Goal: Task Accomplishment & Management: Complete application form

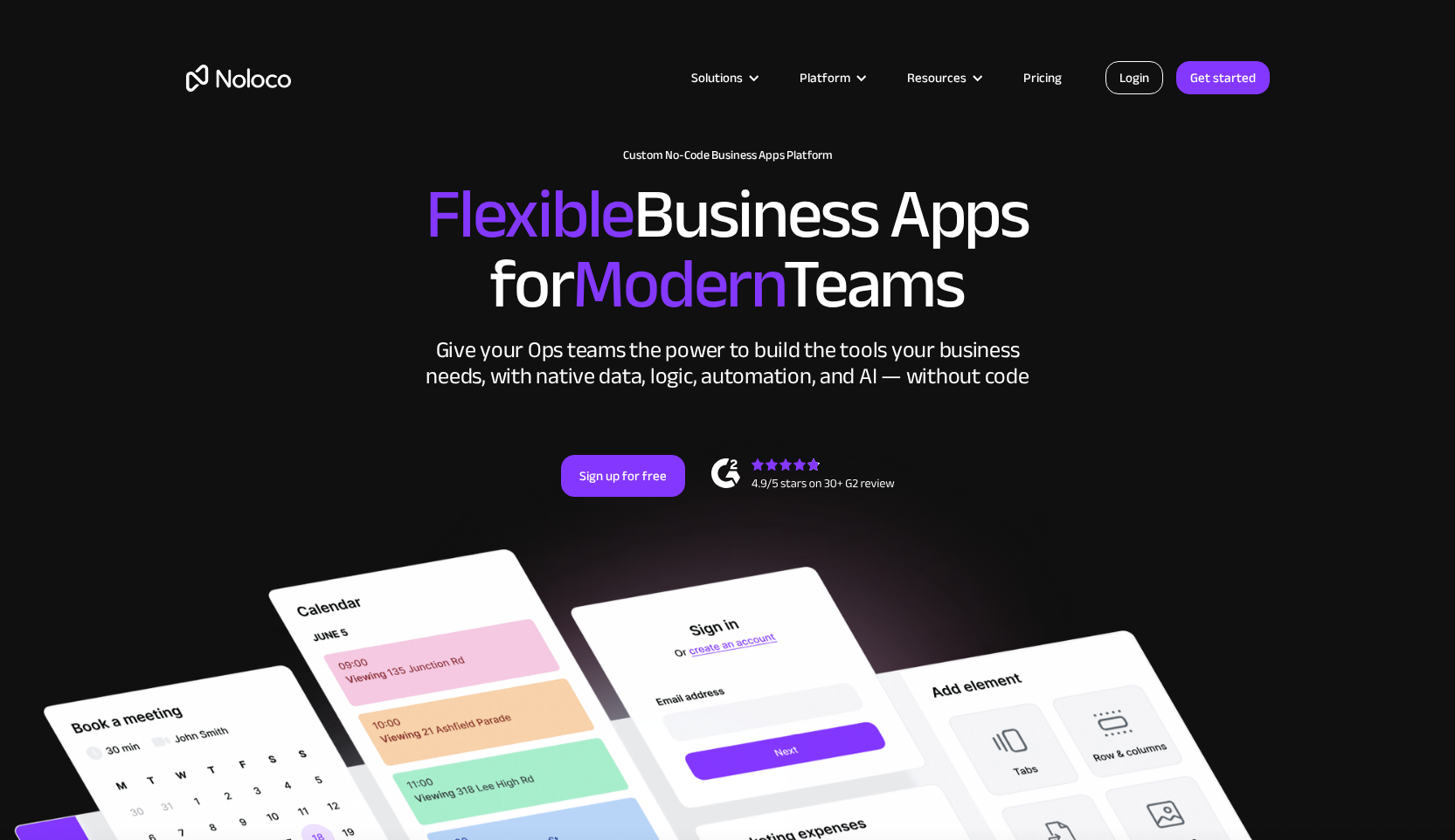
click at [1133, 81] on link "Login" at bounding box center [1134, 78] width 57 height 34
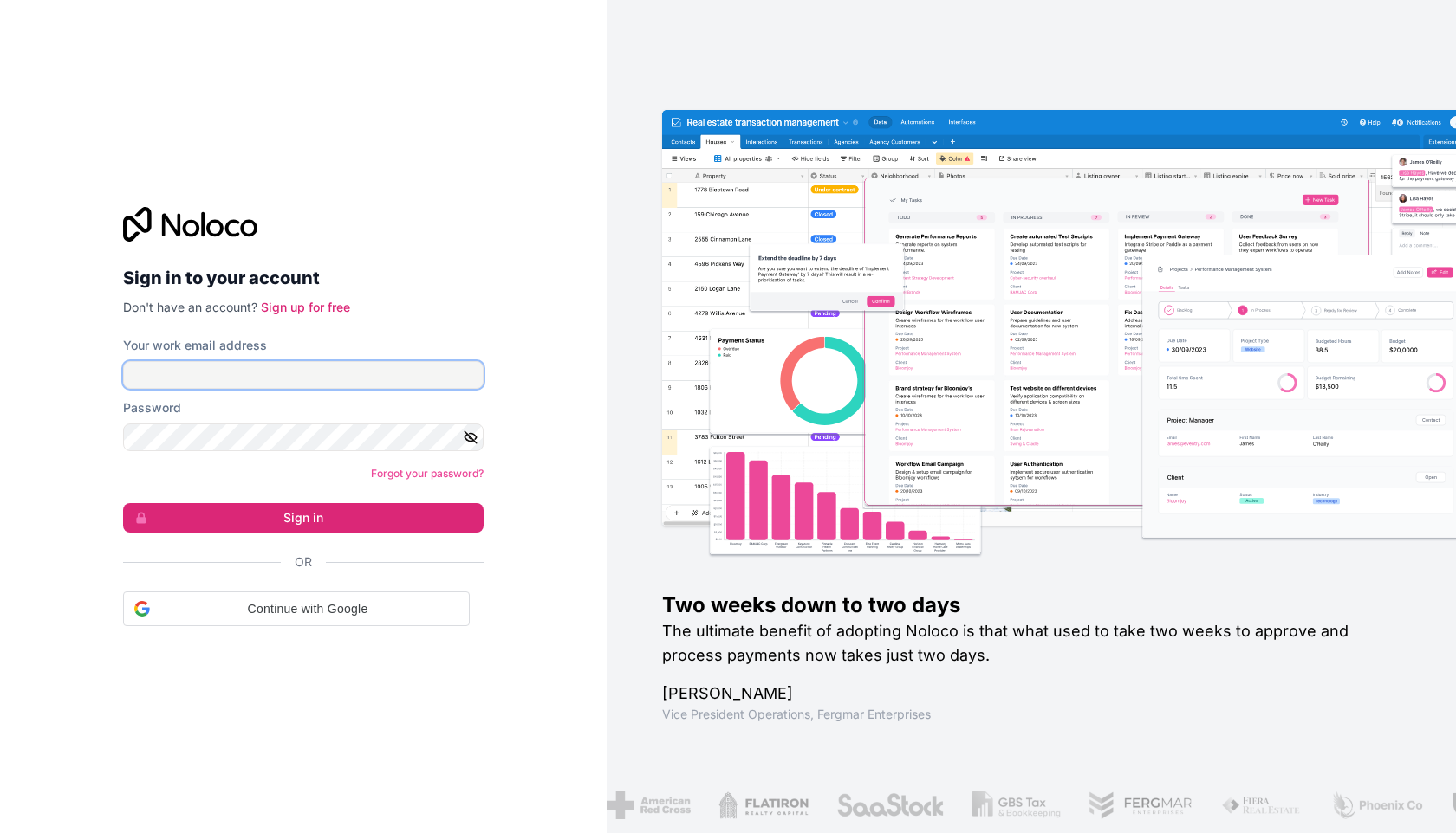
click at [215, 371] on input "Your work email address" at bounding box center [303, 374] width 361 height 27
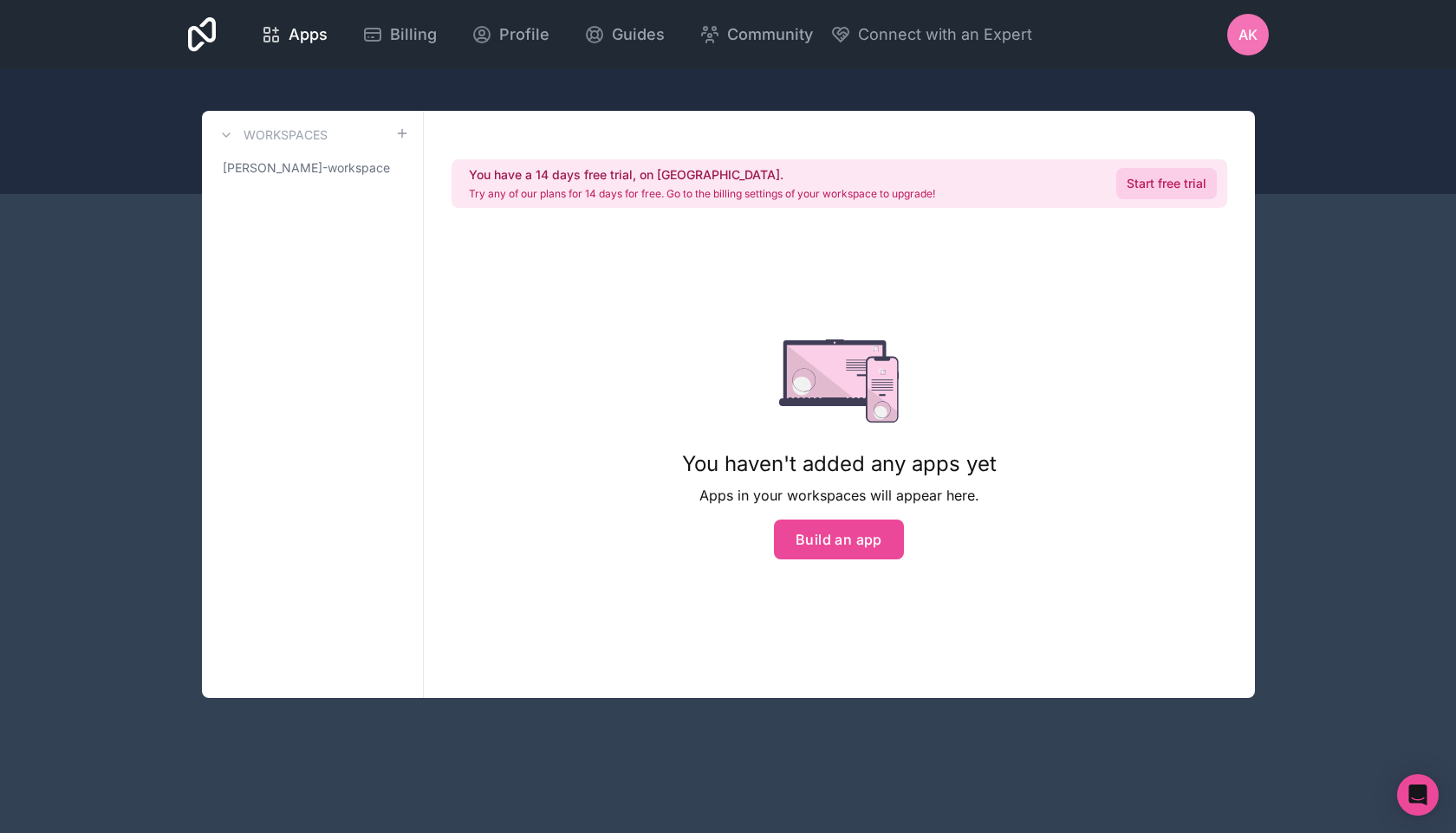
click at [1185, 188] on link "Start free trial" at bounding box center [1166, 184] width 101 height 31
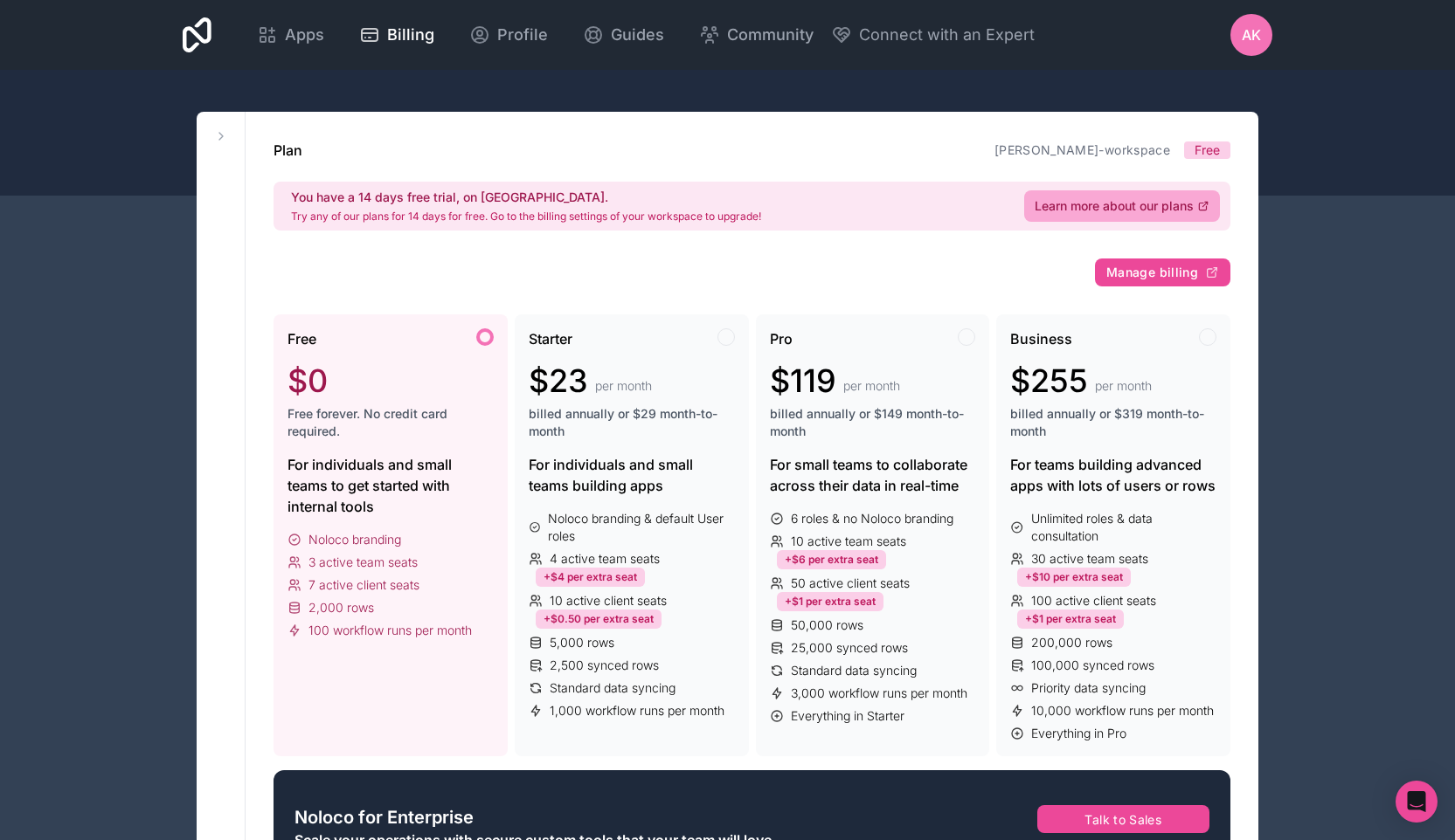
click at [380, 396] on div "$0" at bounding box center [391, 381] width 206 height 35
click at [217, 134] on icon at bounding box center [221, 136] width 14 height 14
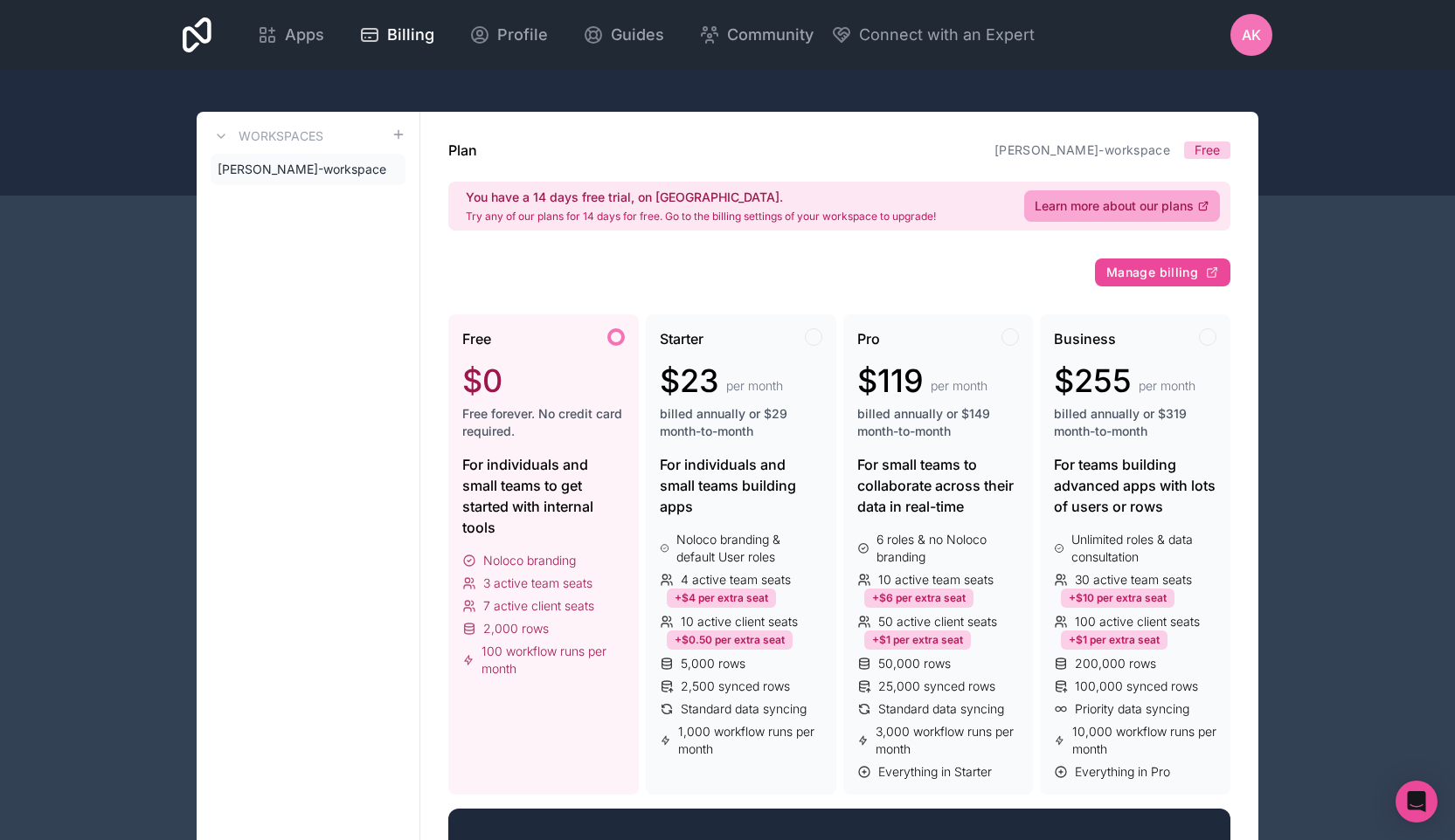
click at [608, 340] on div at bounding box center [617, 337] width 18 height 18
click at [615, 339] on div at bounding box center [617, 337] width 18 height 18
click at [283, 41] on div "Apps" at bounding box center [290, 35] width 67 height 25
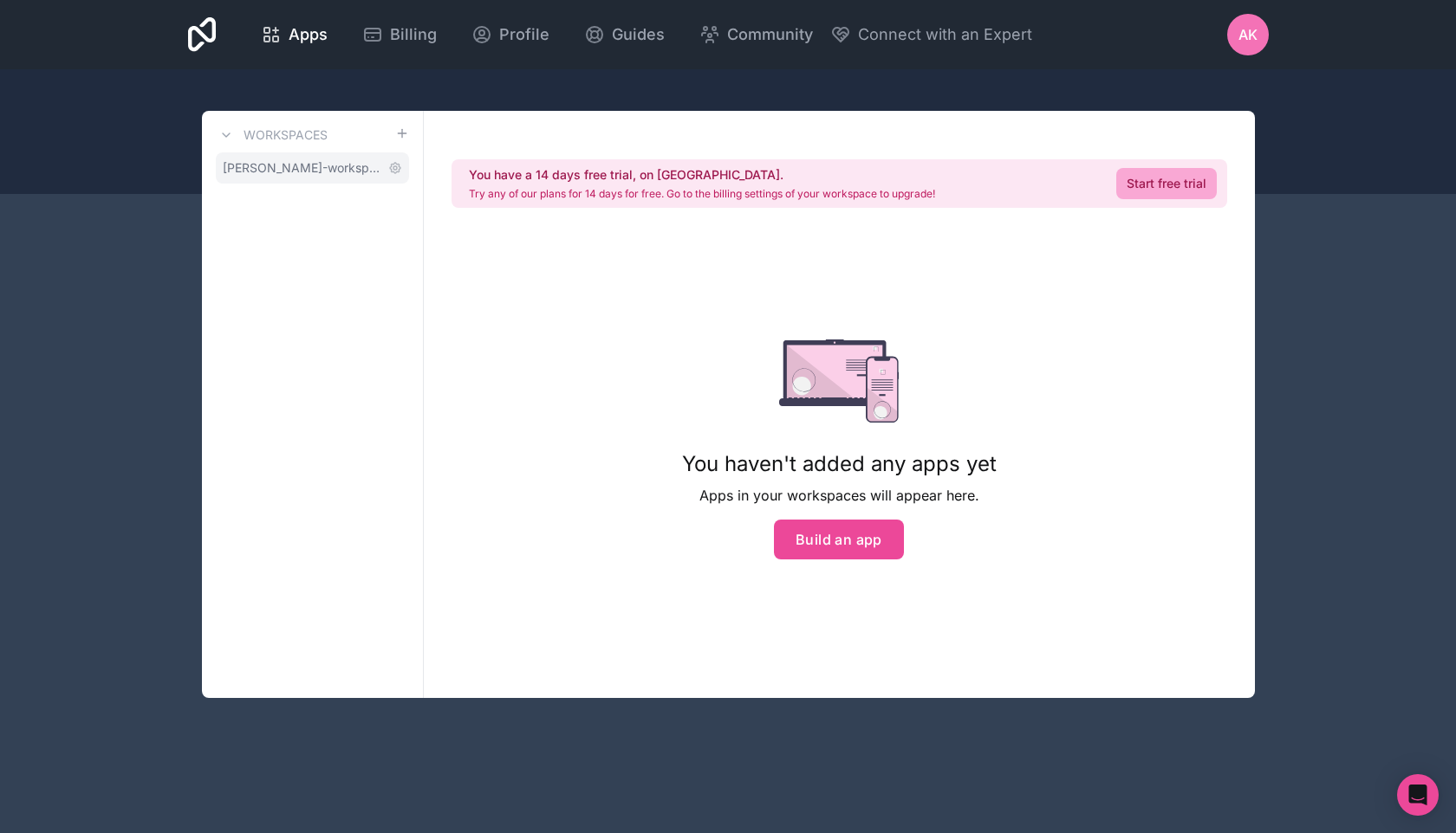
click at [368, 157] on link "alex-kirubhakaran-workspace" at bounding box center [313, 168] width 194 height 31
click at [879, 526] on button "Build an app" at bounding box center [838, 540] width 130 height 40
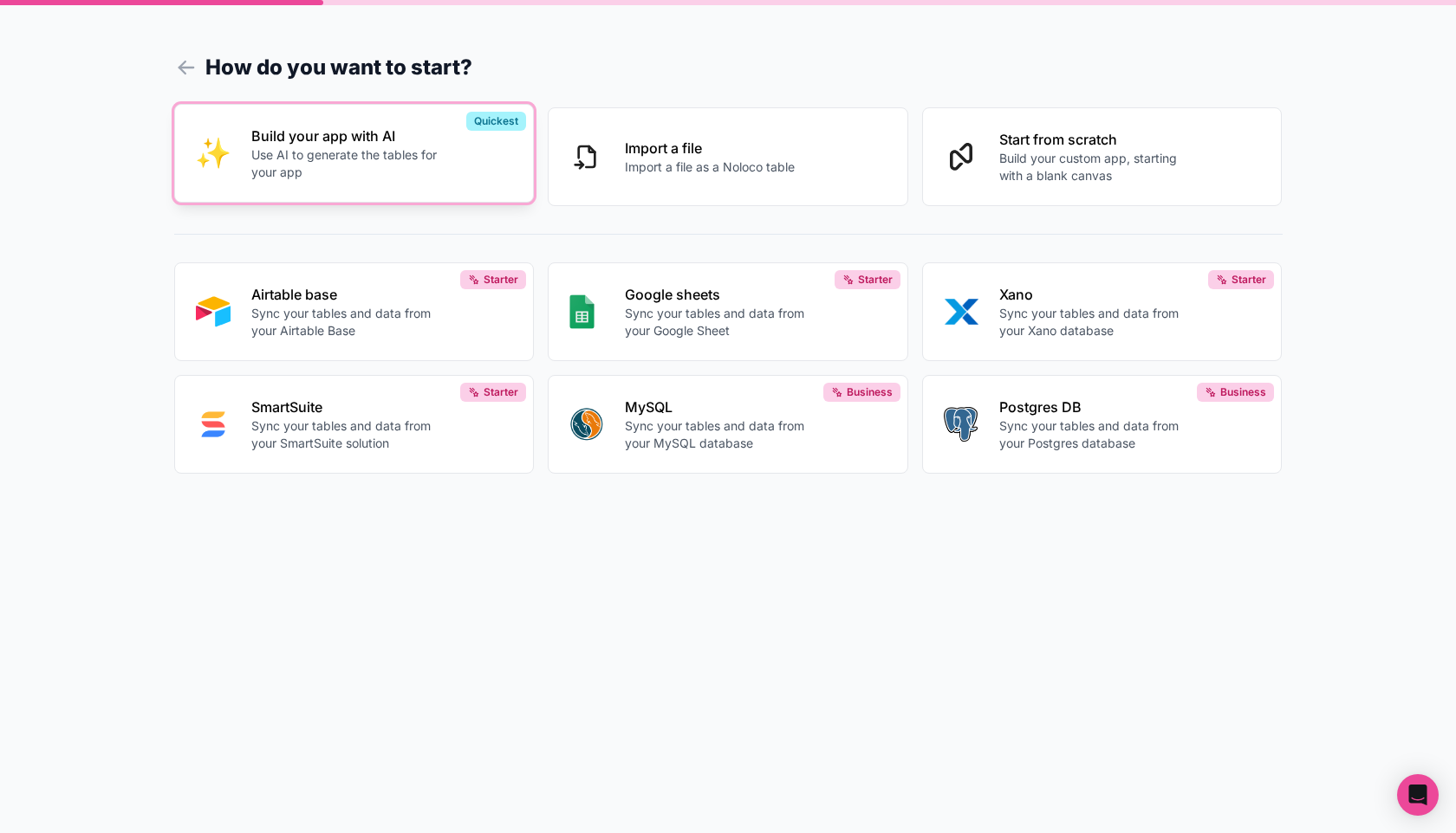
click at [393, 180] on p "Use AI to generate the tables for your app" at bounding box center [347, 163] width 193 height 34
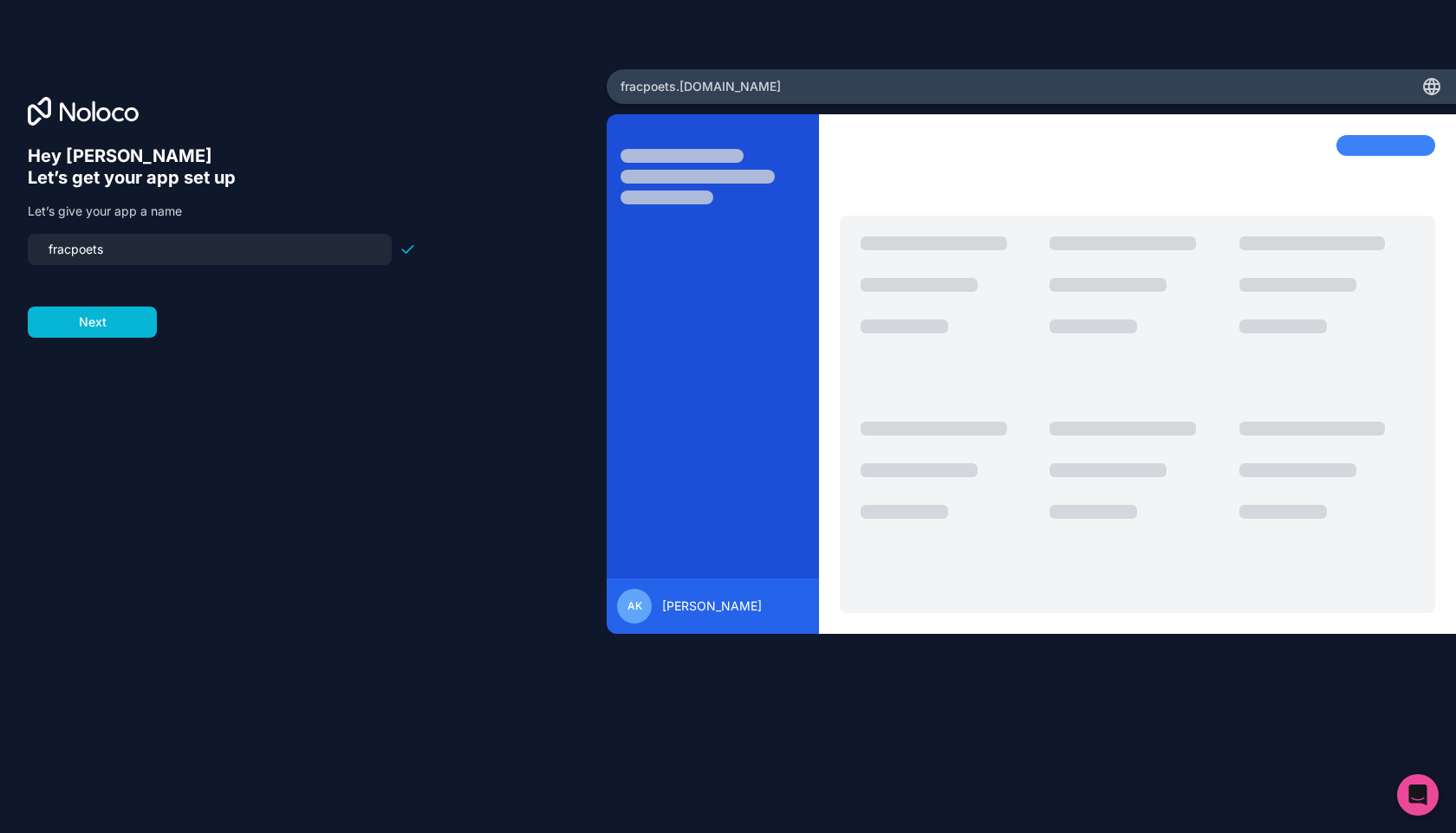
click at [91, 256] on input "fracpoets" at bounding box center [209, 249] width 343 height 24
type input "ginaai"
click at [101, 327] on button "Next" at bounding box center [92, 323] width 129 height 31
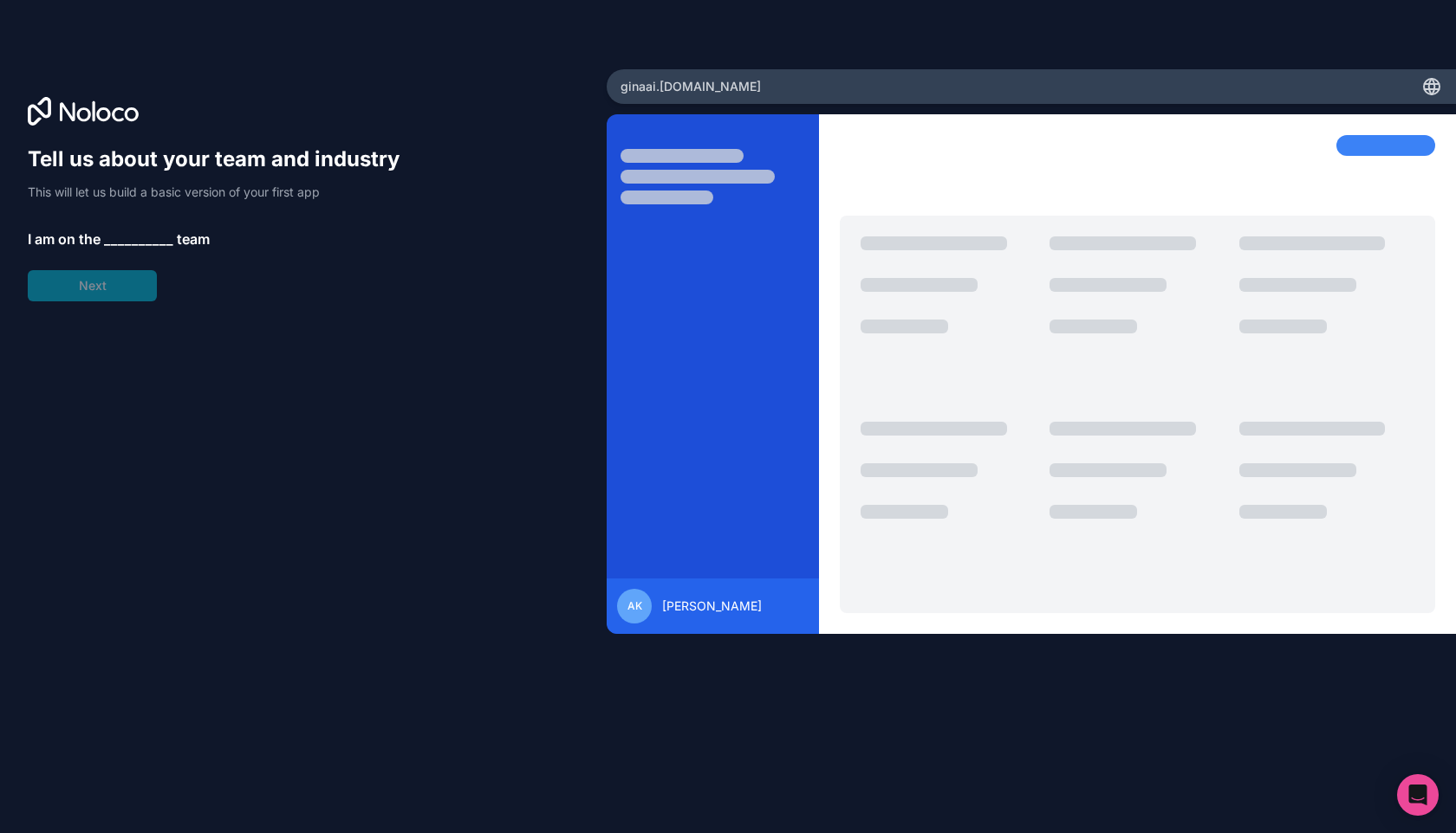
click at [124, 253] on div "Tell us about your team and industry This will let us build a basic version of …" at bounding box center [221, 223] width 388 height 155
click at [114, 290] on div "Tell us about your team and industry This will let us build a basic version of …" at bounding box center [221, 223] width 388 height 155
click at [154, 255] on div "Tell us about your team and industry This will let us build a basic version of …" at bounding box center [221, 223] width 388 height 155
click at [149, 289] on div "Tell us about your team and industry This will let us build a basic version of …" at bounding box center [221, 223] width 388 height 155
click at [208, 206] on div "Tell us about your team and industry This will let us build a basic version of …" at bounding box center [221, 223] width 388 height 155
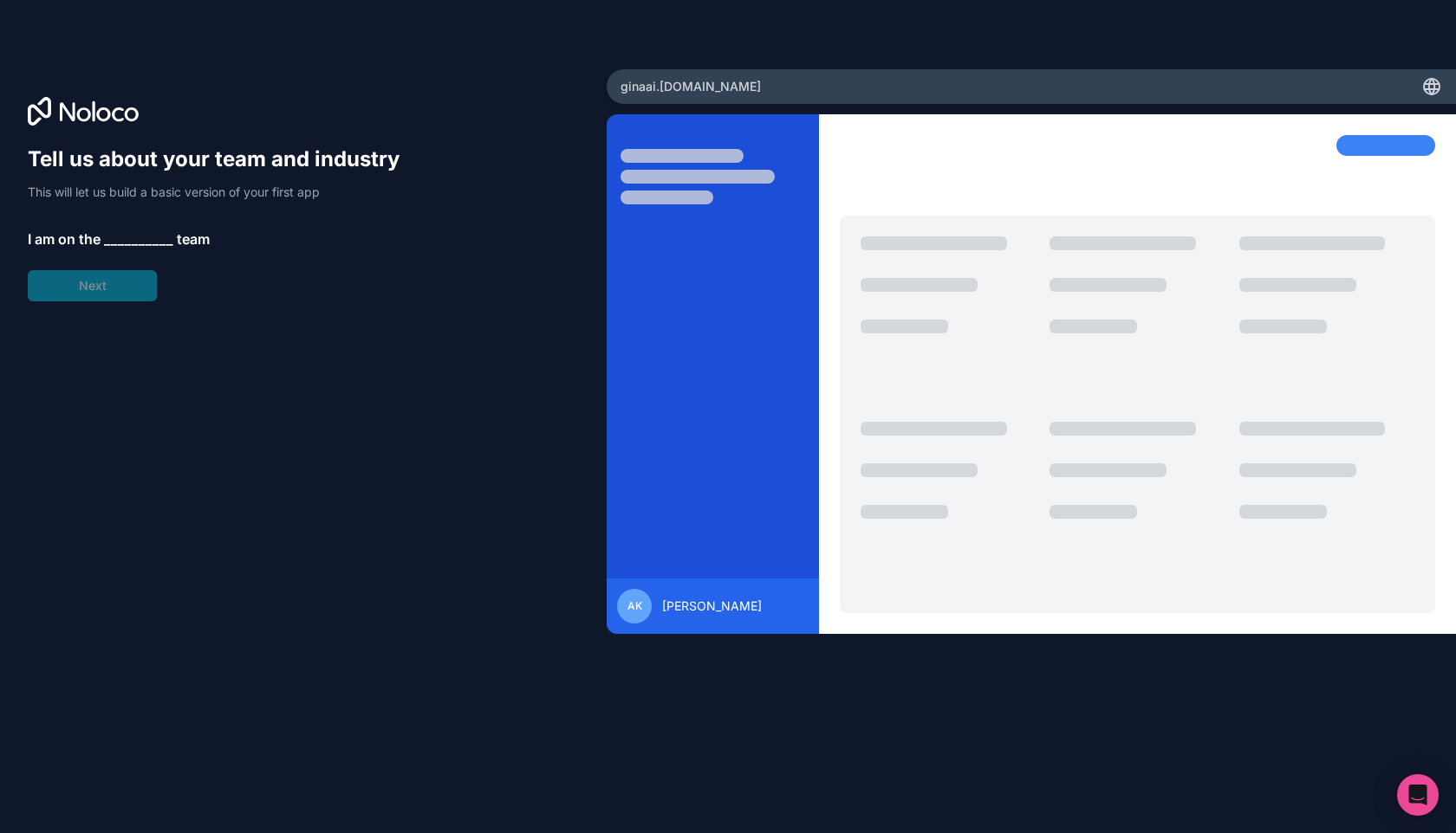
click at [124, 254] on div "Tell us about your team and industry This will let us build a basic version of …" at bounding box center [221, 223] width 388 height 155
click at [112, 243] on span "__________" at bounding box center [138, 239] width 69 height 21
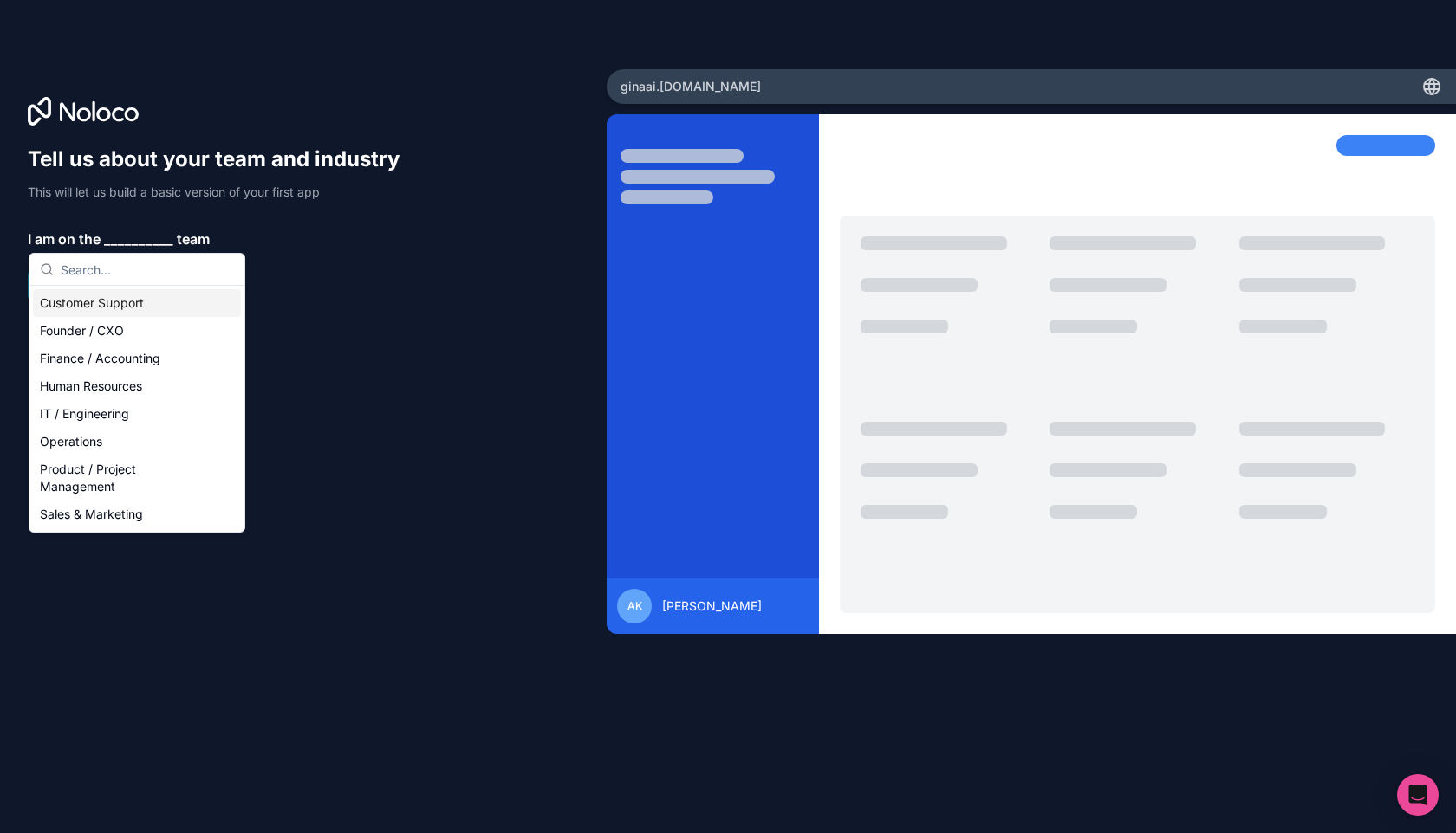
click at [112, 243] on span "__________" at bounding box center [138, 239] width 69 height 21
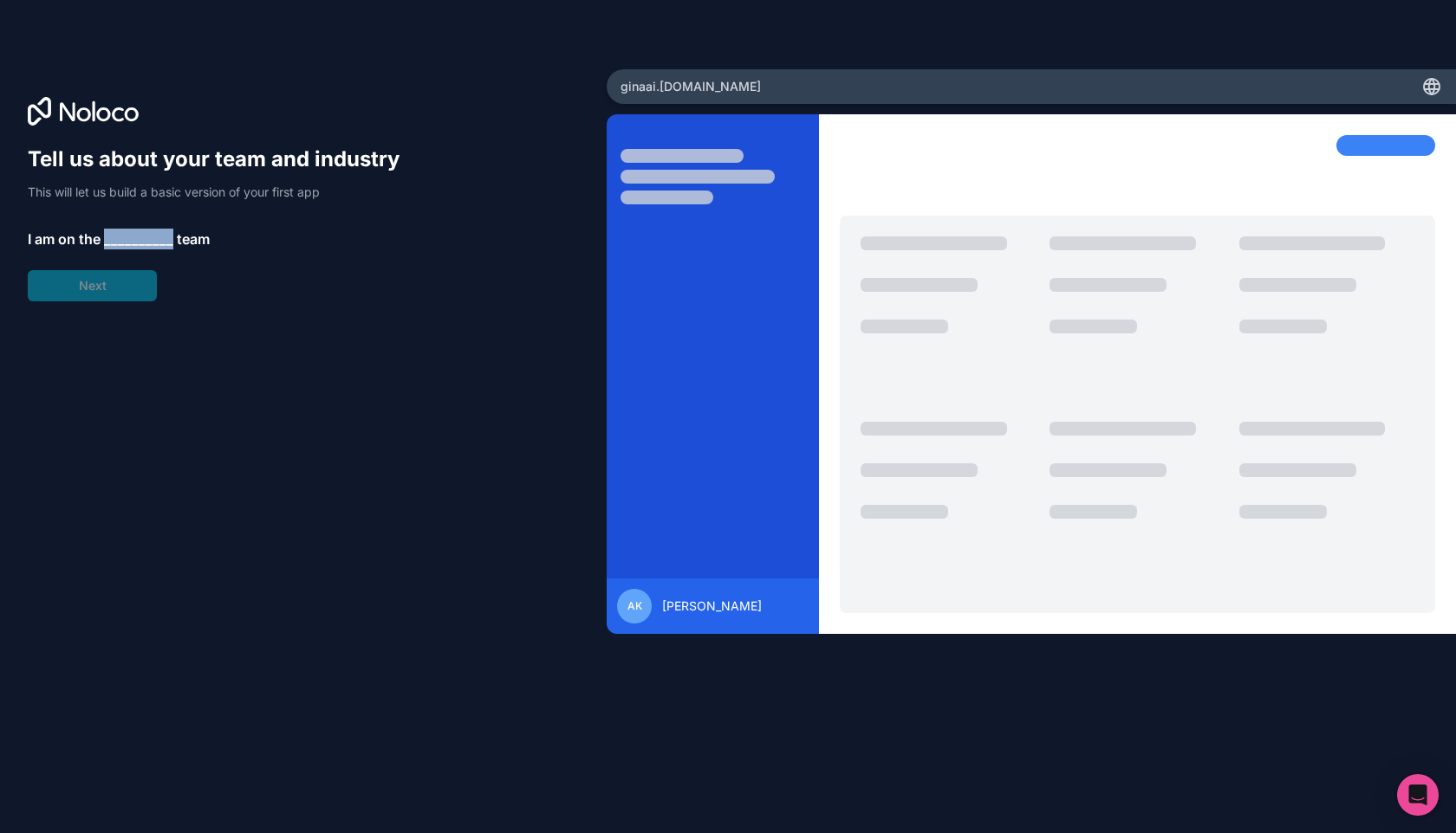
click at [112, 243] on span "__________" at bounding box center [138, 239] width 69 height 21
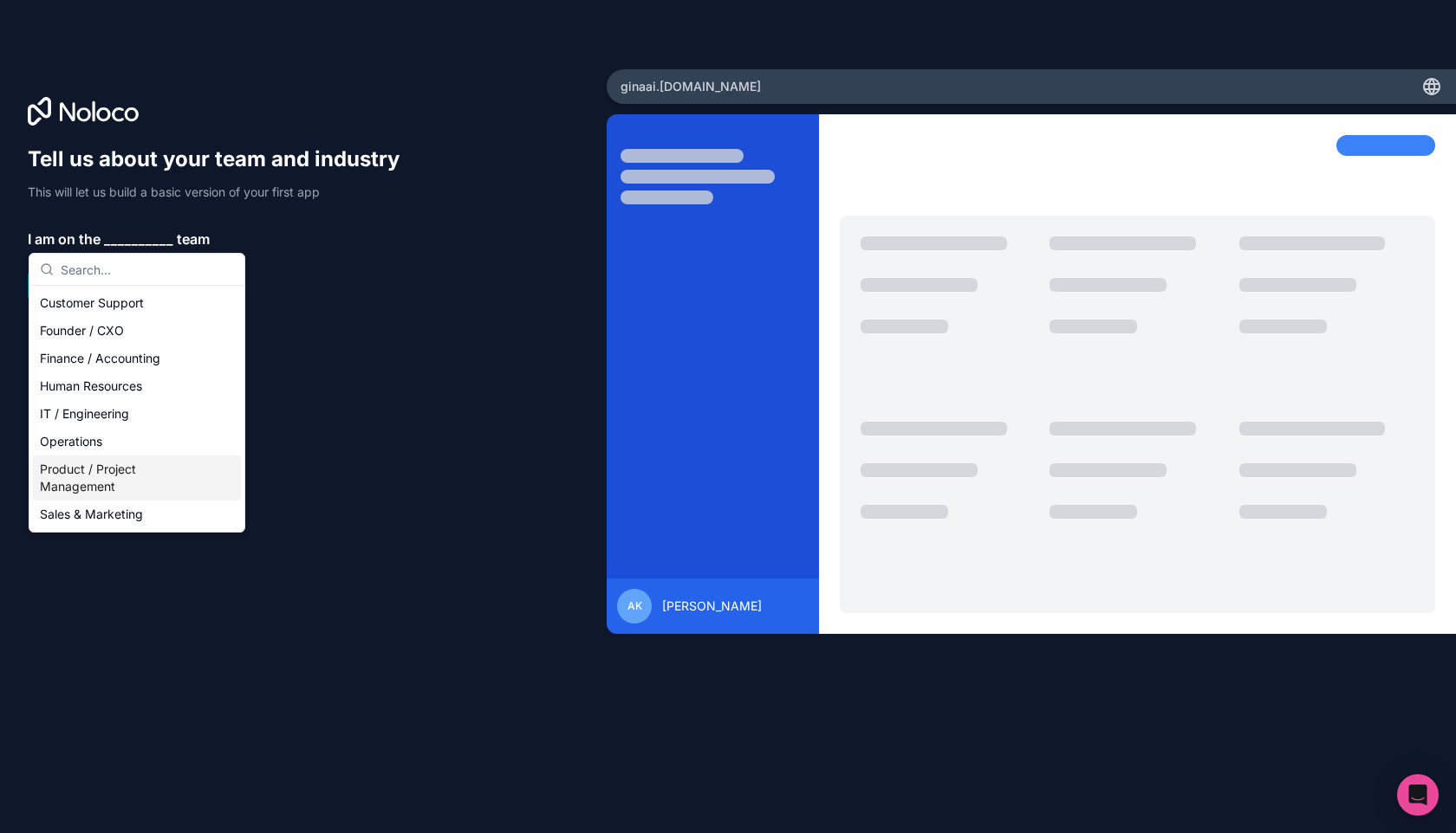
click at [103, 475] on div "Product / Project Management" at bounding box center [137, 478] width 208 height 45
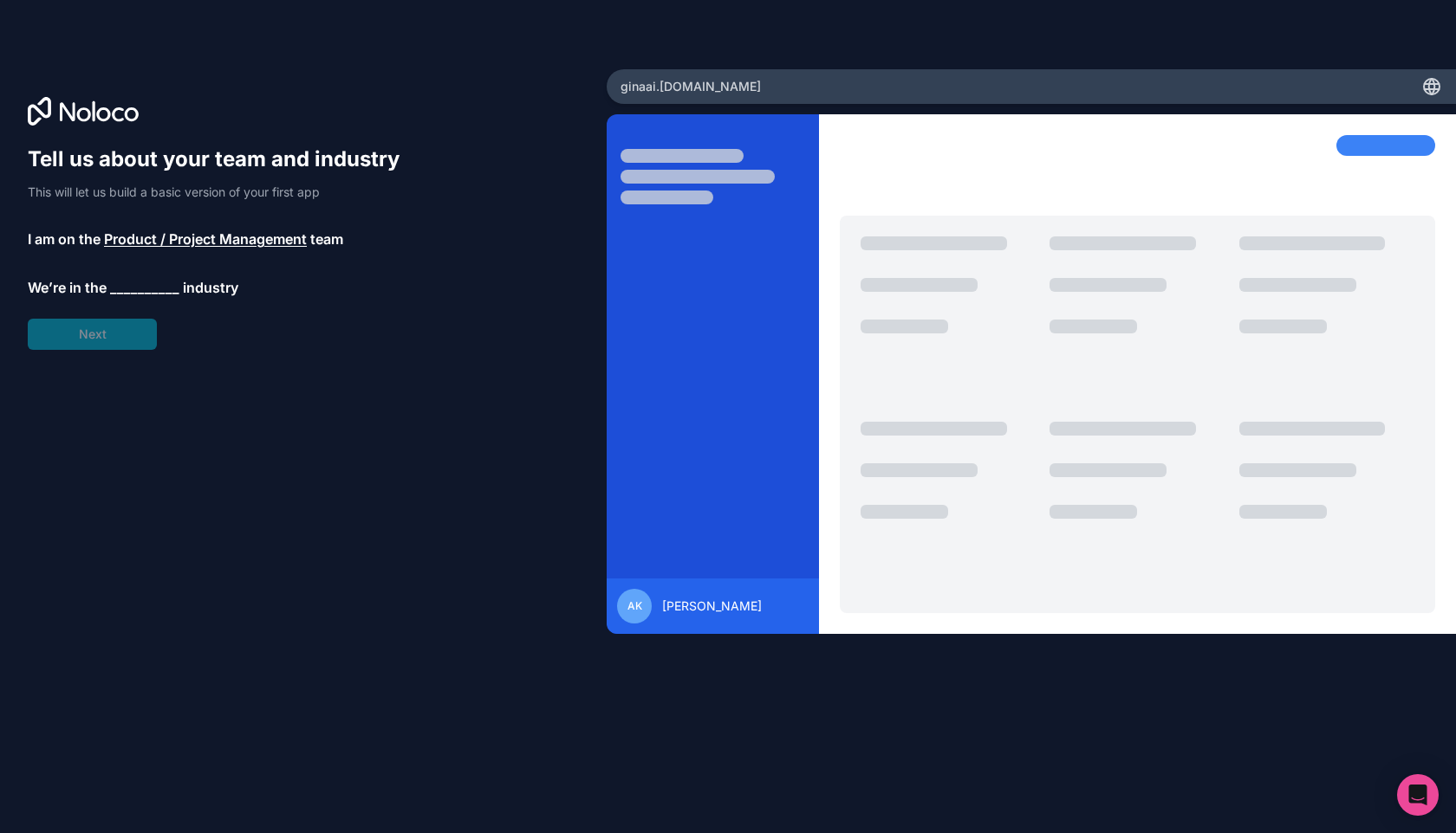
click at [136, 291] on span "__________" at bounding box center [145, 287] width 69 height 21
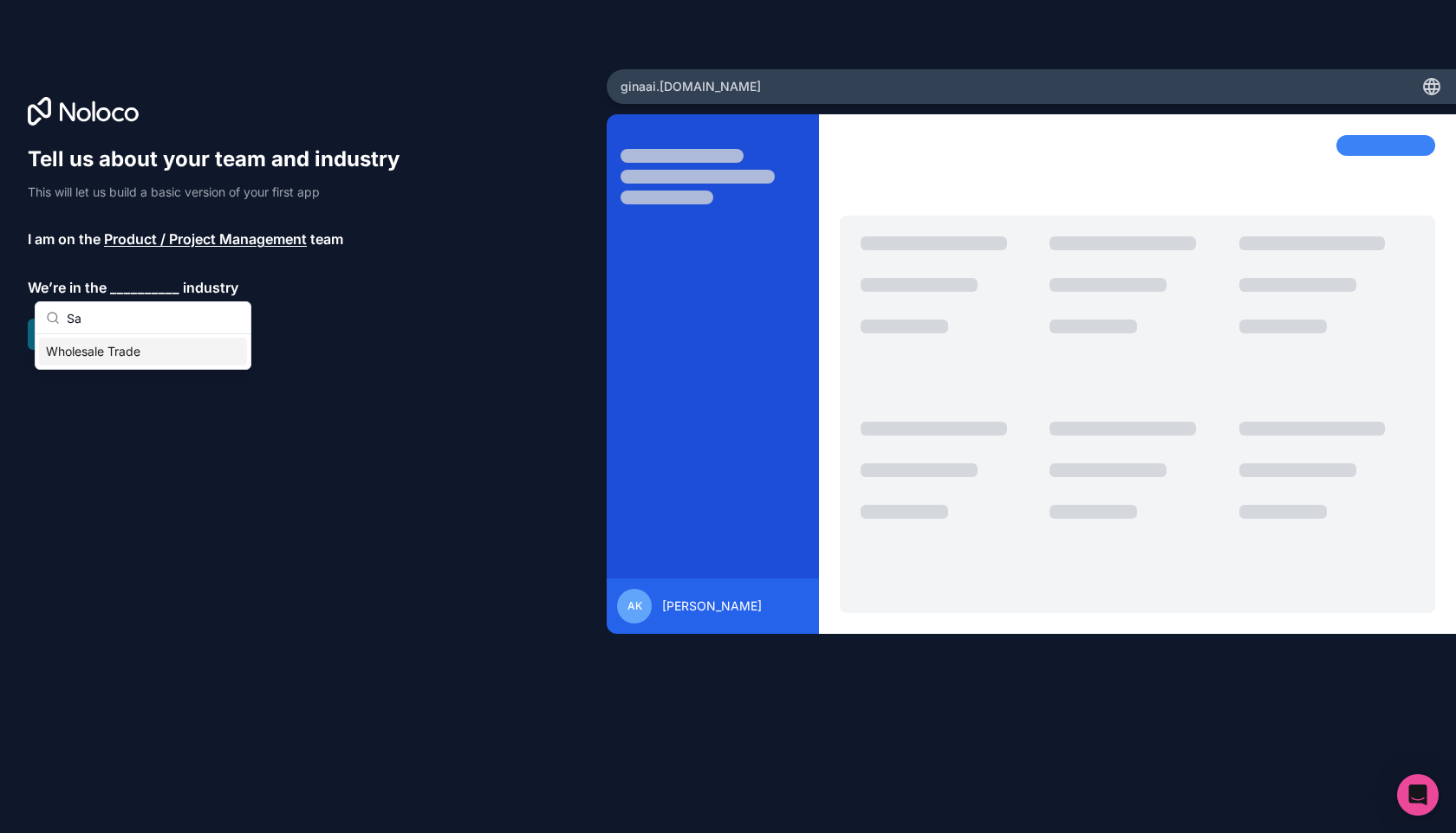
type input "Saa"
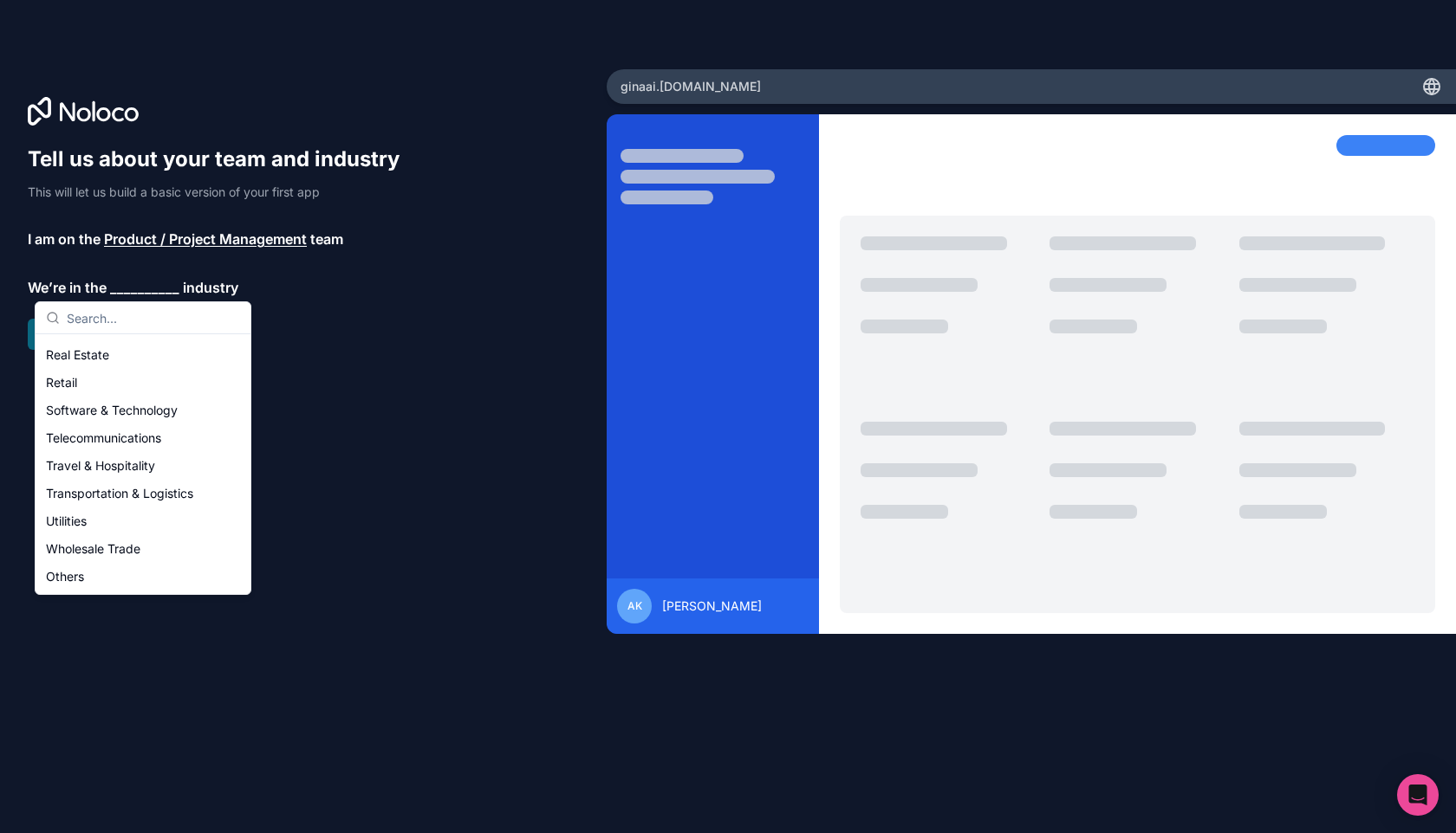
scroll to position [356, 0]
click at [141, 417] on div "Software & Technology" at bounding box center [143, 412] width 208 height 27
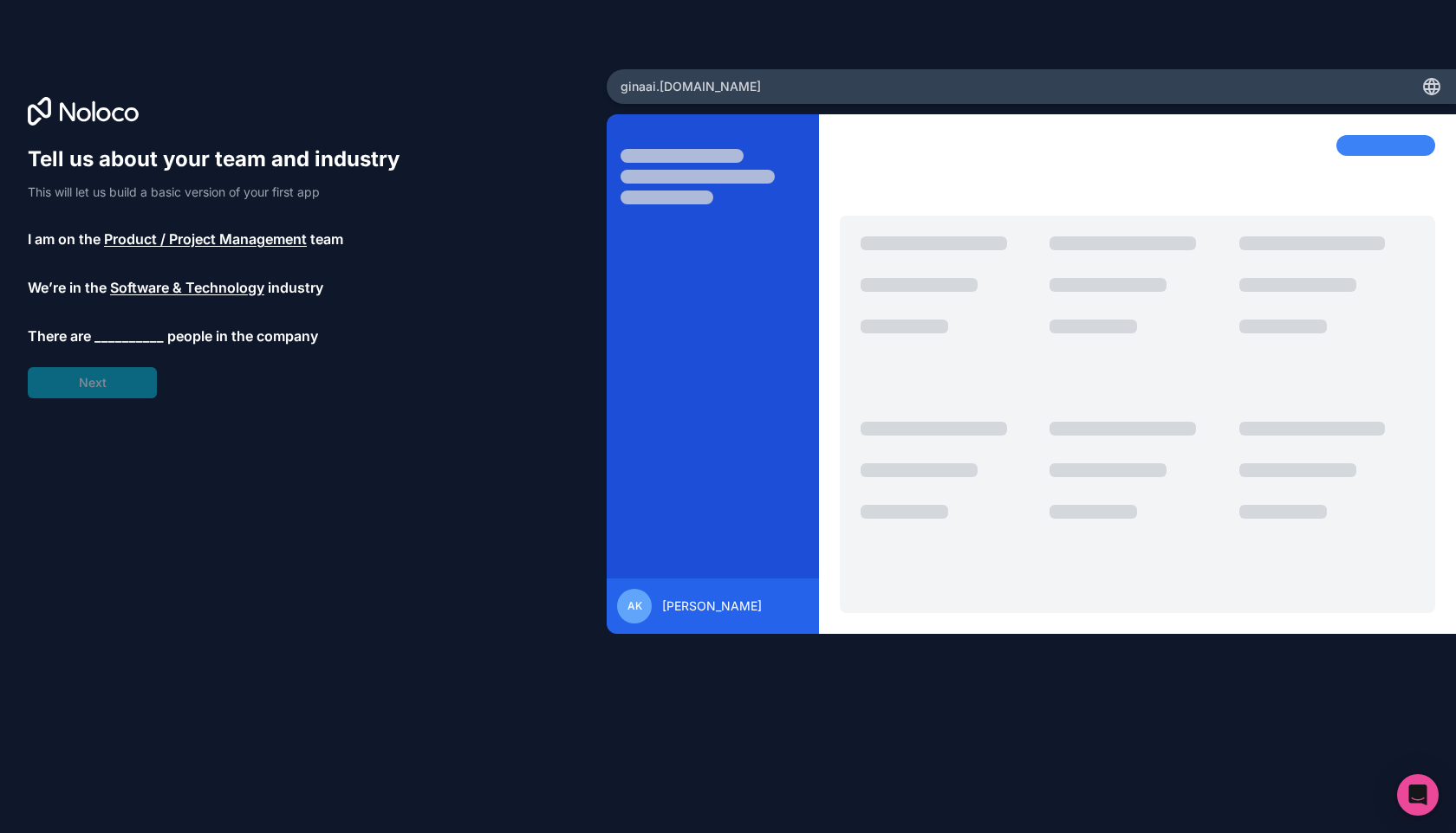
click at [118, 338] on span "__________" at bounding box center [129, 335] width 69 height 21
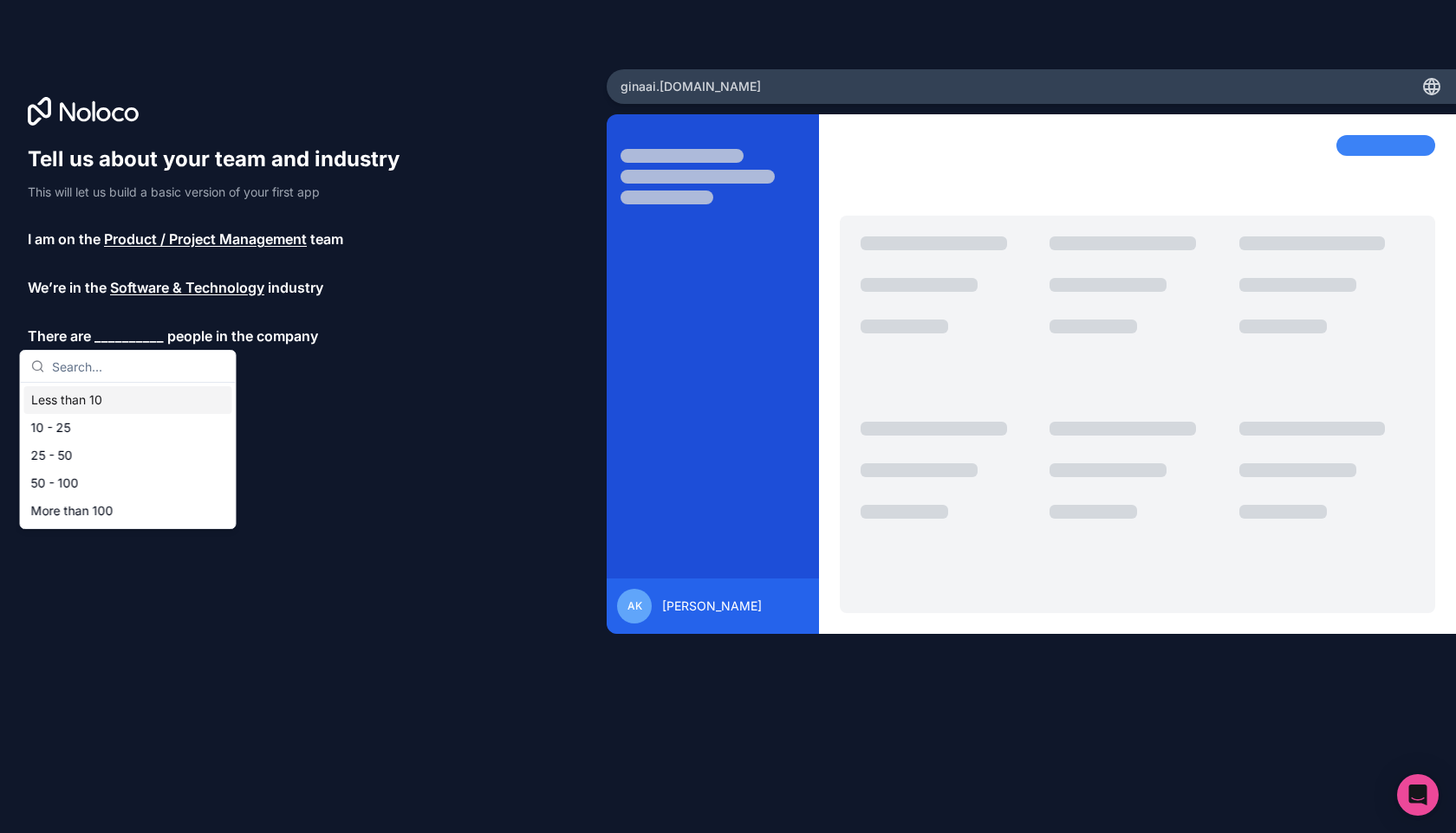
click at [107, 401] on div "Less than 10" at bounding box center [128, 400] width 208 height 27
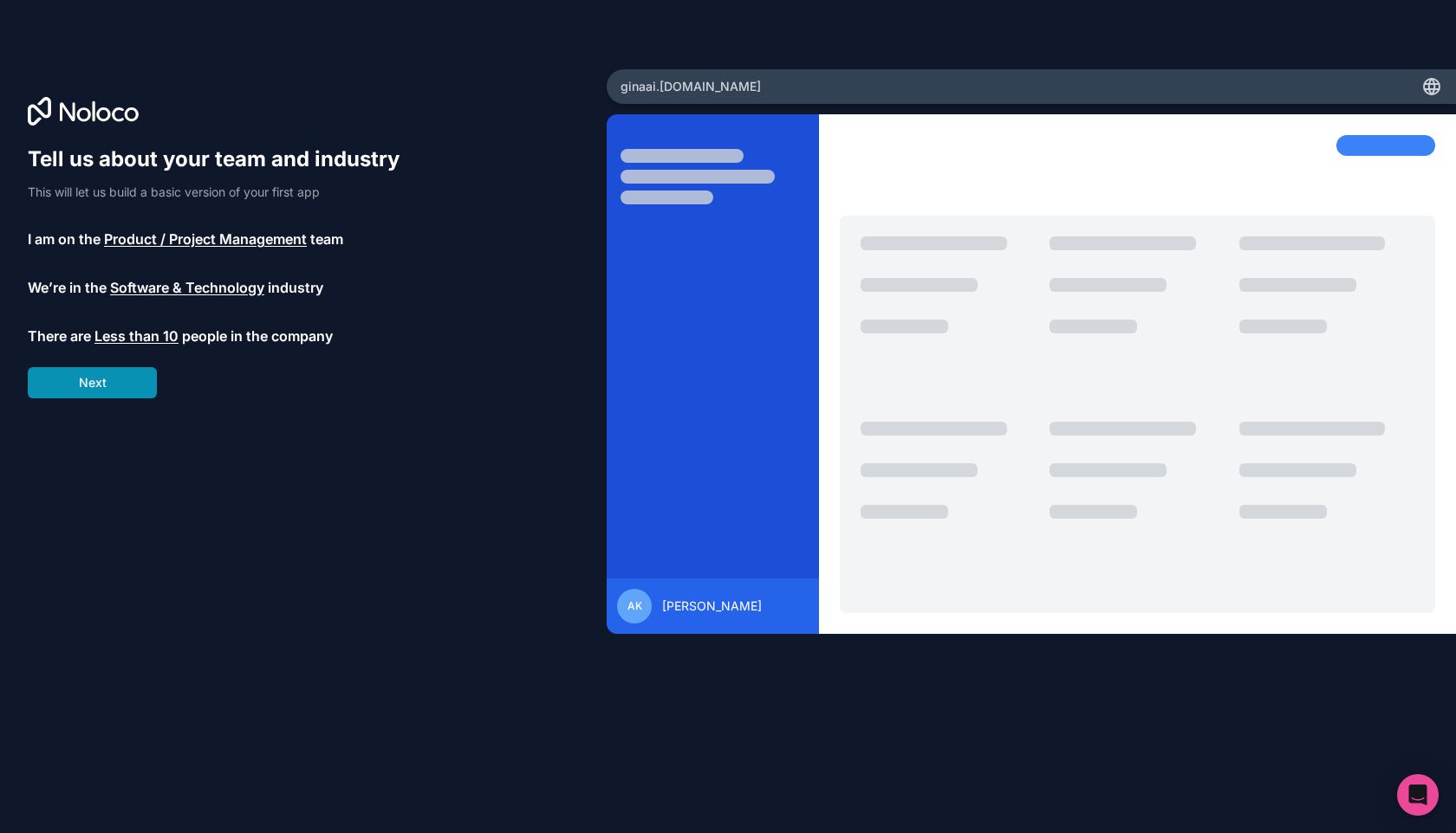
click at [124, 384] on button "Next" at bounding box center [92, 383] width 129 height 31
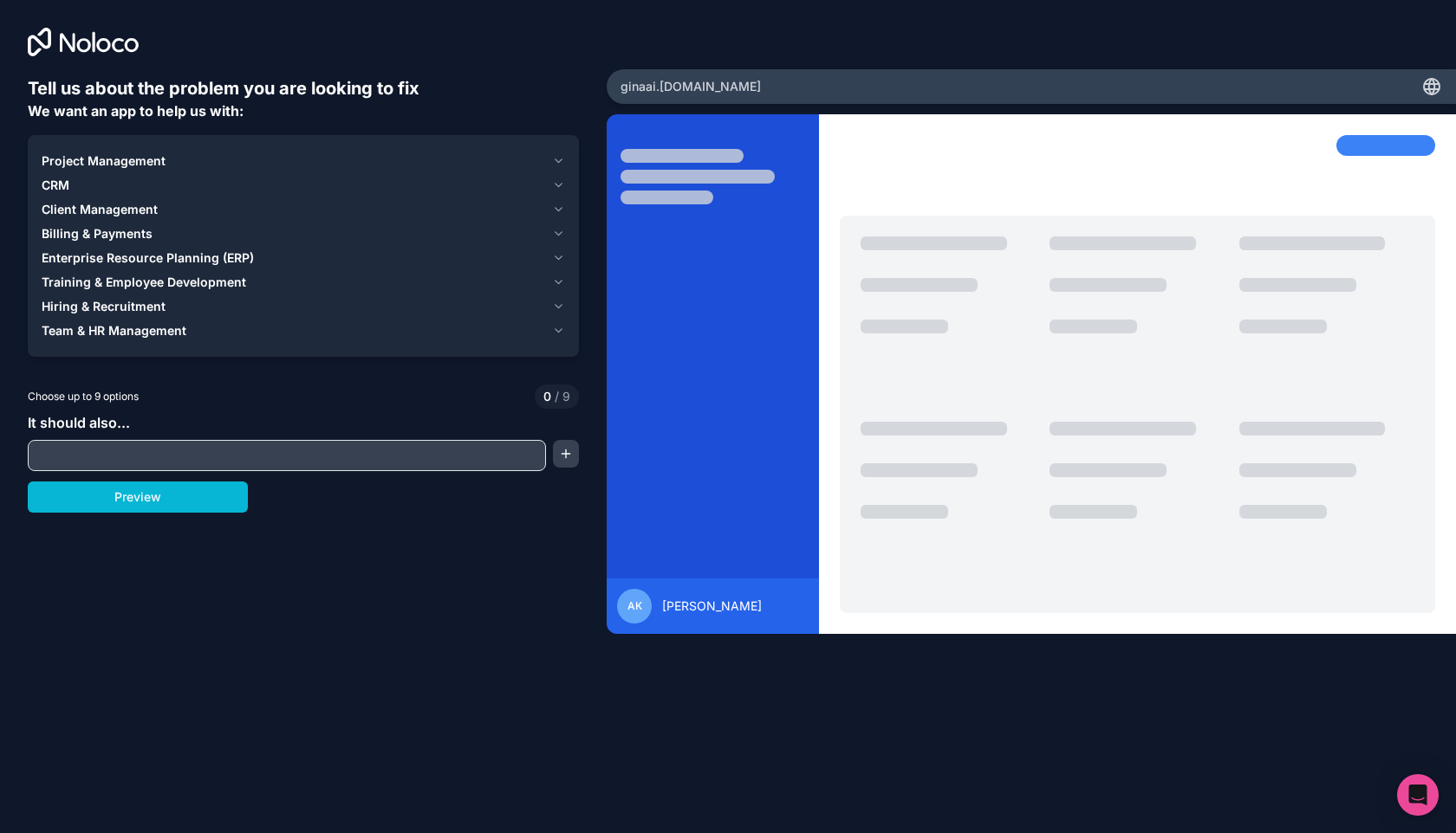
click at [154, 457] on input "text" at bounding box center [287, 456] width 509 height 24
click at [564, 455] on button "button" at bounding box center [565, 454] width 26 height 27
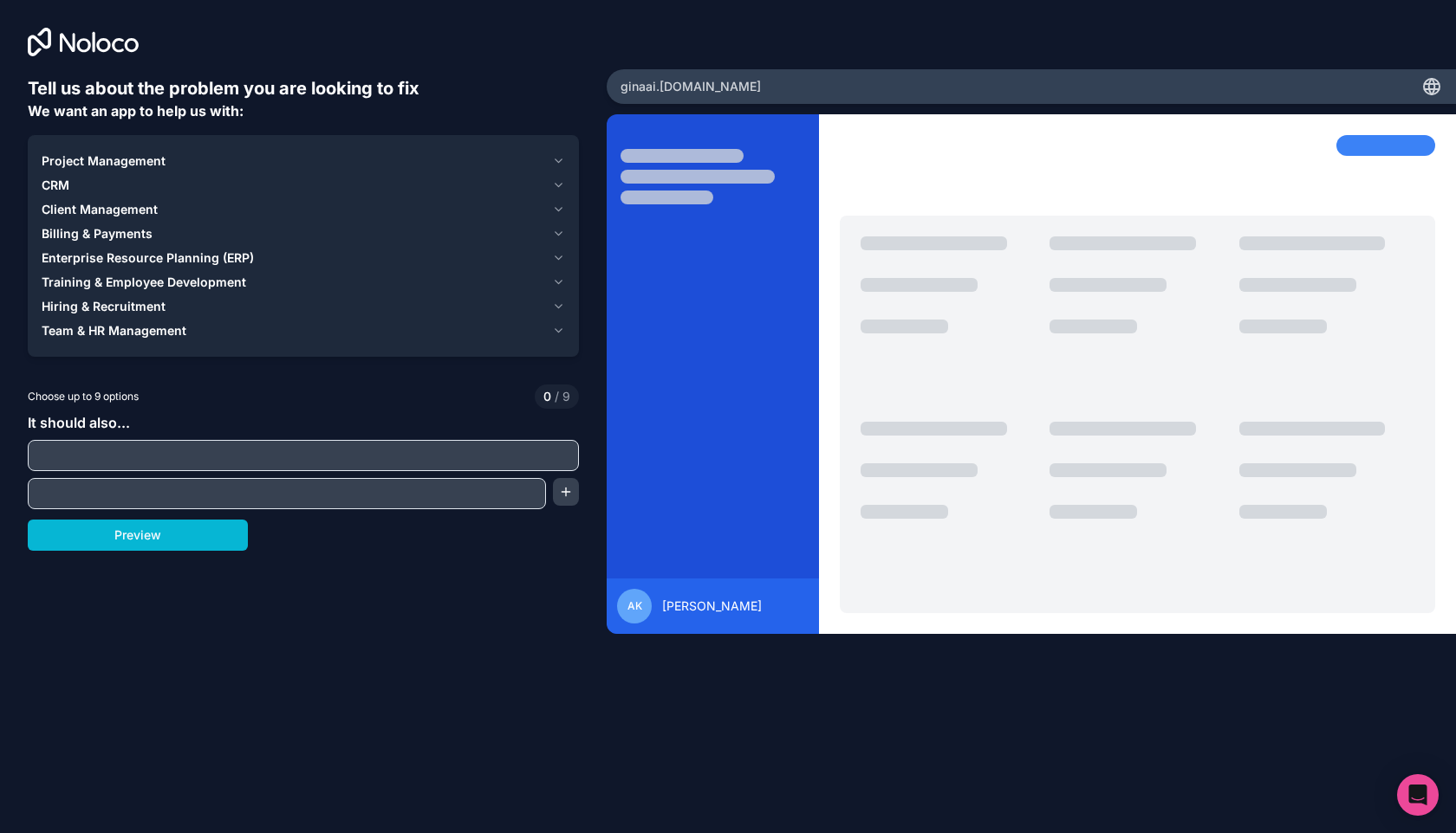
click at [423, 449] on input "text" at bounding box center [303, 456] width 543 height 24
click at [143, 209] on span "Client Management" at bounding box center [100, 210] width 116 height 18
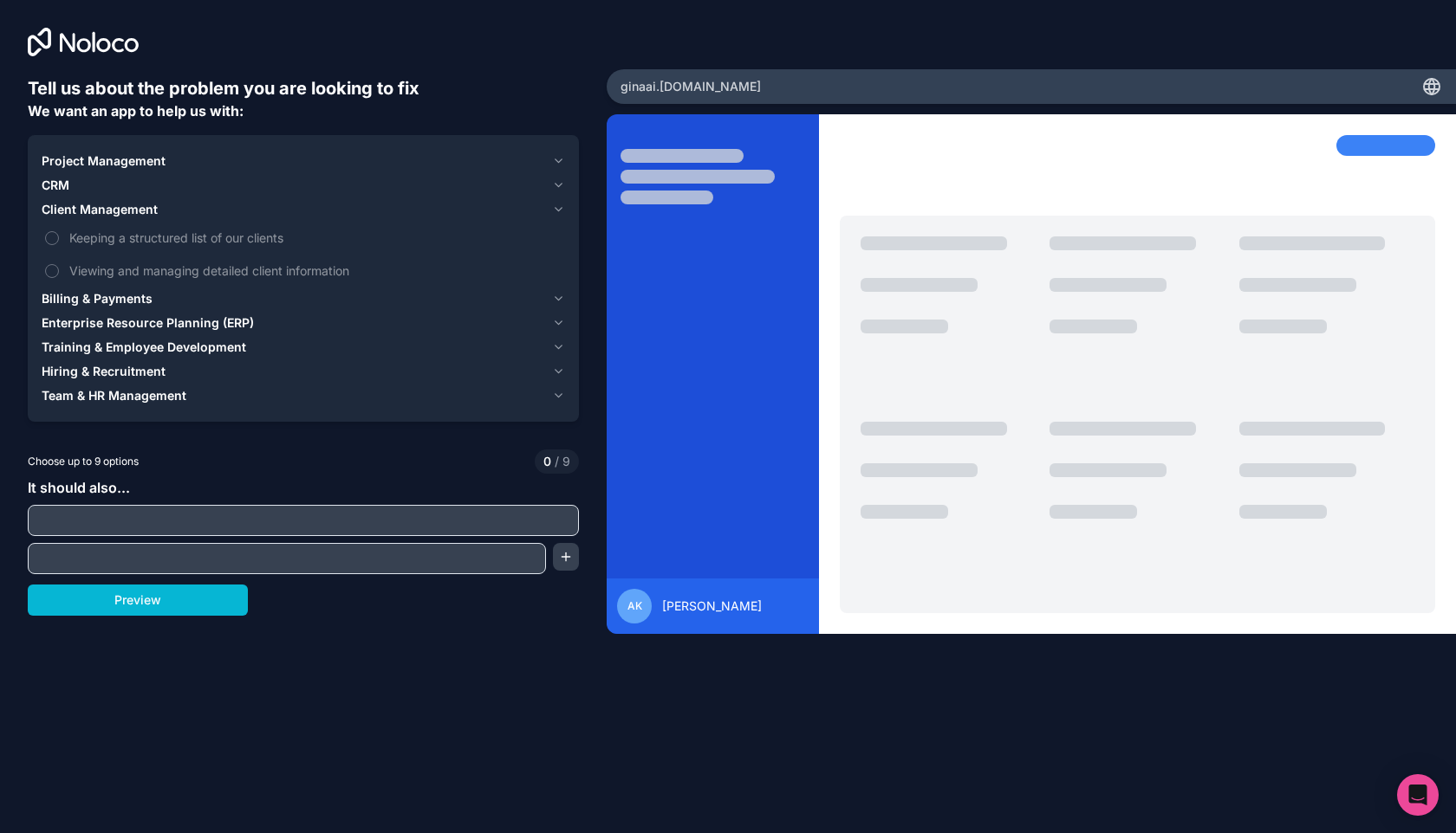
click at [143, 209] on span "Client Management" at bounding box center [100, 210] width 116 height 18
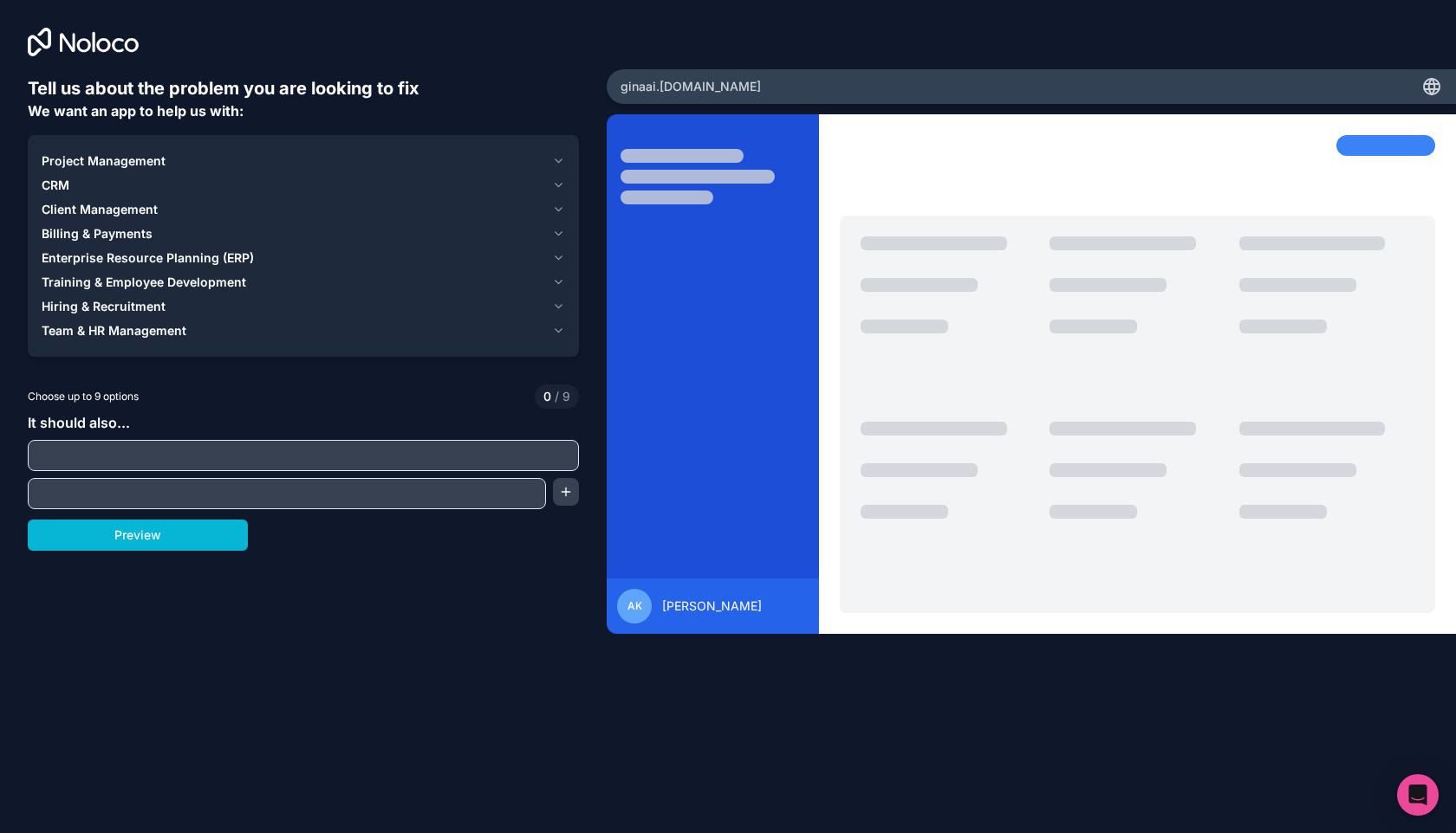
click at [124, 459] on input "text" at bounding box center [303, 456] width 543 height 24
click at [133, 440] on div at bounding box center [303, 456] width 552 height 31
click at [144, 536] on button "Preview" at bounding box center [137, 536] width 220 height 31
click at [145, 438] on div "It should also..." at bounding box center [303, 460] width 552 height 97
click at [278, 352] on div "Project Management CRM Client Management Billing & Payments Enterprise Resource…" at bounding box center [303, 245] width 552 height 222
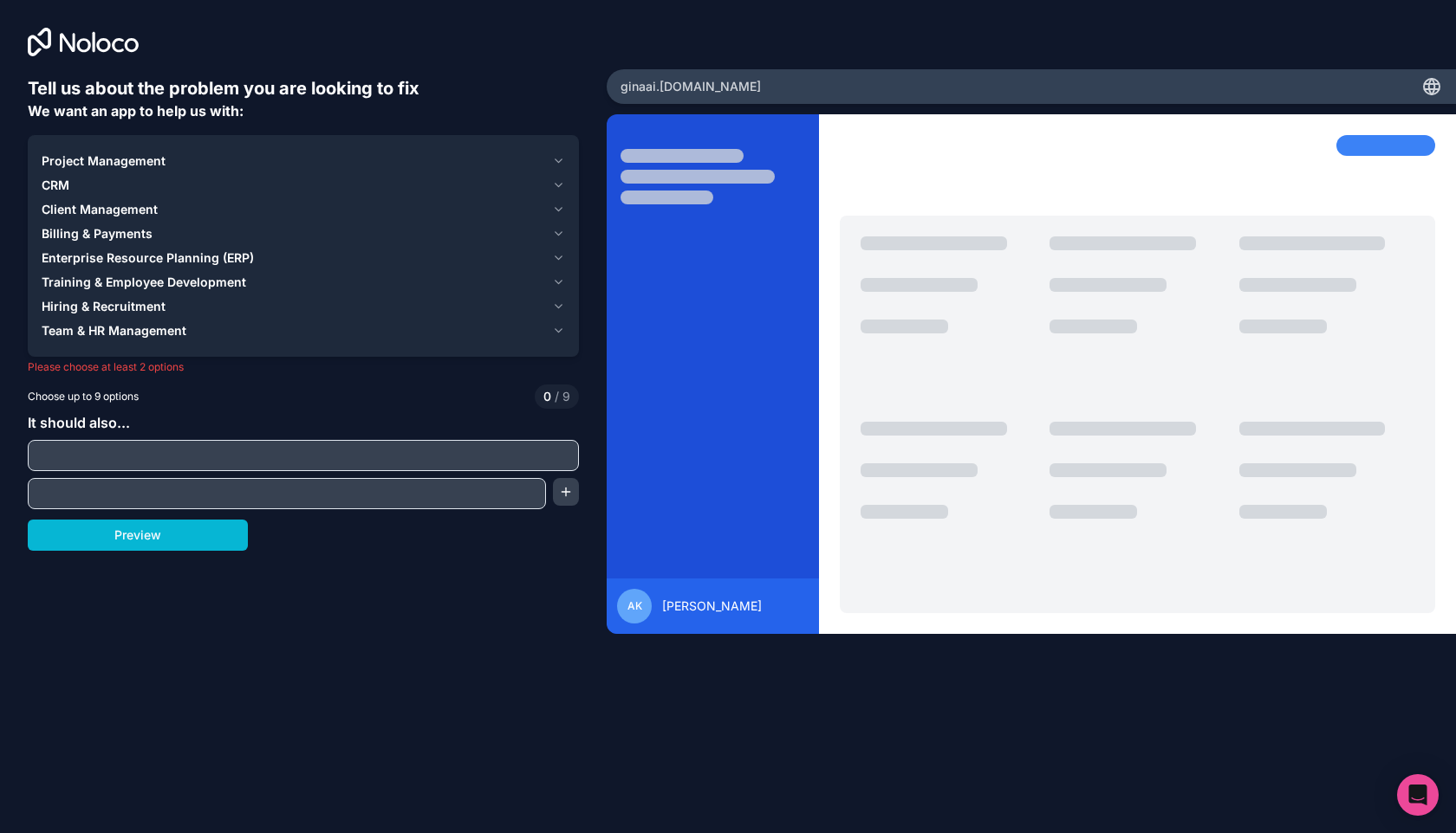
click at [309, 338] on div "Team & HR Management" at bounding box center [293, 331] width 504 height 18
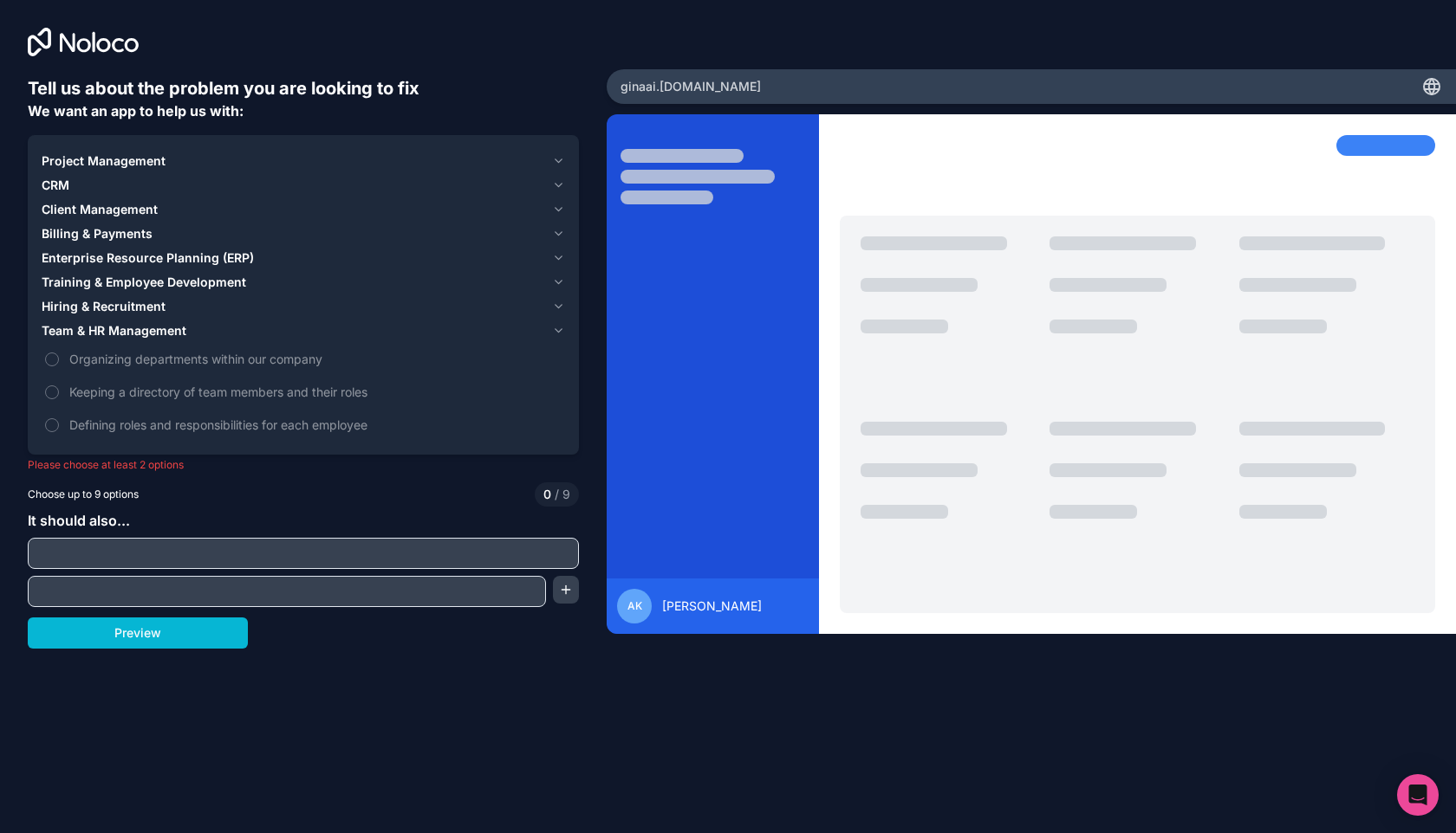
click at [287, 303] on div "Hiring & Recruitment" at bounding box center [293, 307] width 504 height 18
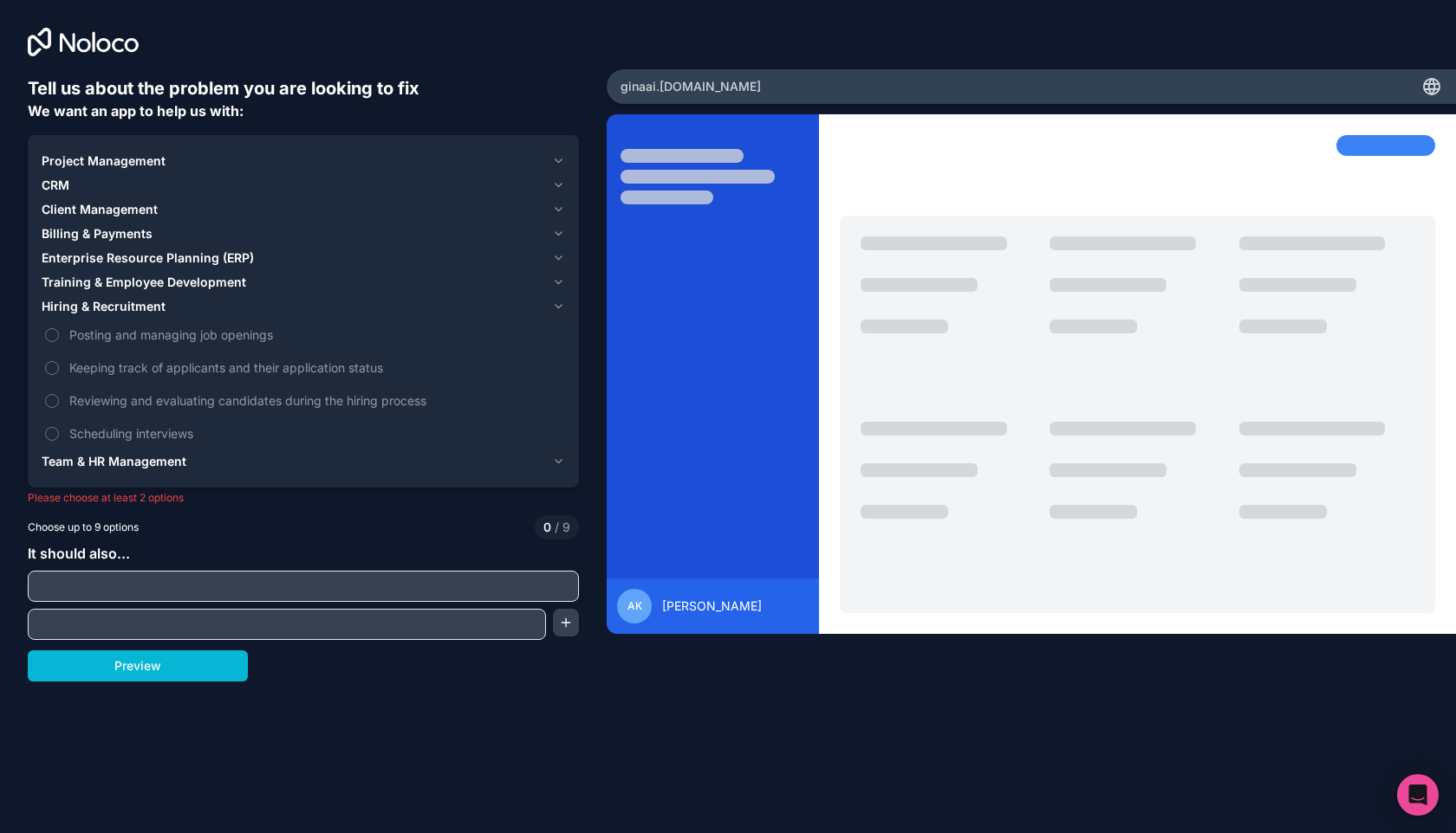
click at [264, 285] on div "Training & Employee Development" at bounding box center [293, 283] width 504 height 18
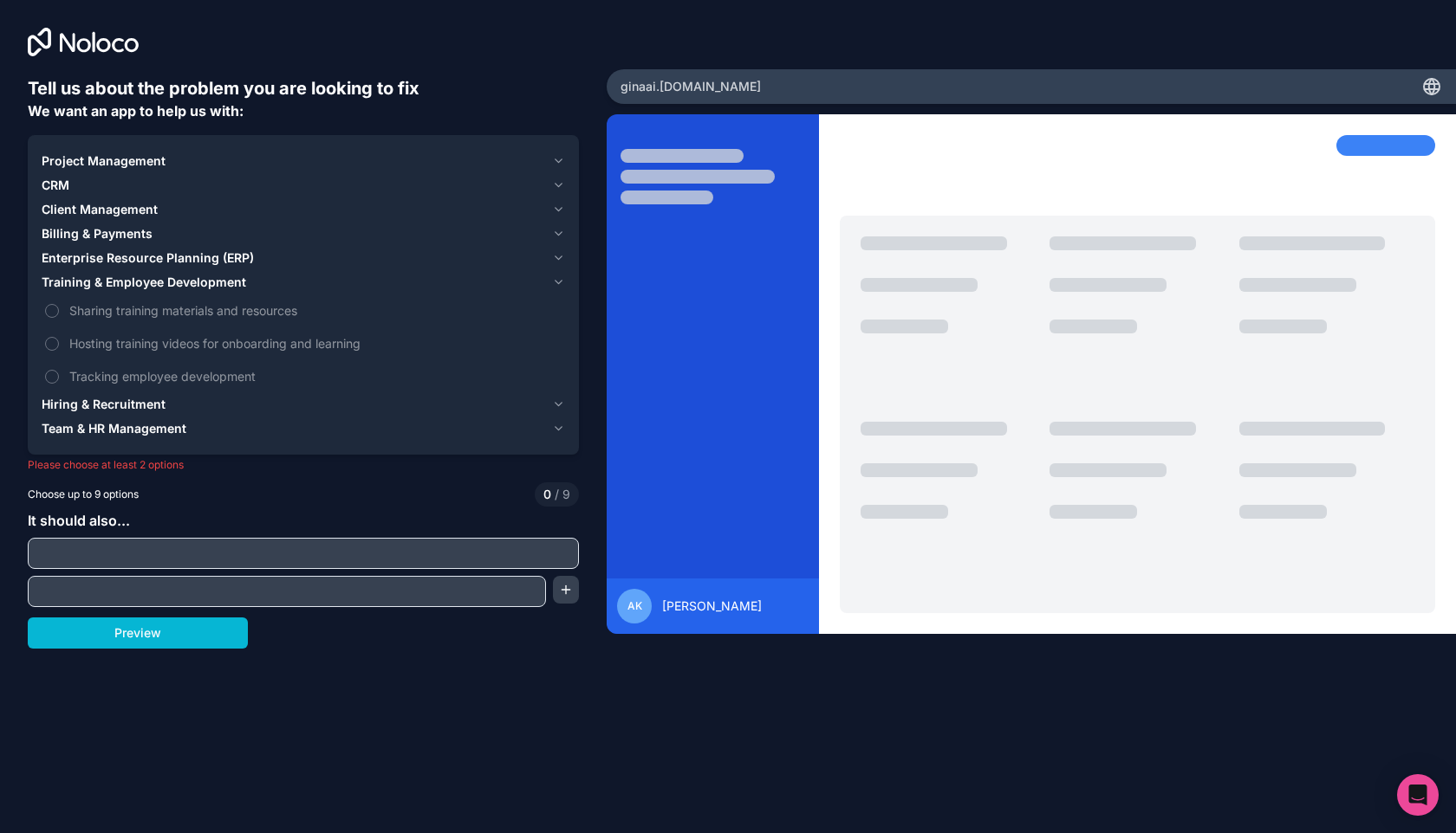
click at [232, 265] on span "Enterprise Resource Planning (ERP)" at bounding box center [148, 258] width 212 height 18
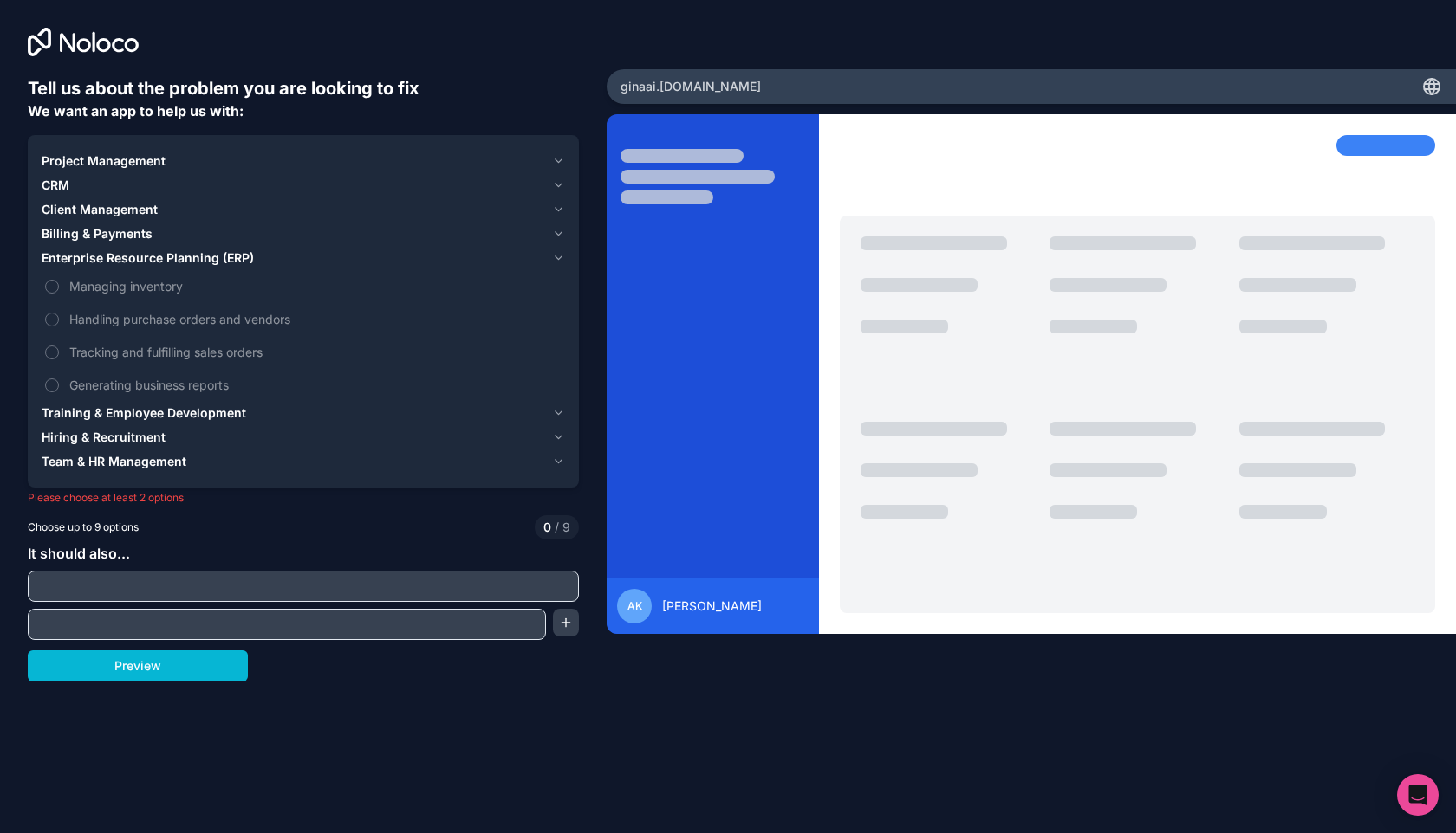
click at [103, 246] on button "Enterprise Resource Planning (ERP)" at bounding box center [303, 258] width 523 height 24
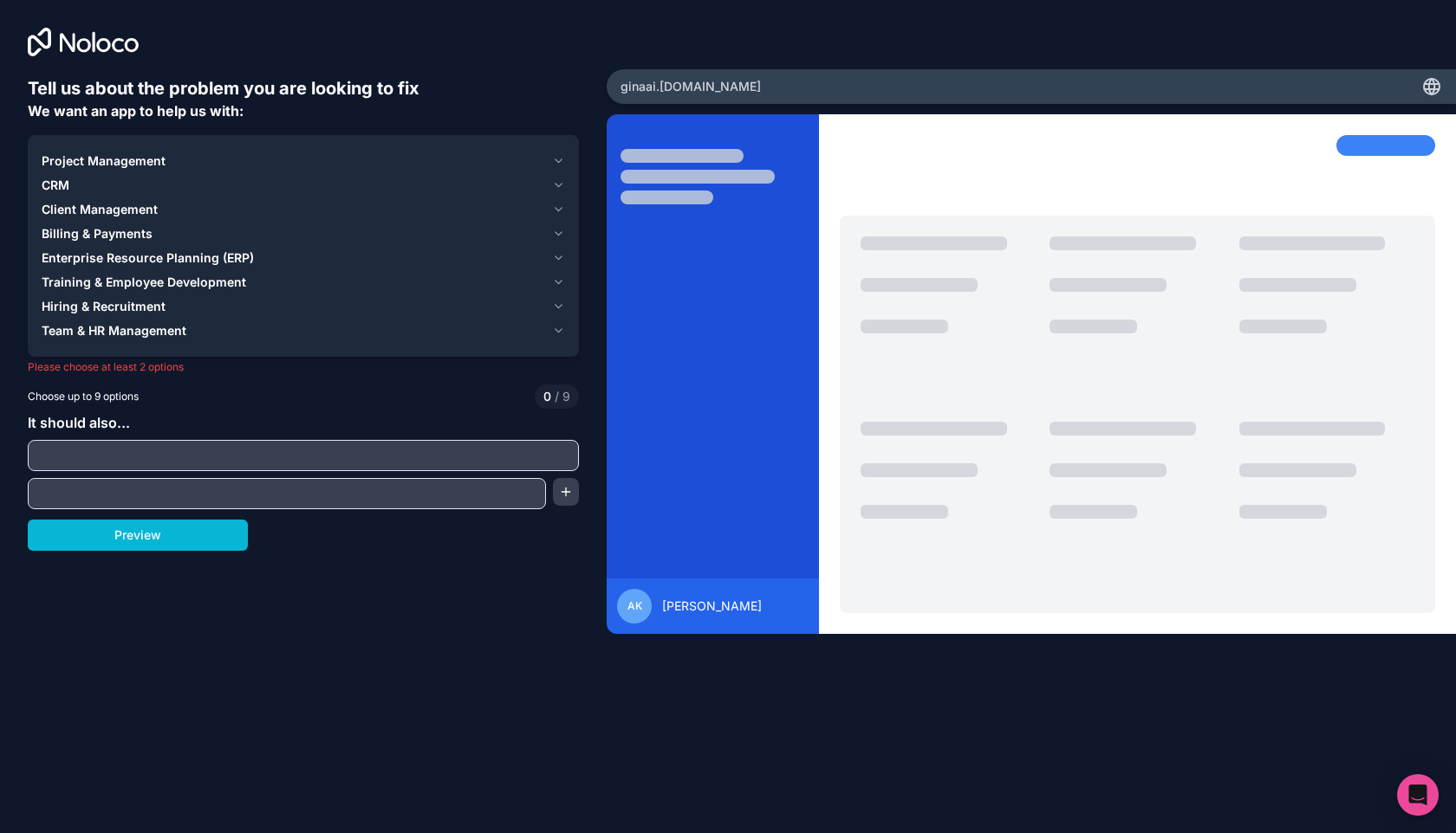
click at [136, 210] on span "Client Management" at bounding box center [100, 210] width 116 height 18
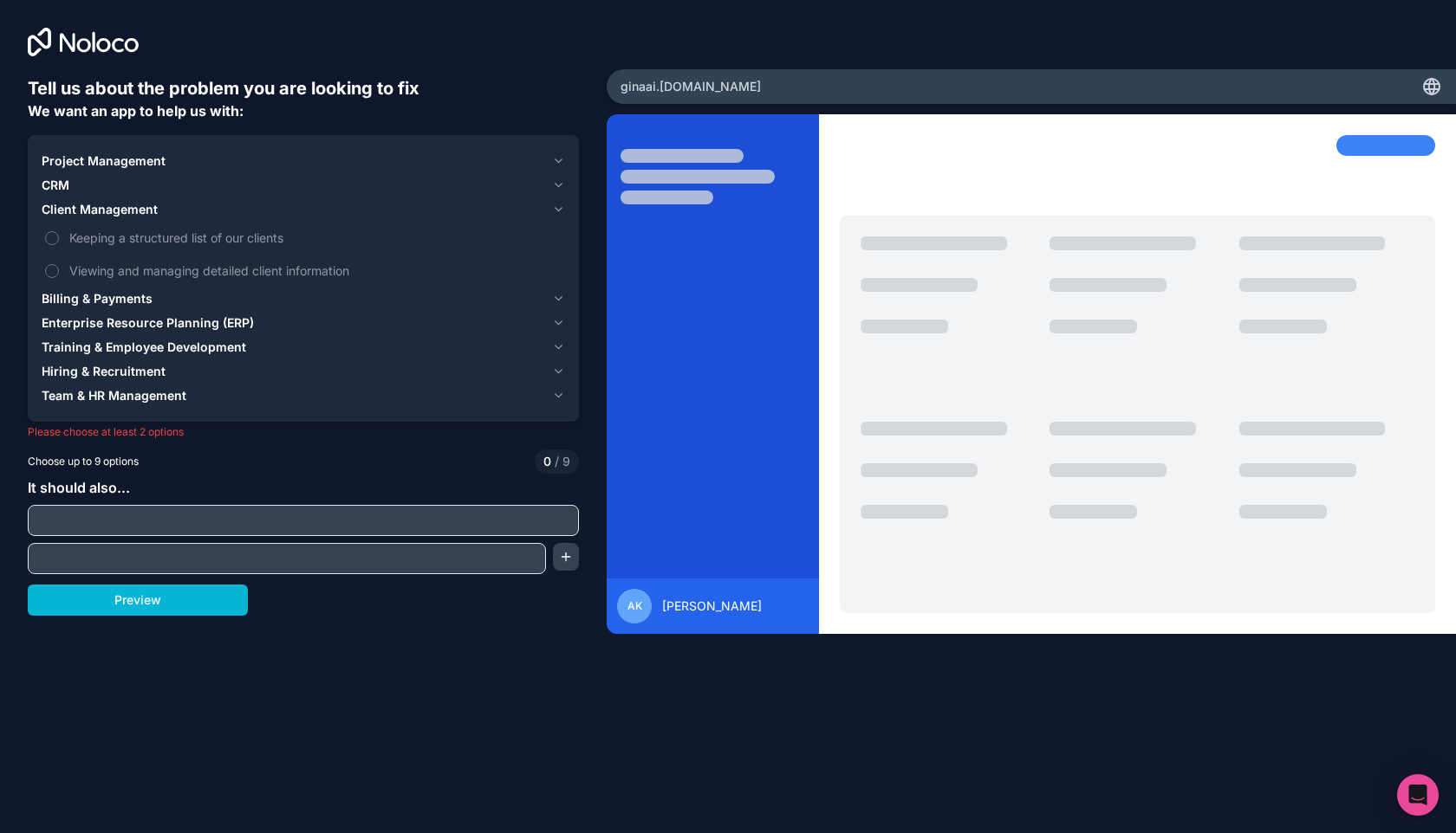
click at [103, 183] on div "CRM" at bounding box center [293, 186] width 504 height 18
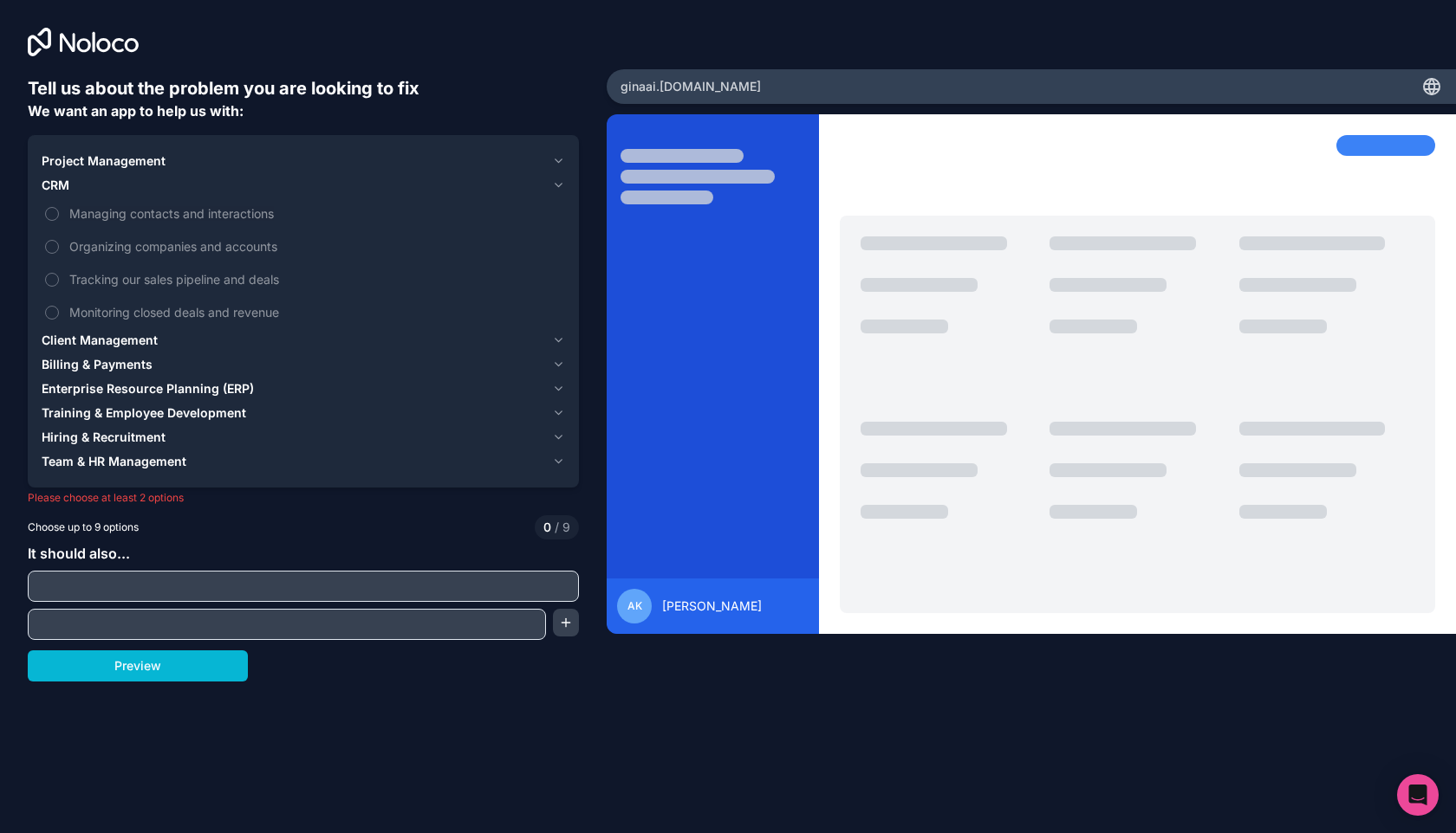
click at [111, 133] on div "Tell us about the problem you are looking to fix We want an app to help us with…" at bounding box center [303, 378] width 552 height 605
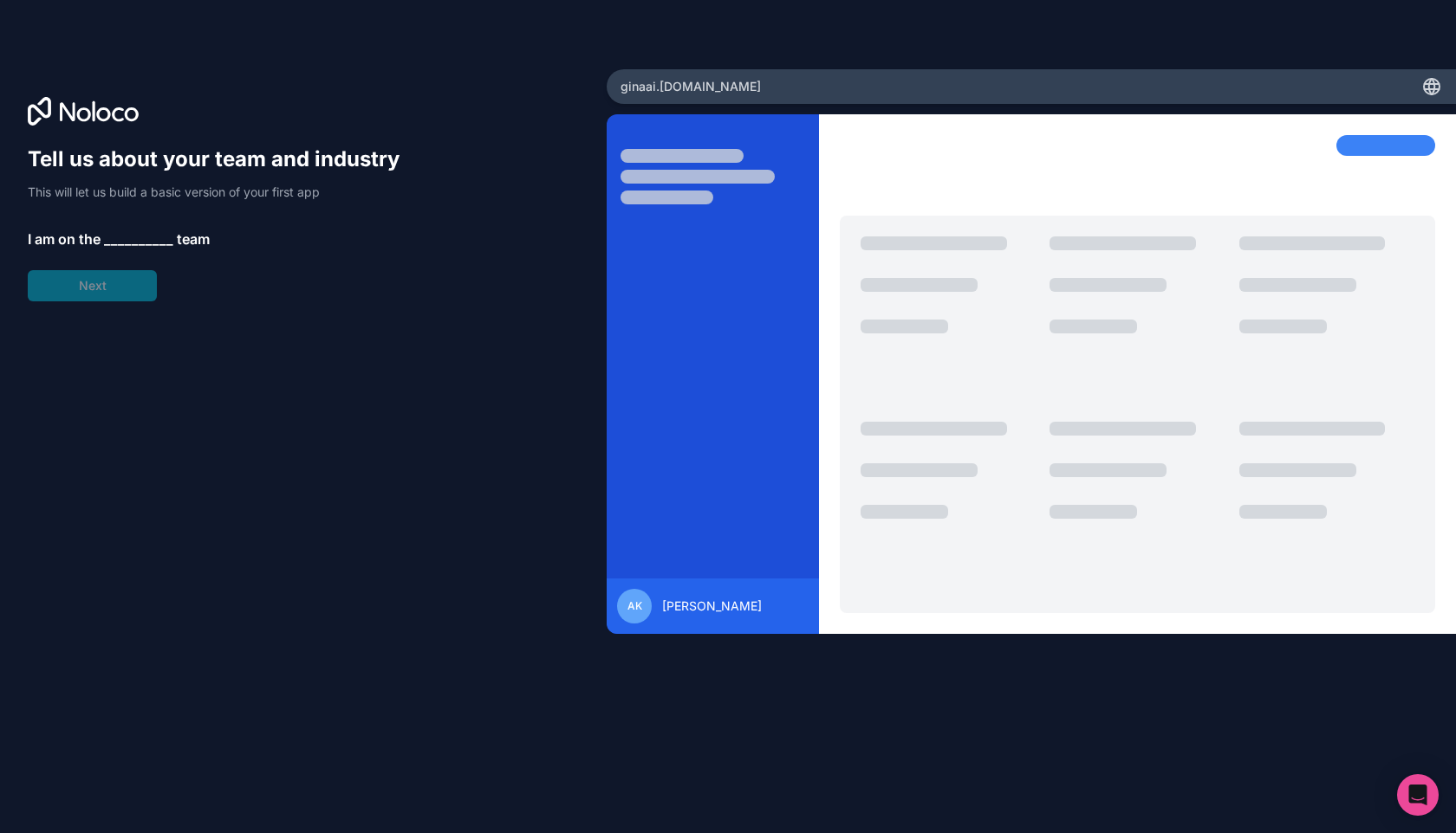
click at [134, 248] on span "__________" at bounding box center [138, 239] width 69 height 21
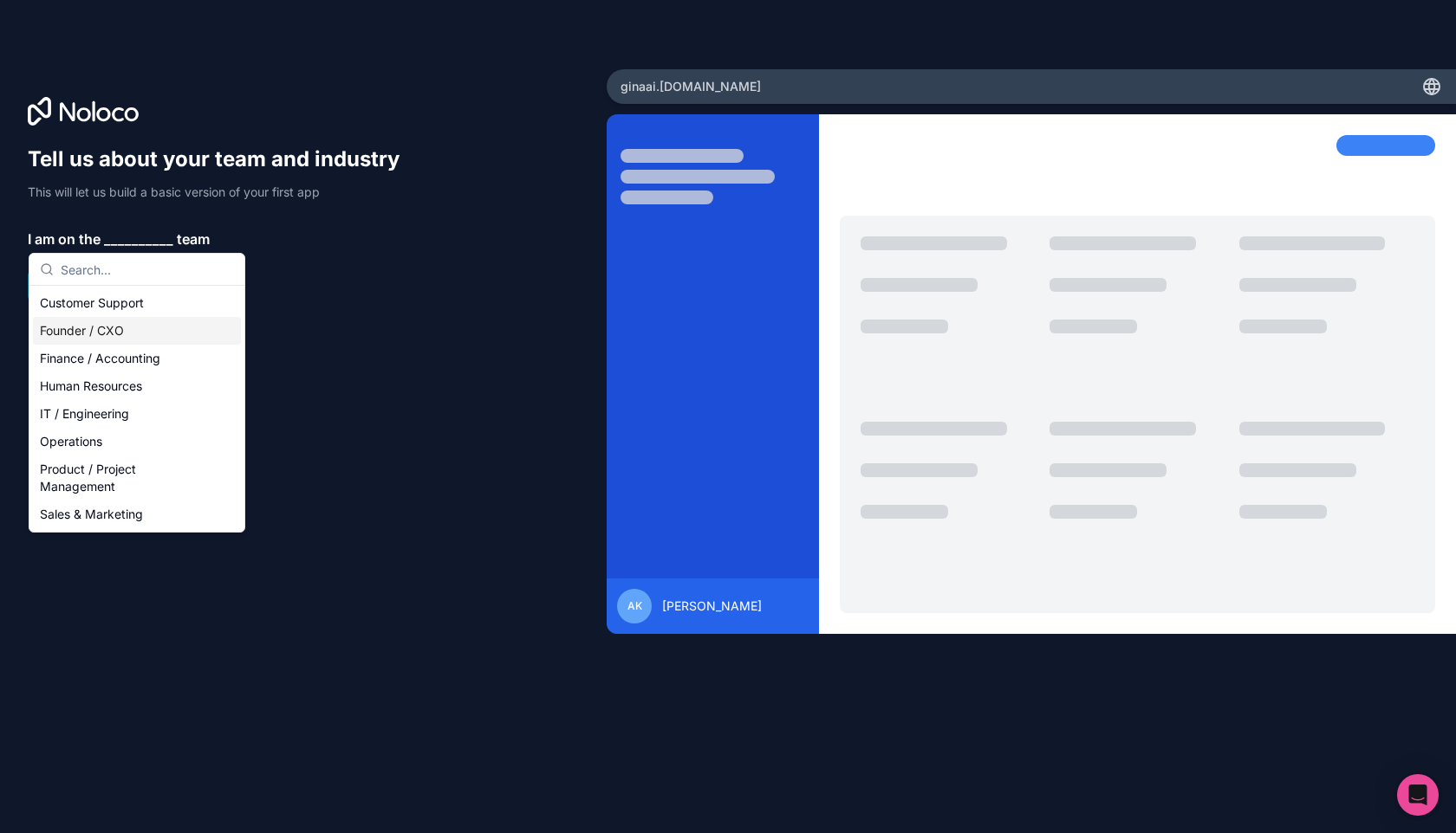
click at [120, 338] on div "Founder / CXO" at bounding box center [137, 330] width 208 height 27
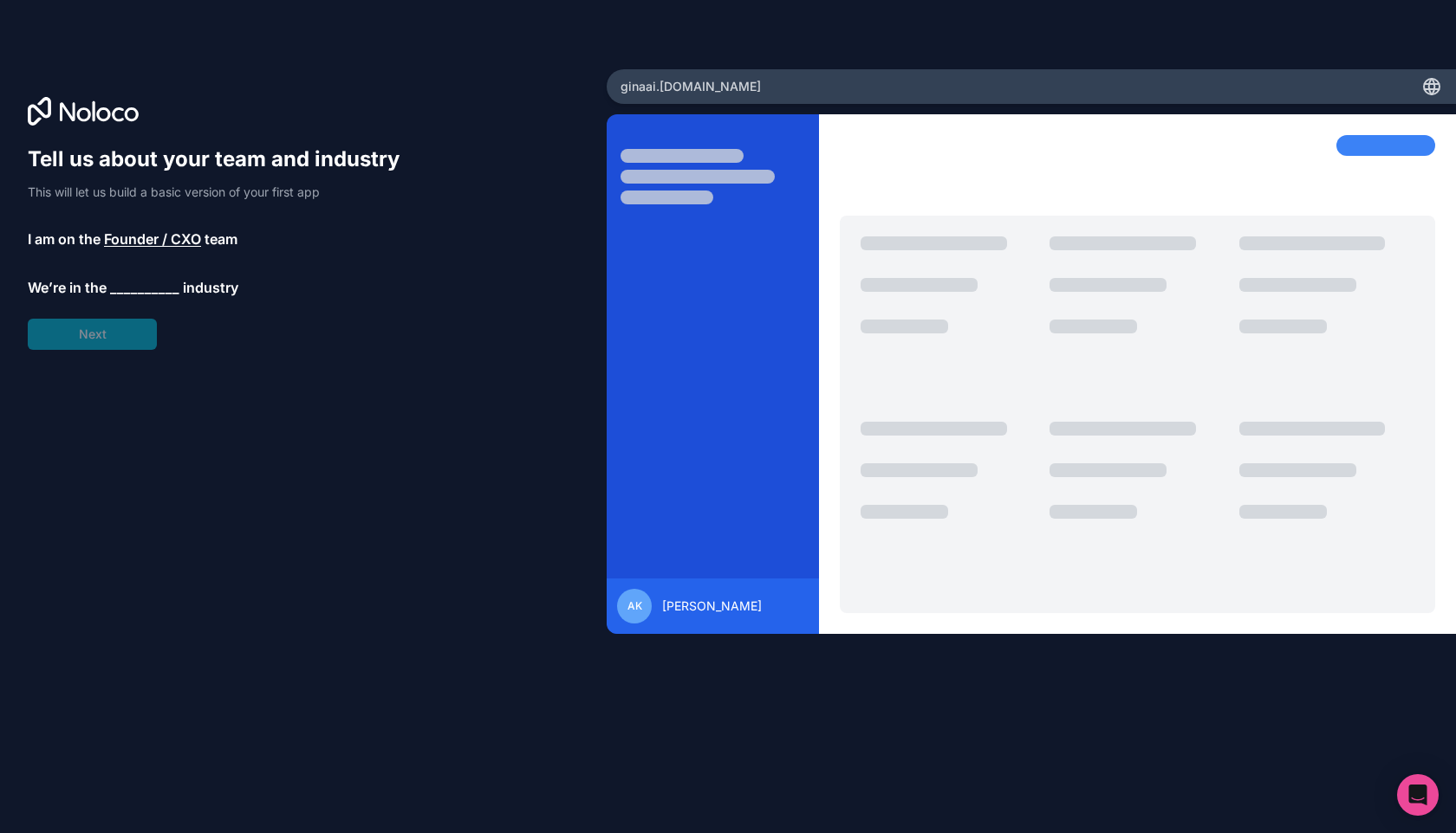
click at [126, 289] on span "__________" at bounding box center [145, 287] width 69 height 21
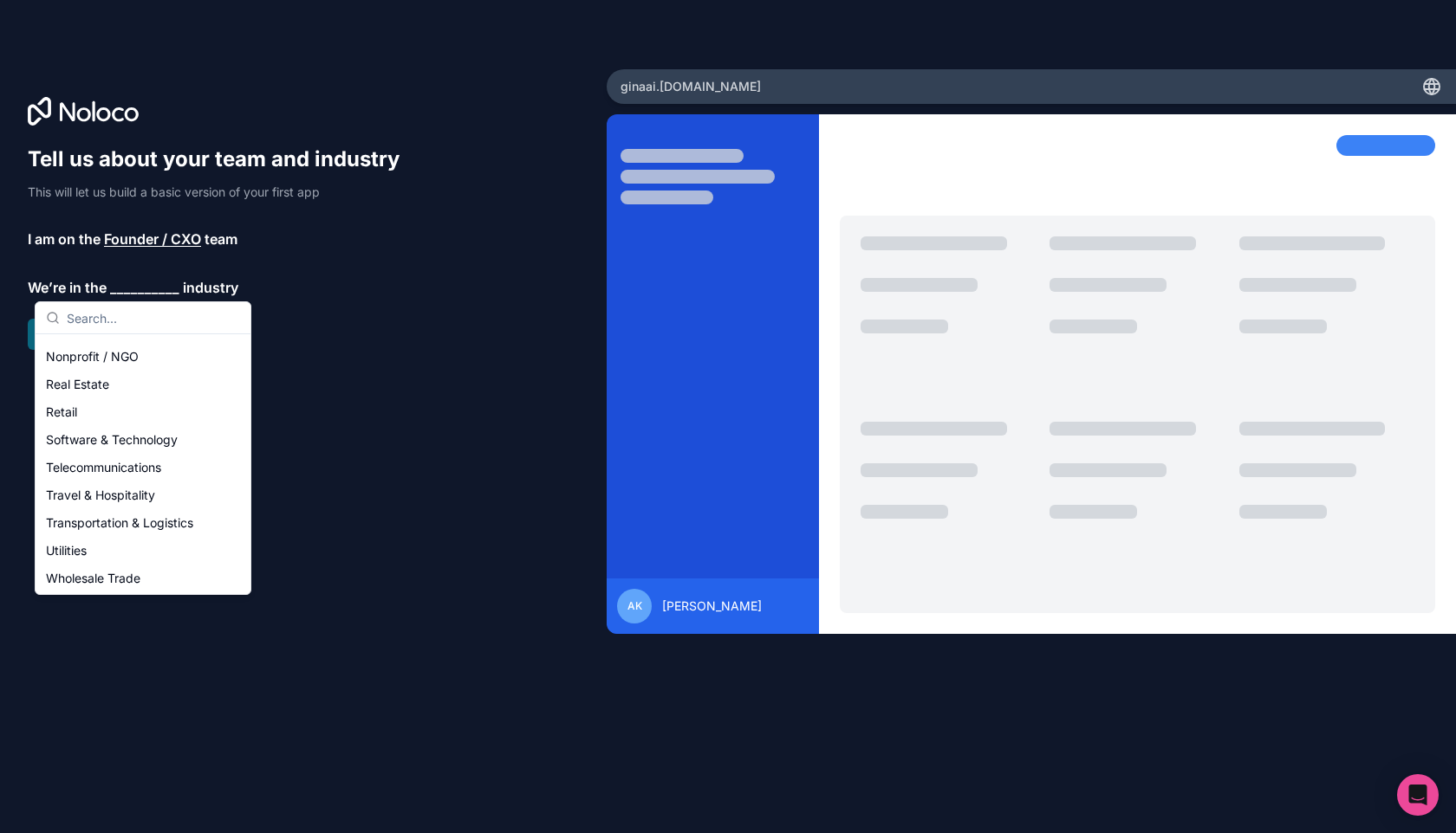
scroll to position [357, 0]
click at [72, 576] on div "Others" at bounding box center [143, 577] width 208 height 27
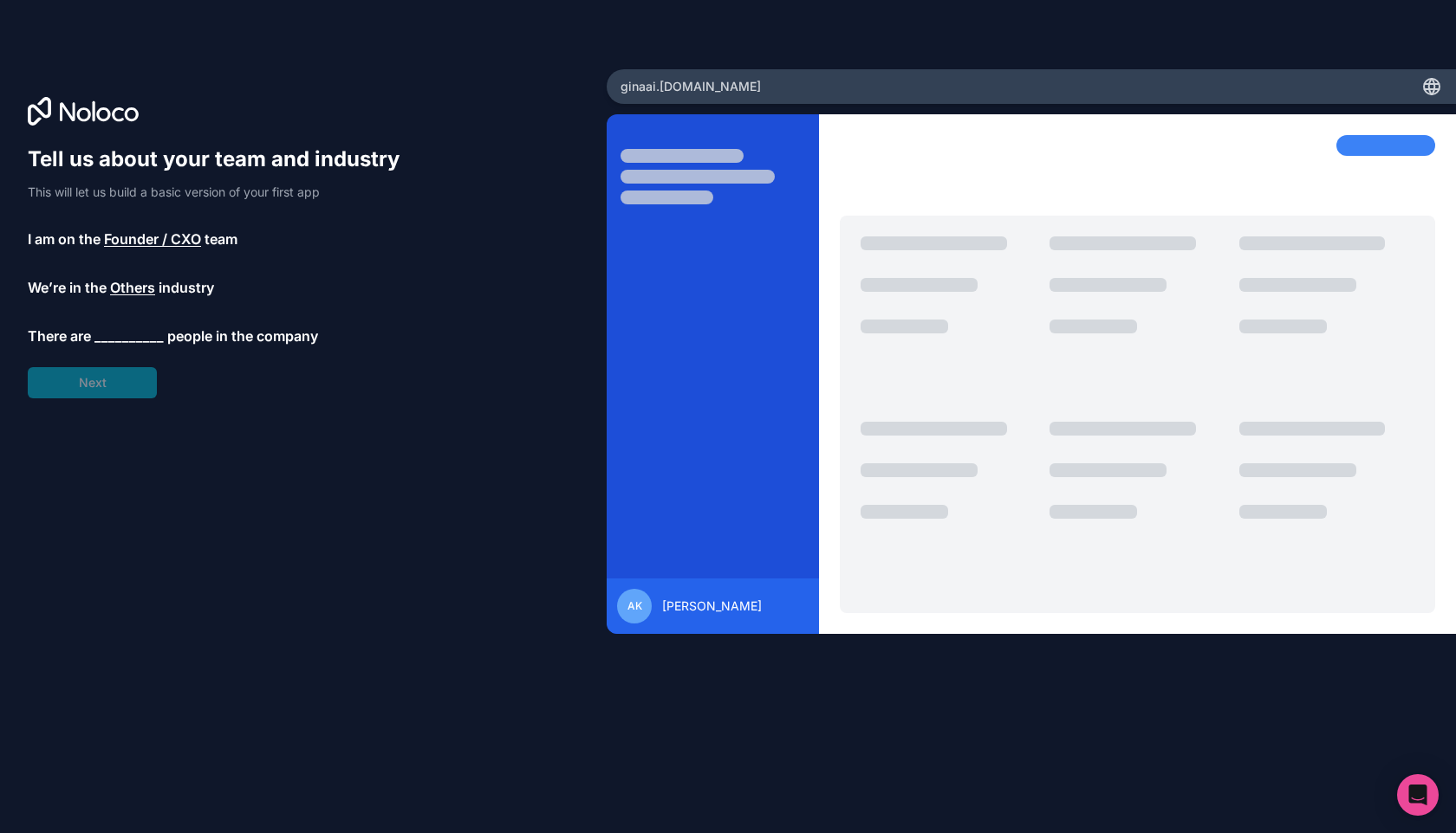
click at [131, 342] on span "__________" at bounding box center [129, 335] width 69 height 21
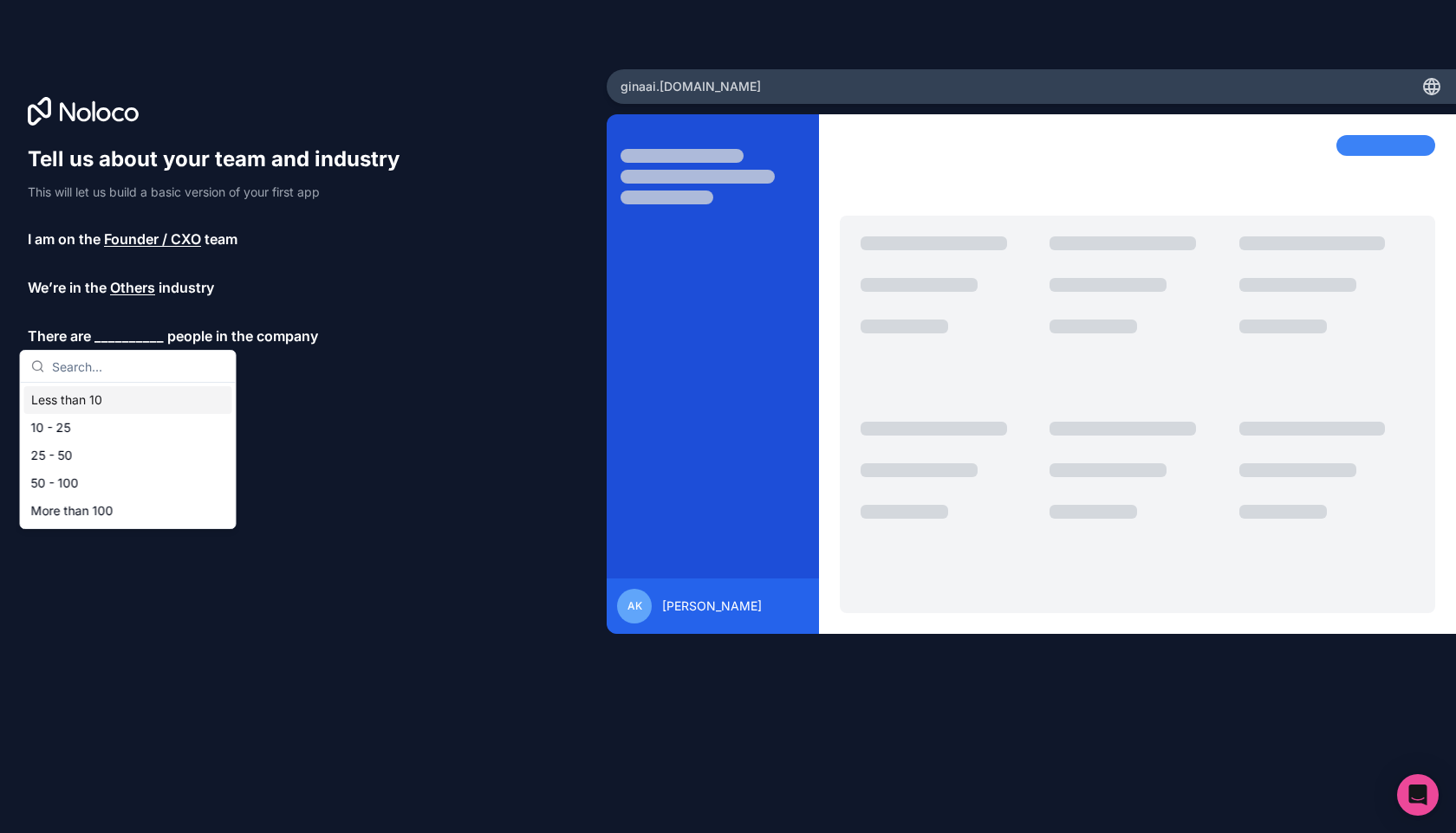
click at [121, 399] on div "Less than 10" at bounding box center [128, 400] width 208 height 27
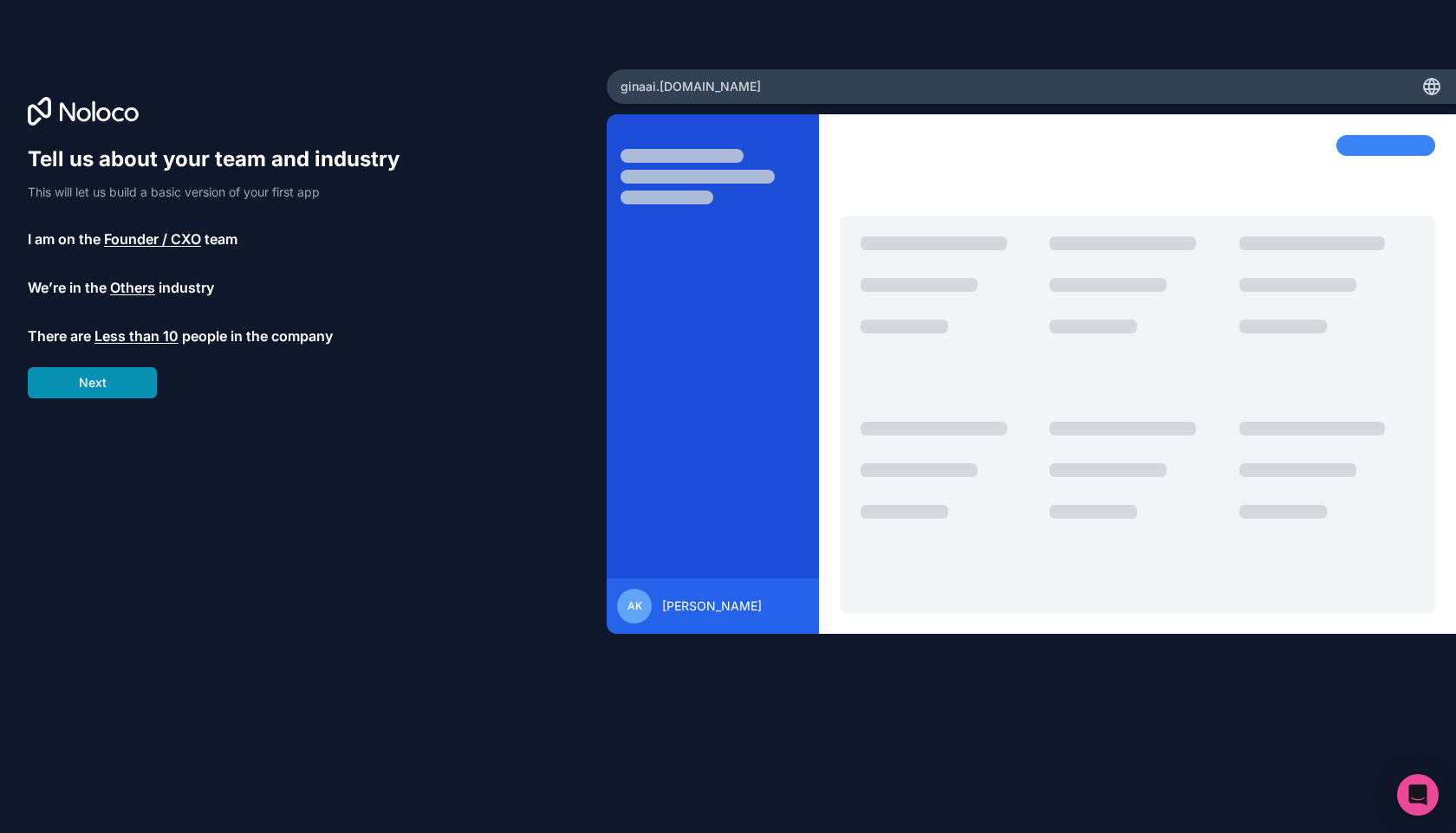
click at [114, 393] on button "Next" at bounding box center [92, 383] width 129 height 31
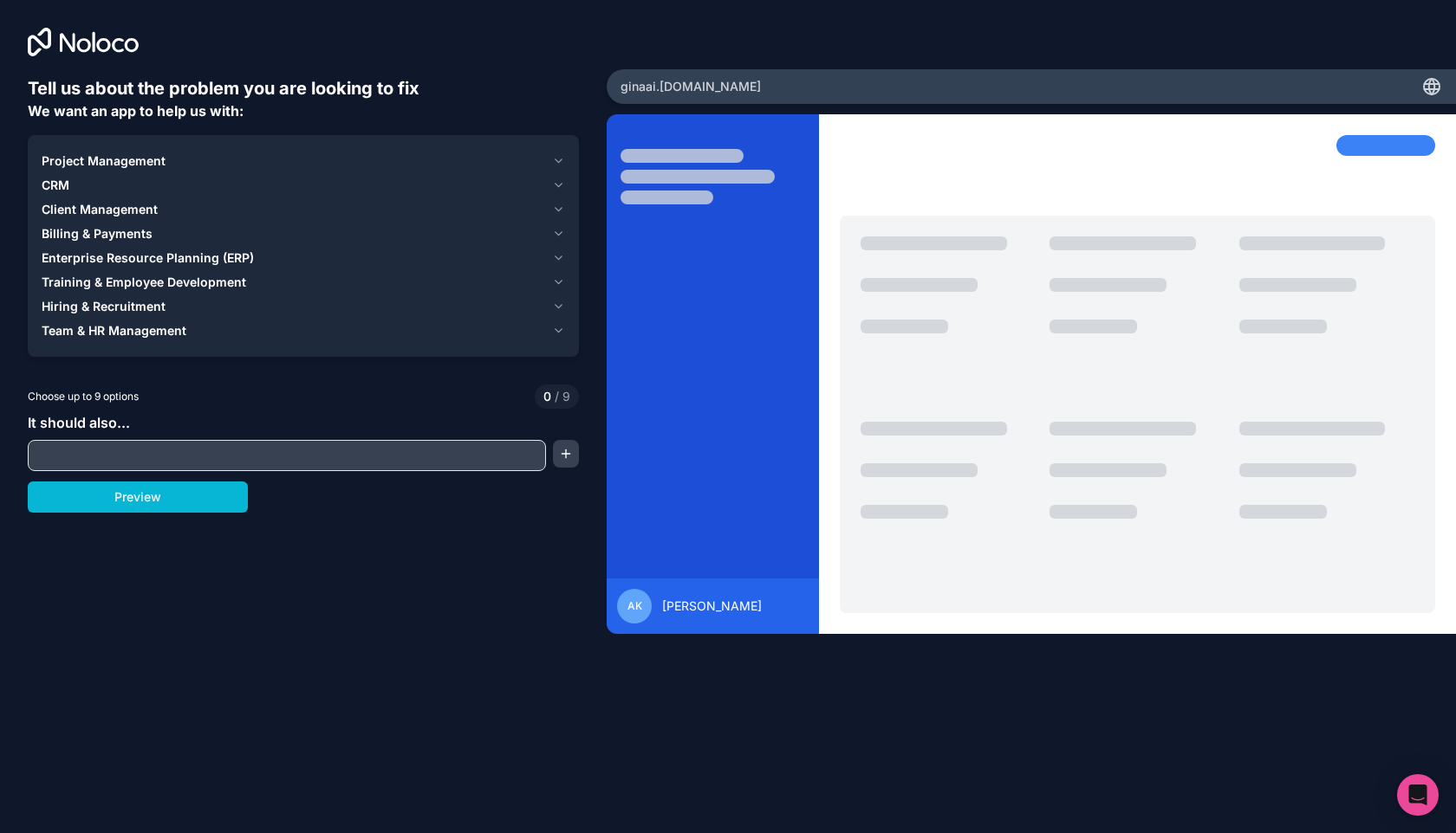
click at [213, 160] on div "Project Management" at bounding box center [293, 161] width 504 height 18
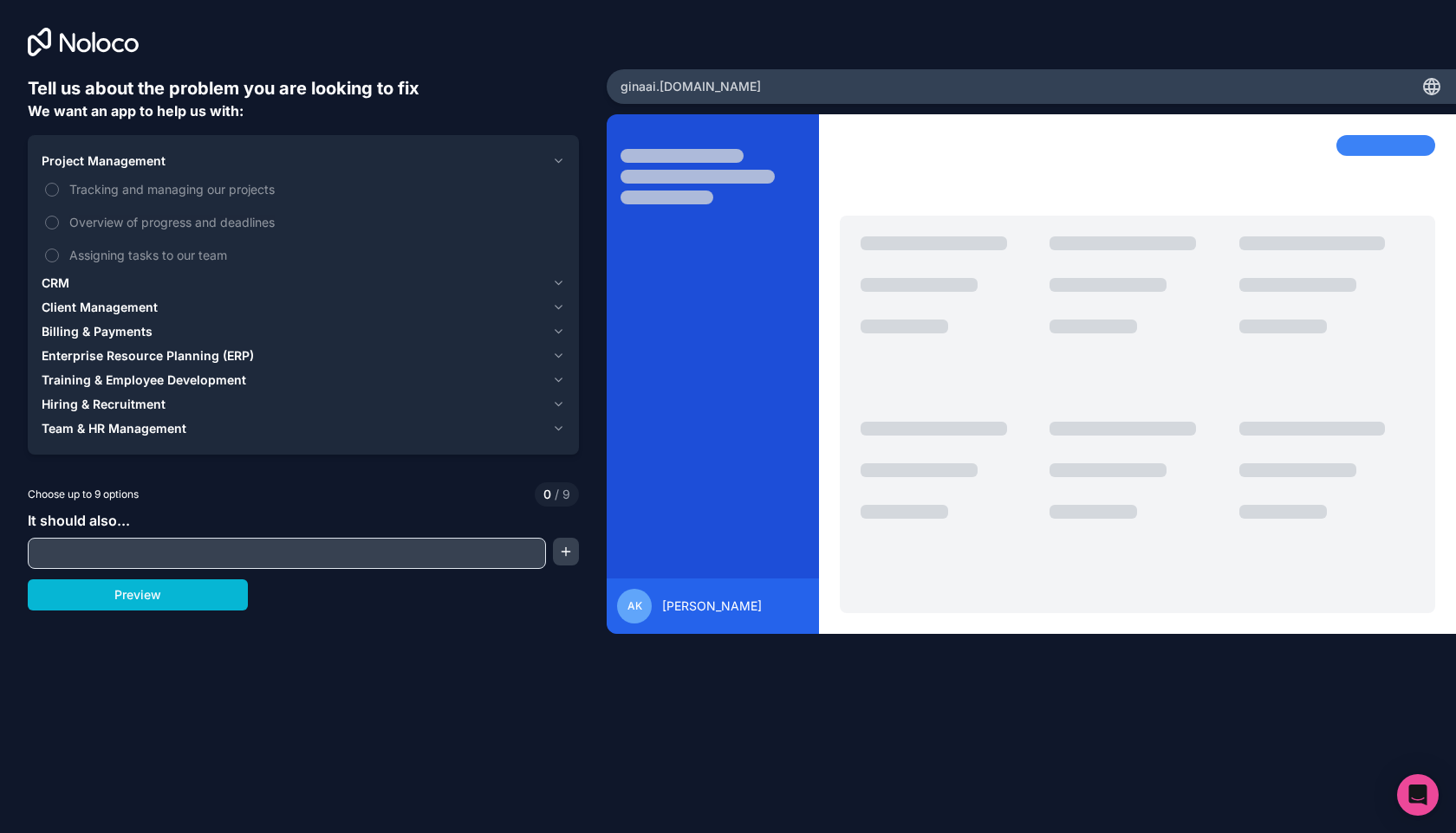
click at [213, 160] on div "Project Management" at bounding box center [293, 161] width 504 height 18
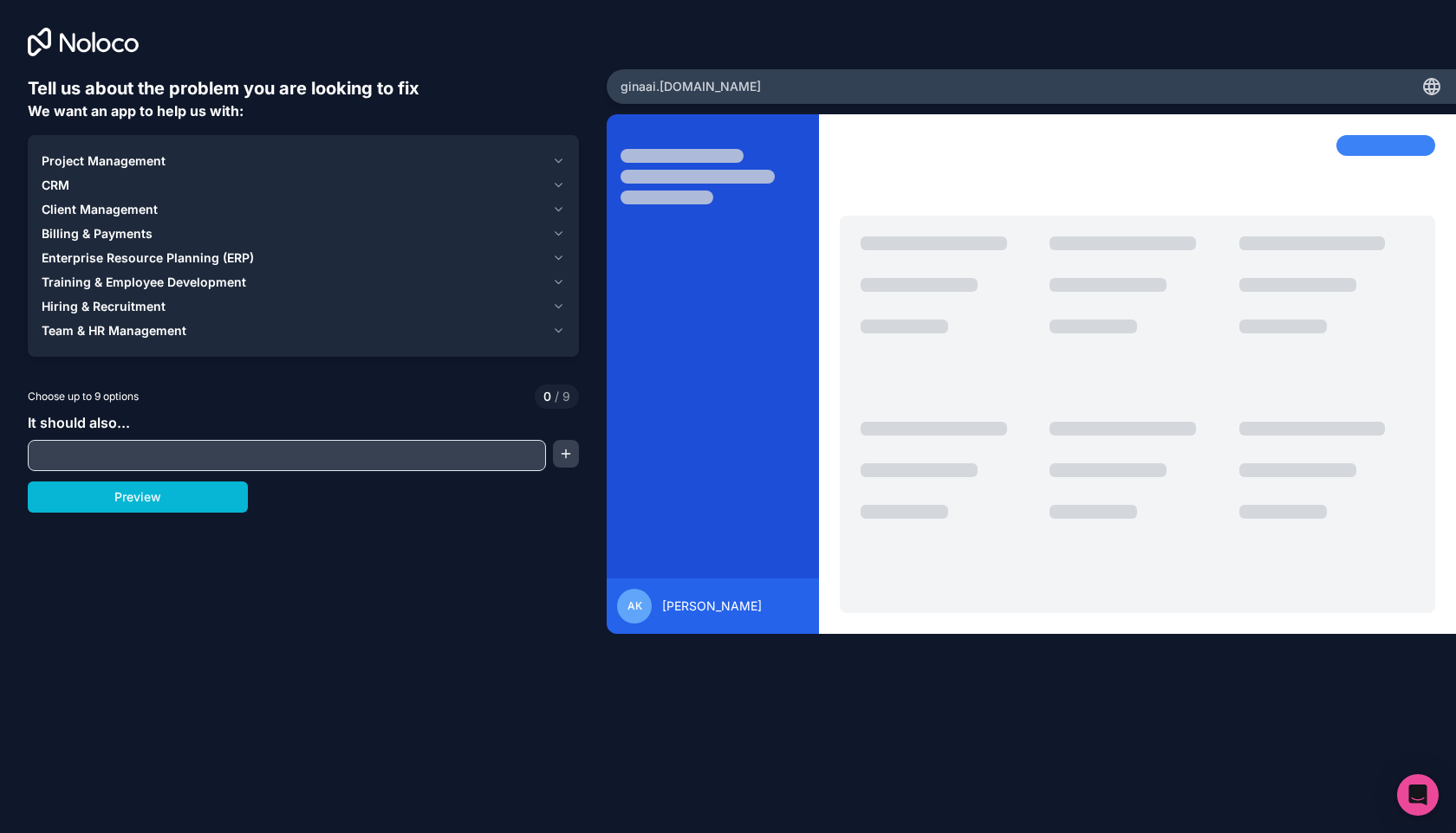
click at [158, 194] on div "CRM" at bounding box center [293, 186] width 504 height 18
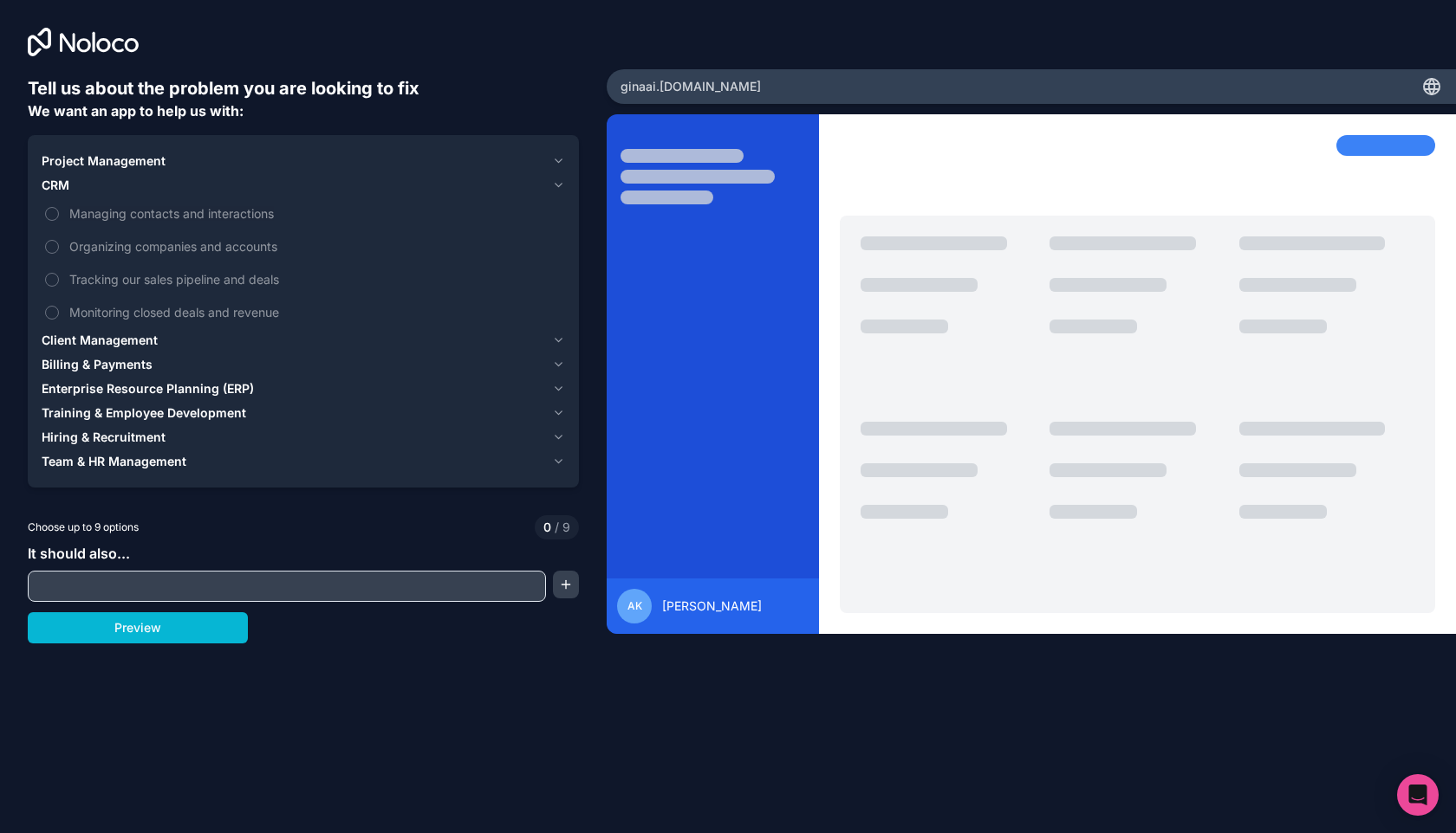
click at [158, 194] on div "CRM" at bounding box center [293, 186] width 504 height 18
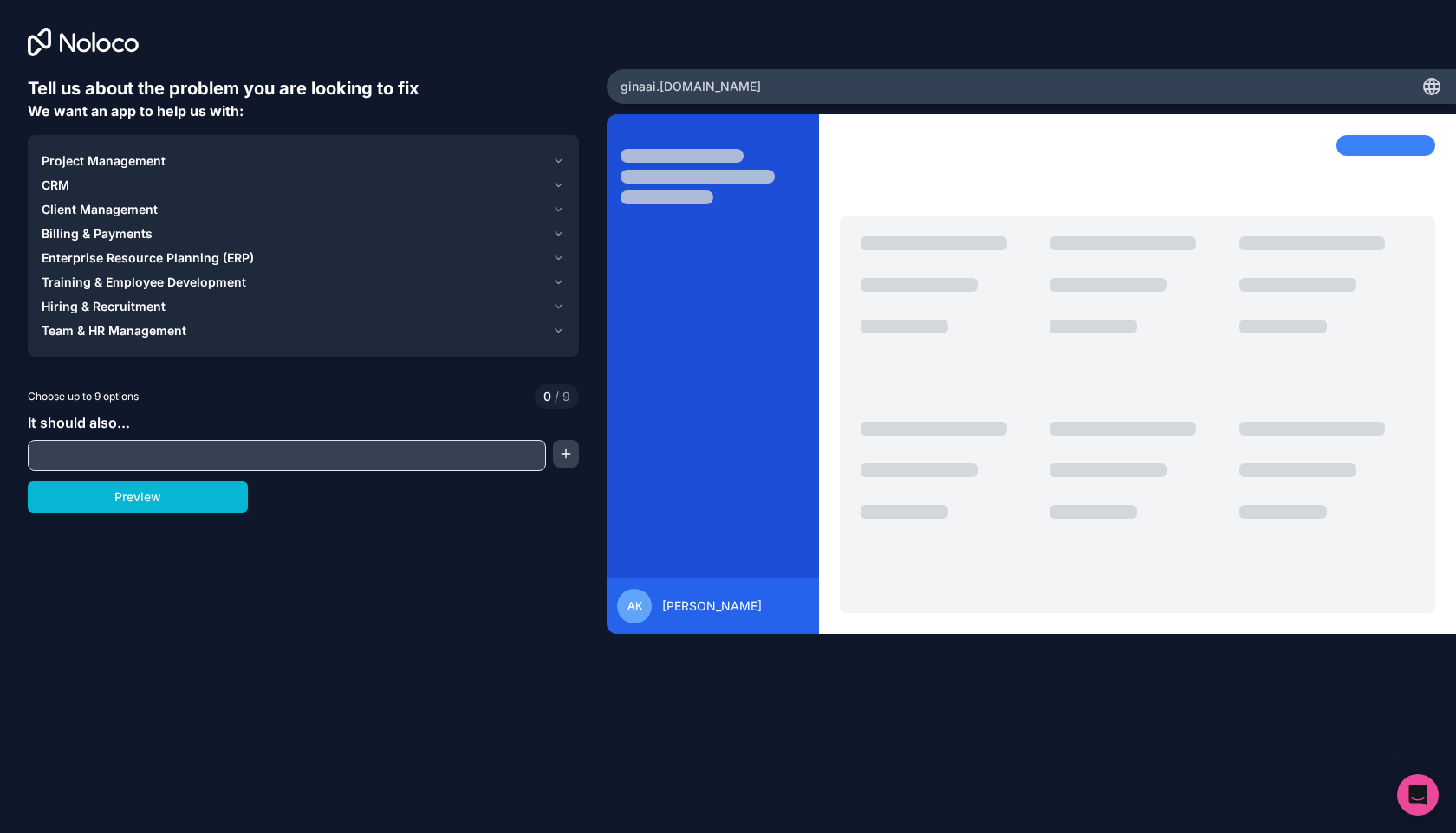
click at [155, 225] on div "Billing & Payments" at bounding box center [293, 234] width 504 height 18
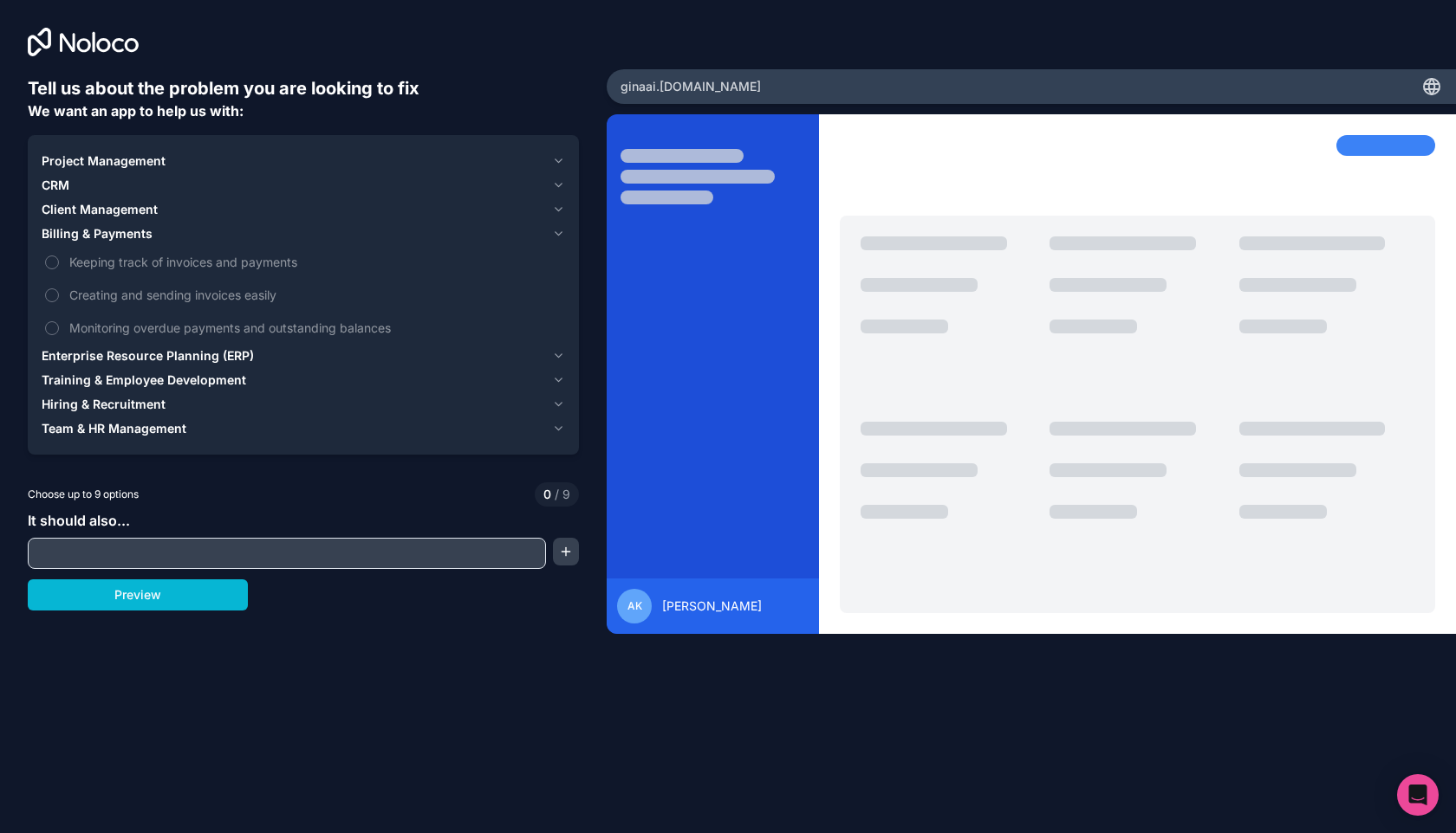
click at [177, 208] on div "Client Management" at bounding box center [293, 210] width 504 height 18
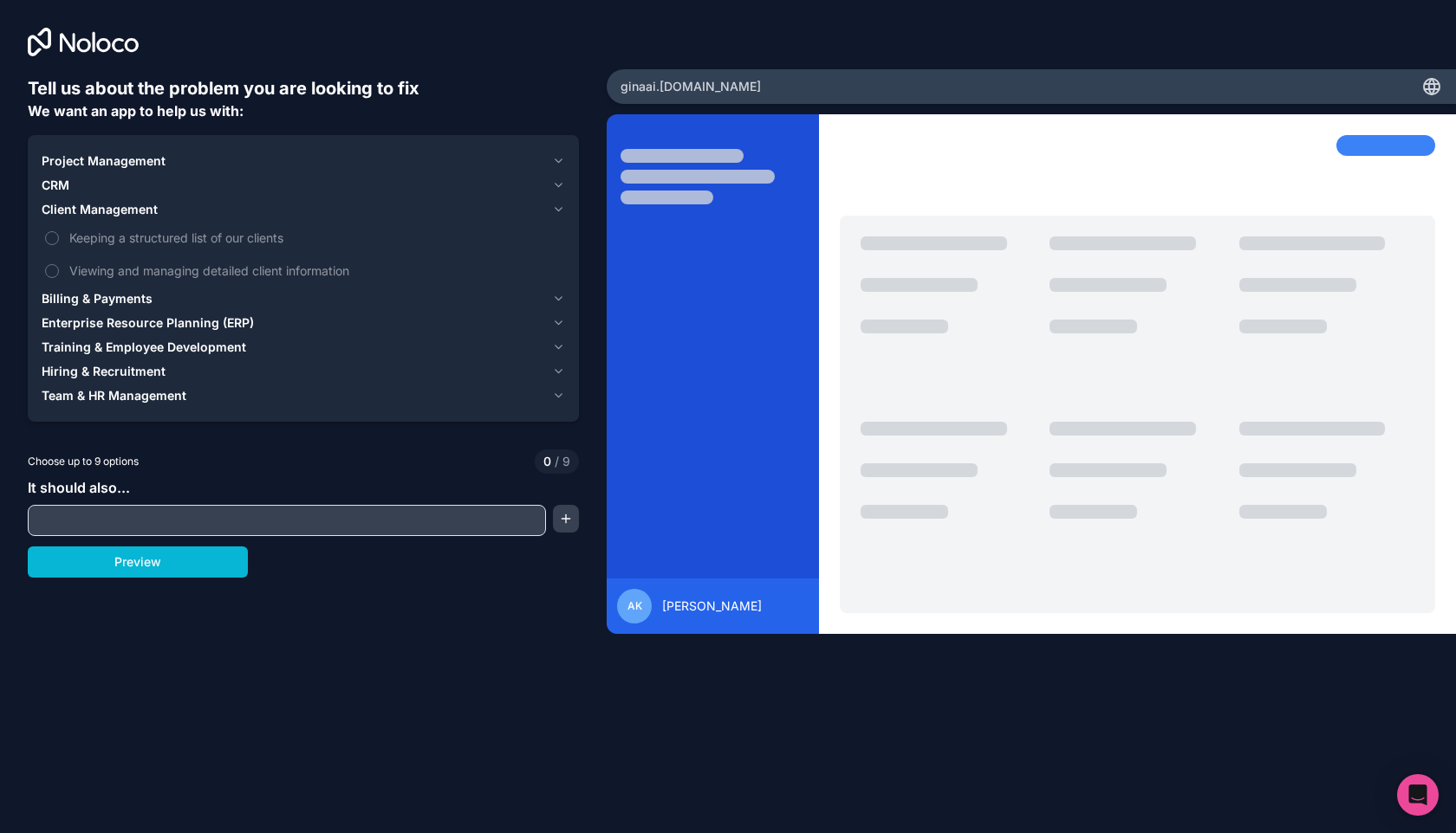
click at [180, 320] on span "Enterprise Resource Planning (ERP)" at bounding box center [148, 324] width 212 height 18
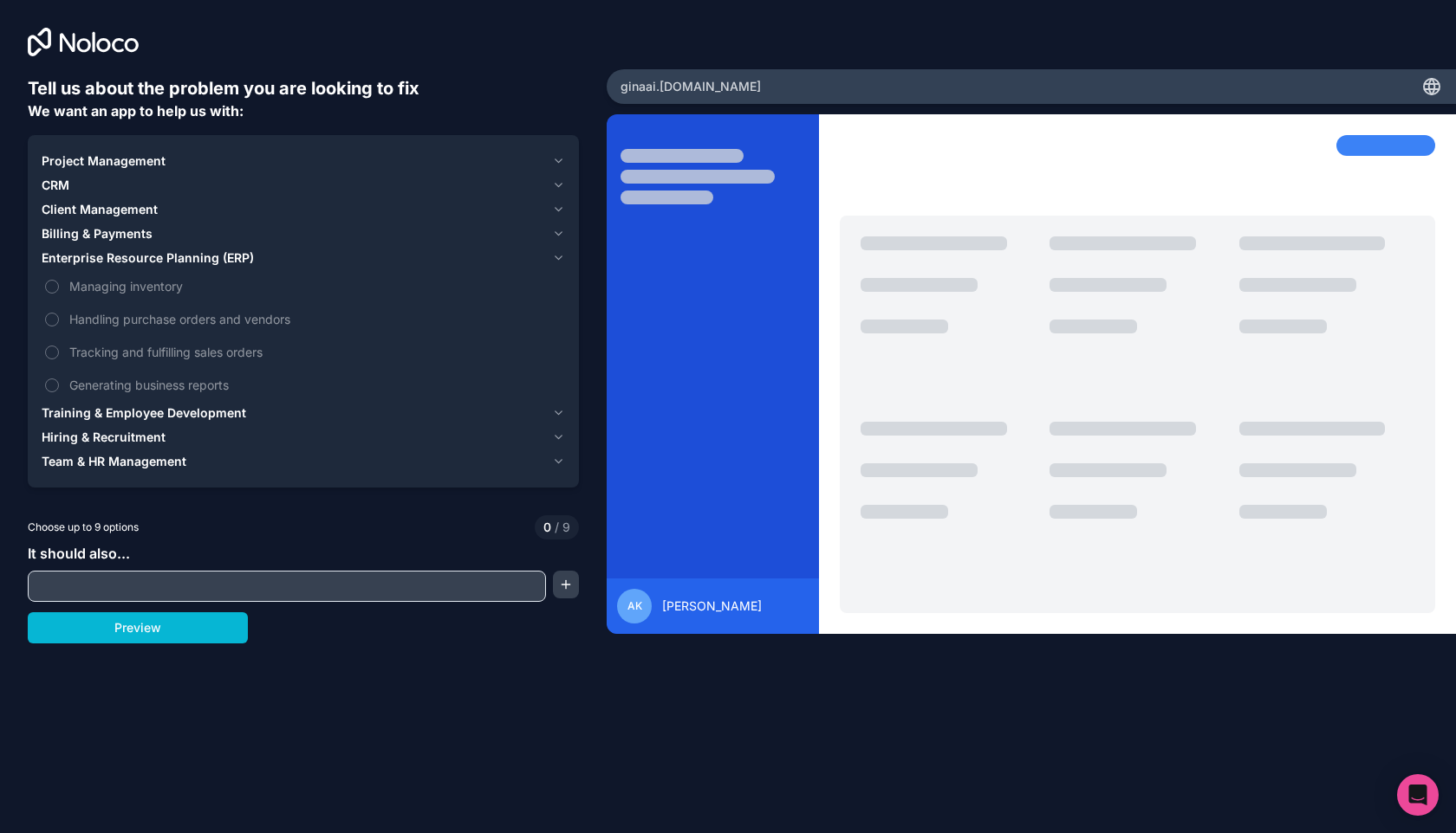
click at [167, 407] on span "Training & Employee Development" at bounding box center [144, 414] width 204 height 18
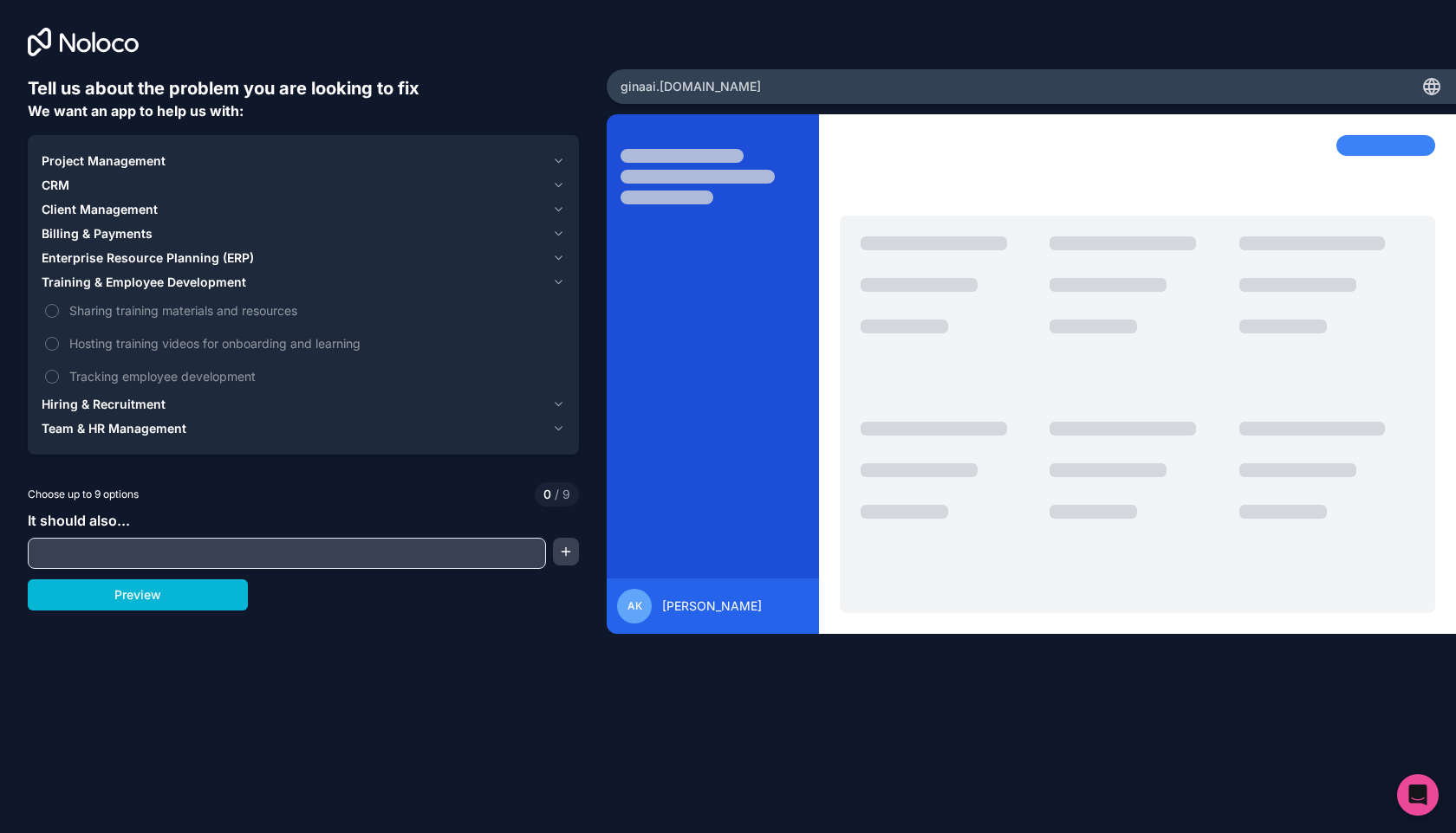
click at [141, 402] on span "Hiring & Recruitment" at bounding box center [104, 405] width 124 height 18
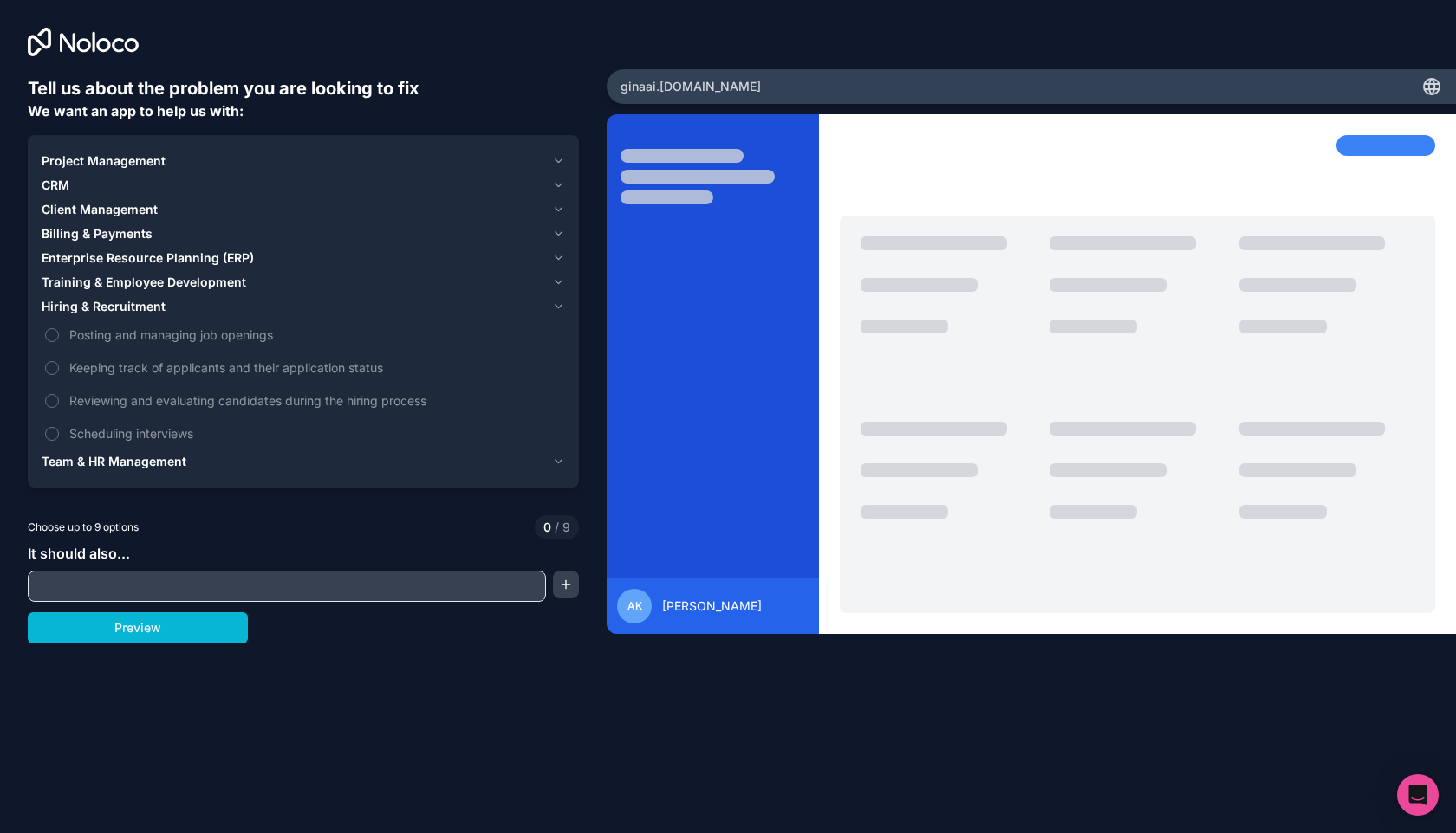
click at [149, 460] on span "Team & HR Management" at bounding box center [114, 461] width 145 height 18
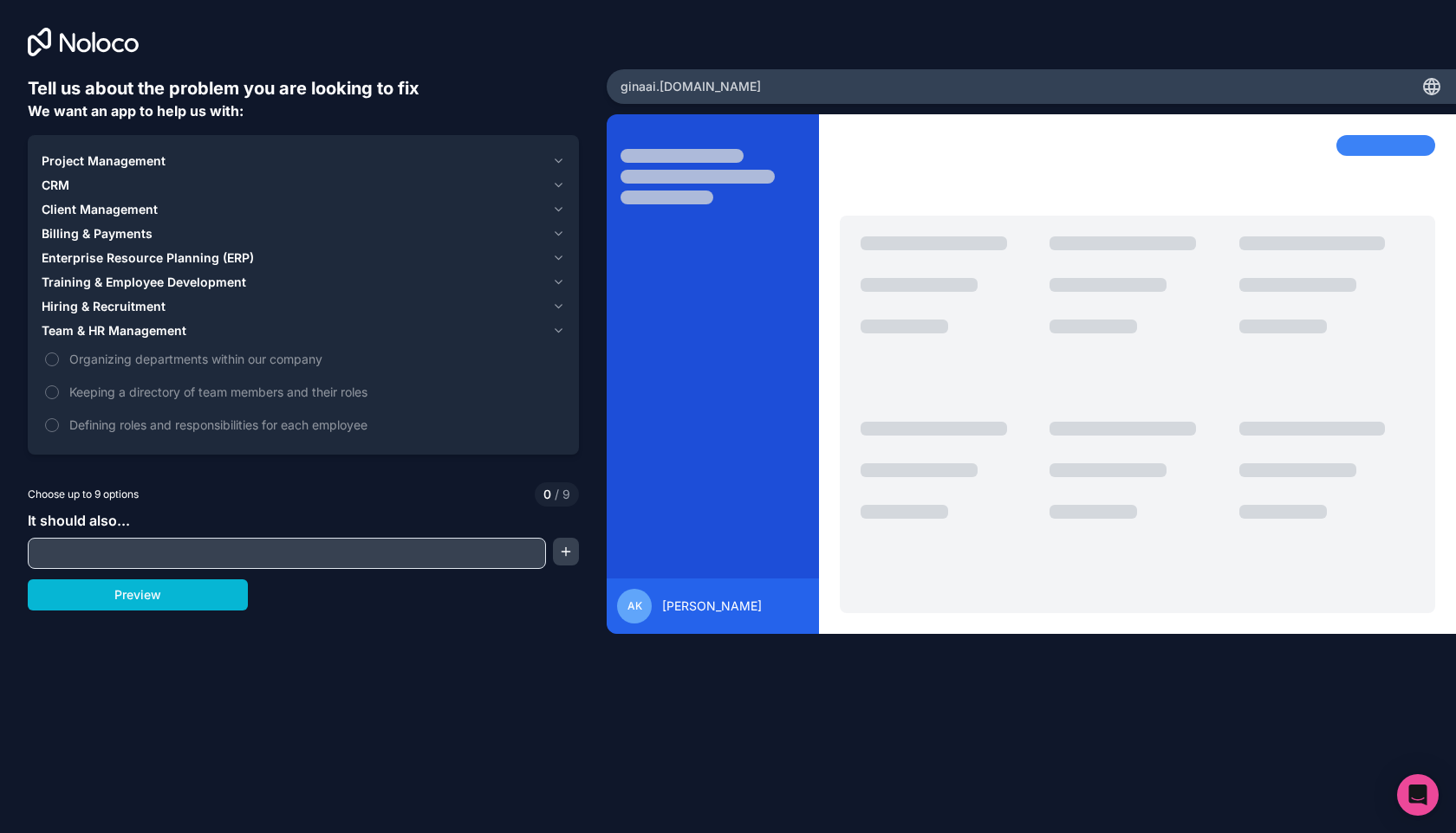
click at [171, 307] on div "Hiring & Recruitment" at bounding box center [293, 307] width 504 height 18
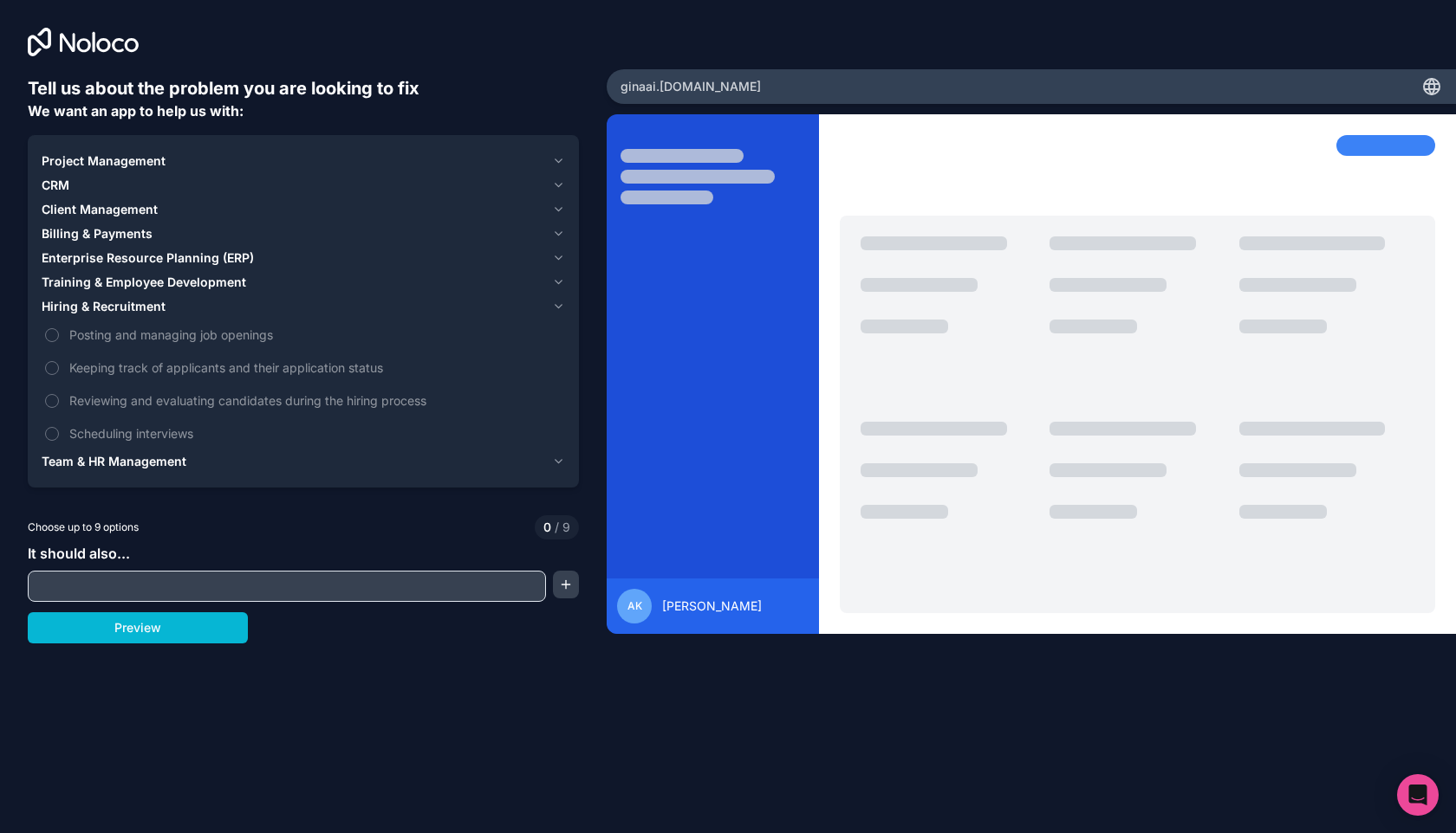
click at [155, 278] on span "Training & Employee Development" at bounding box center [144, 283] width 204 height 18
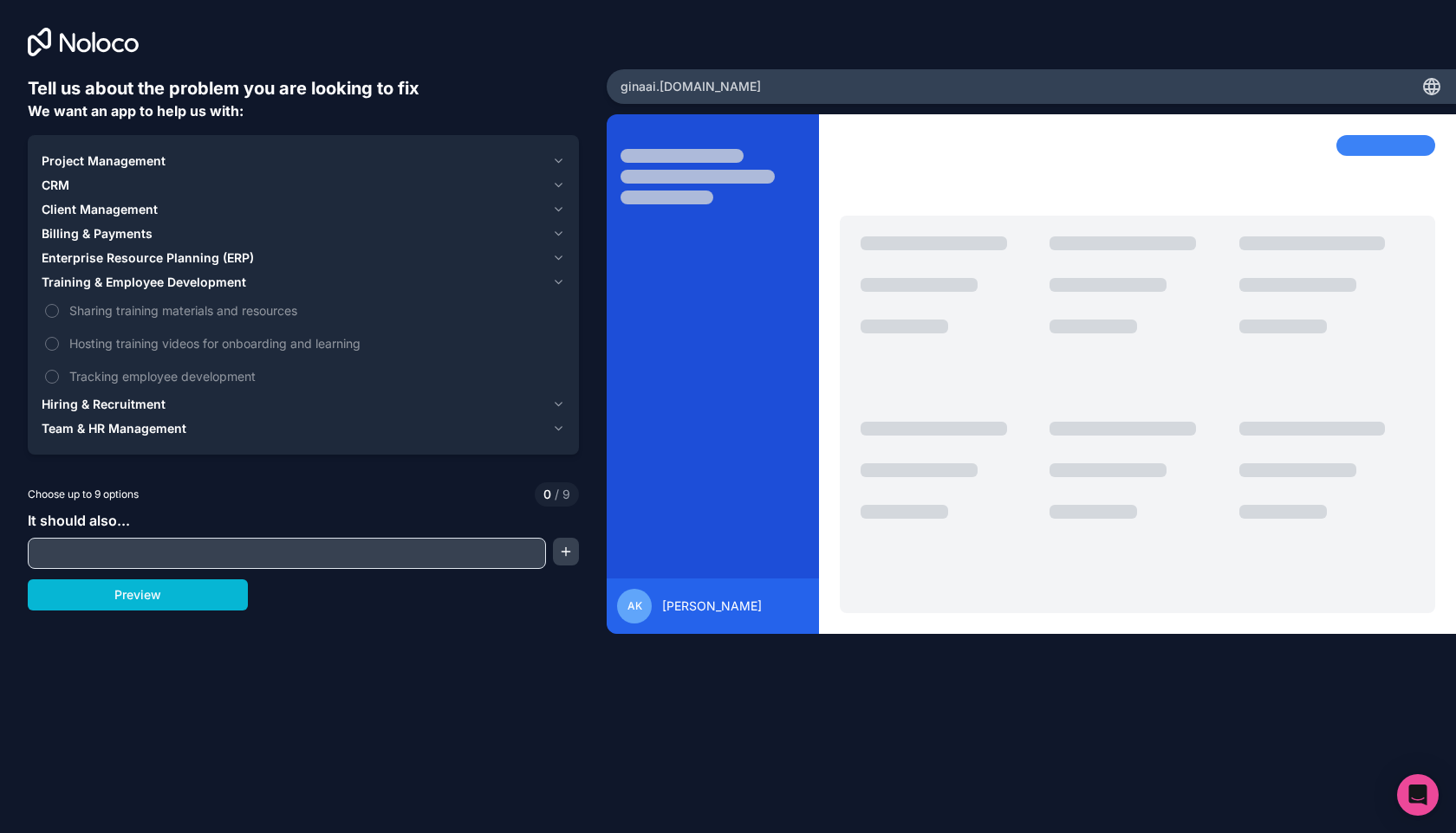
click at [152, 266] on span "Enterprise Resource Planning (ERP)" at bounding box center [148, 258] width 212 height 18
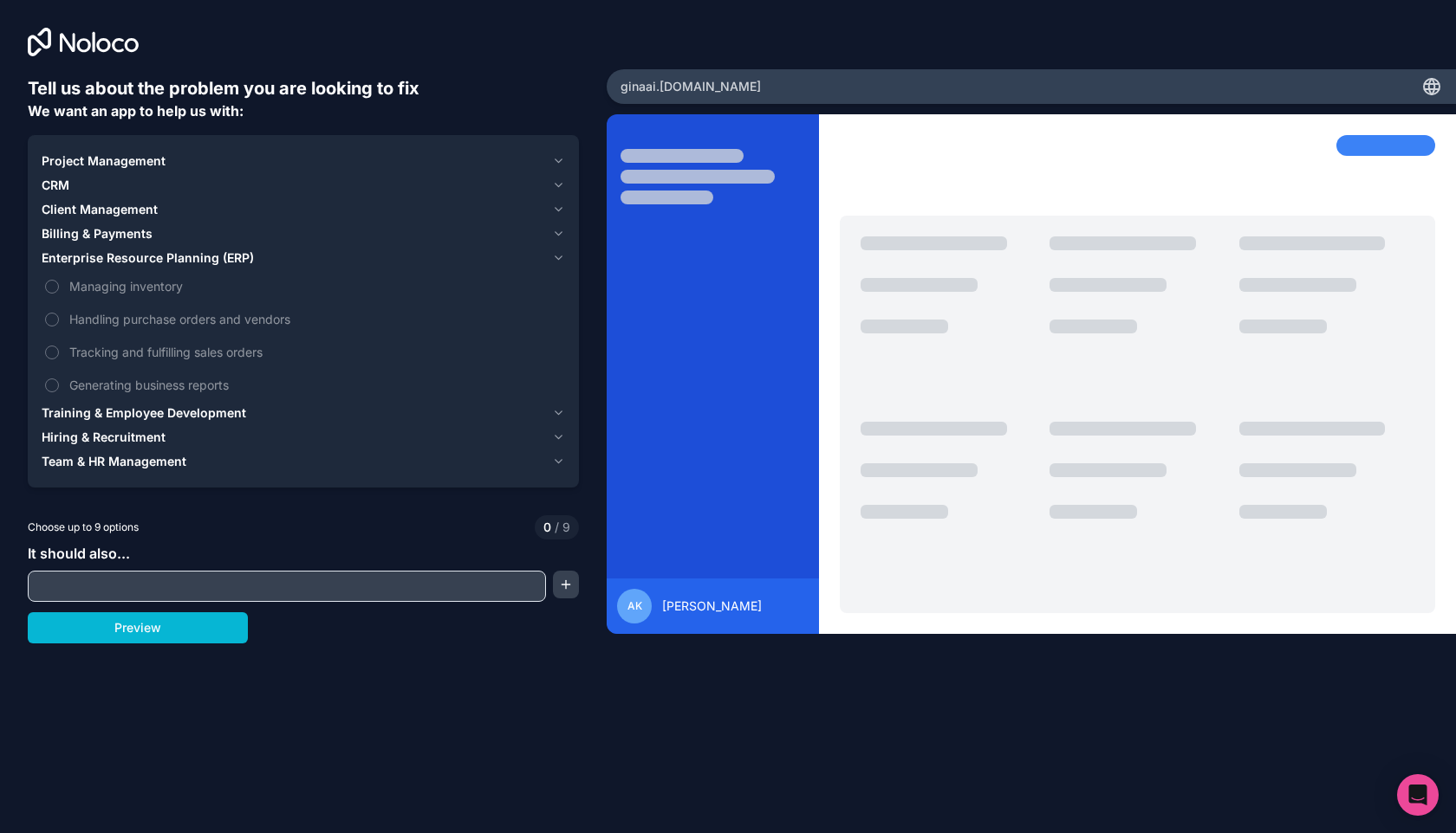
click at [121, 241] on span "Billing & Payments" at bounding box center [97, 234] width 110 height 18
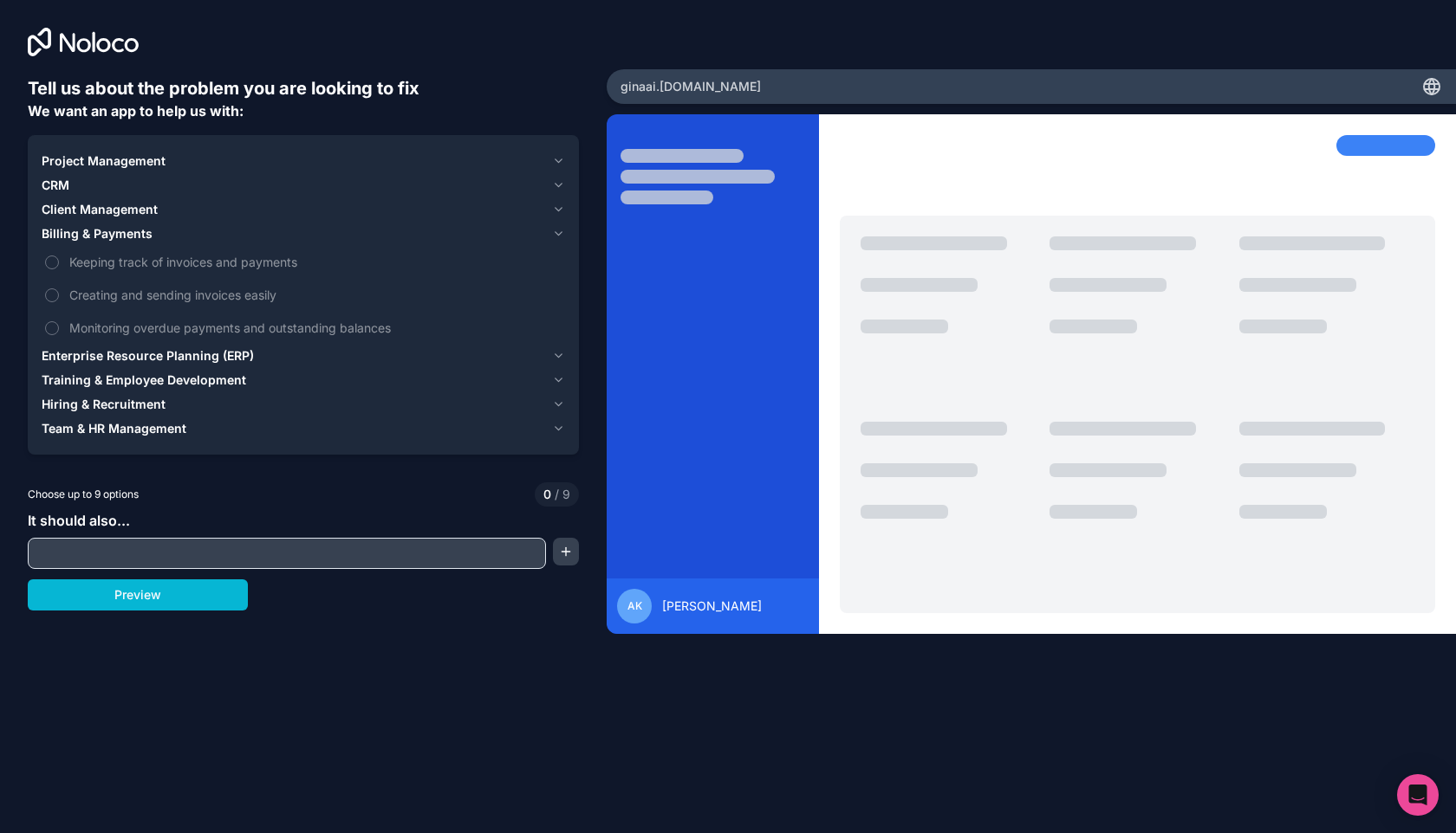
click at [121, 211] on span "Client Management" at bounding box center [100, 210] width 116 height 18
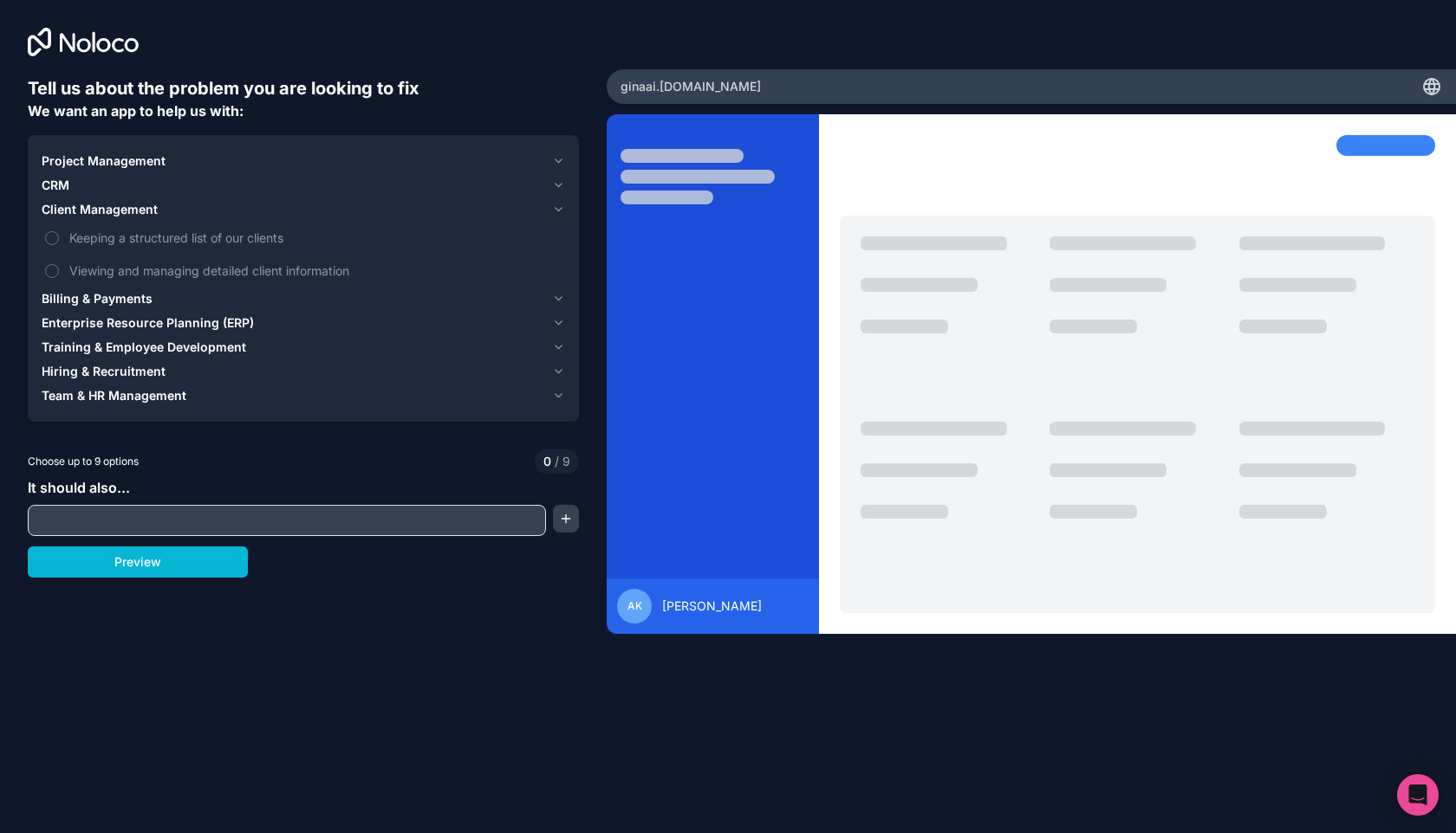
click at [60, 191] on span "CRM" at bounding box center [56, 186] width 27 height 18
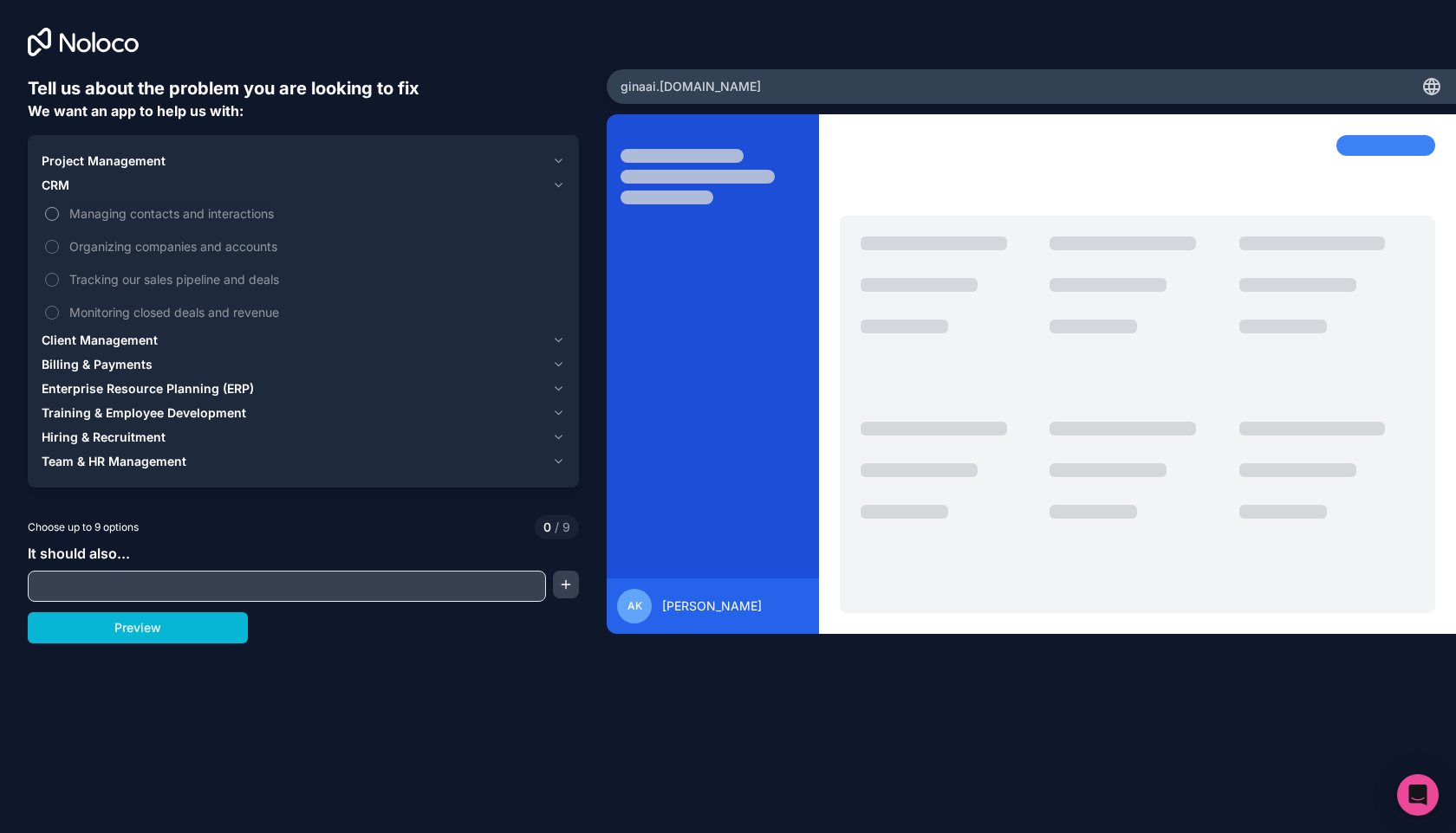
click at [81, 207] on span "Managing contacts and interactions" at bounding box center [315, 213] width 492 height 19
click at [59, 207] on button "Managing contacts and interactions" at bounding box center [52, 214] width 14 height 14
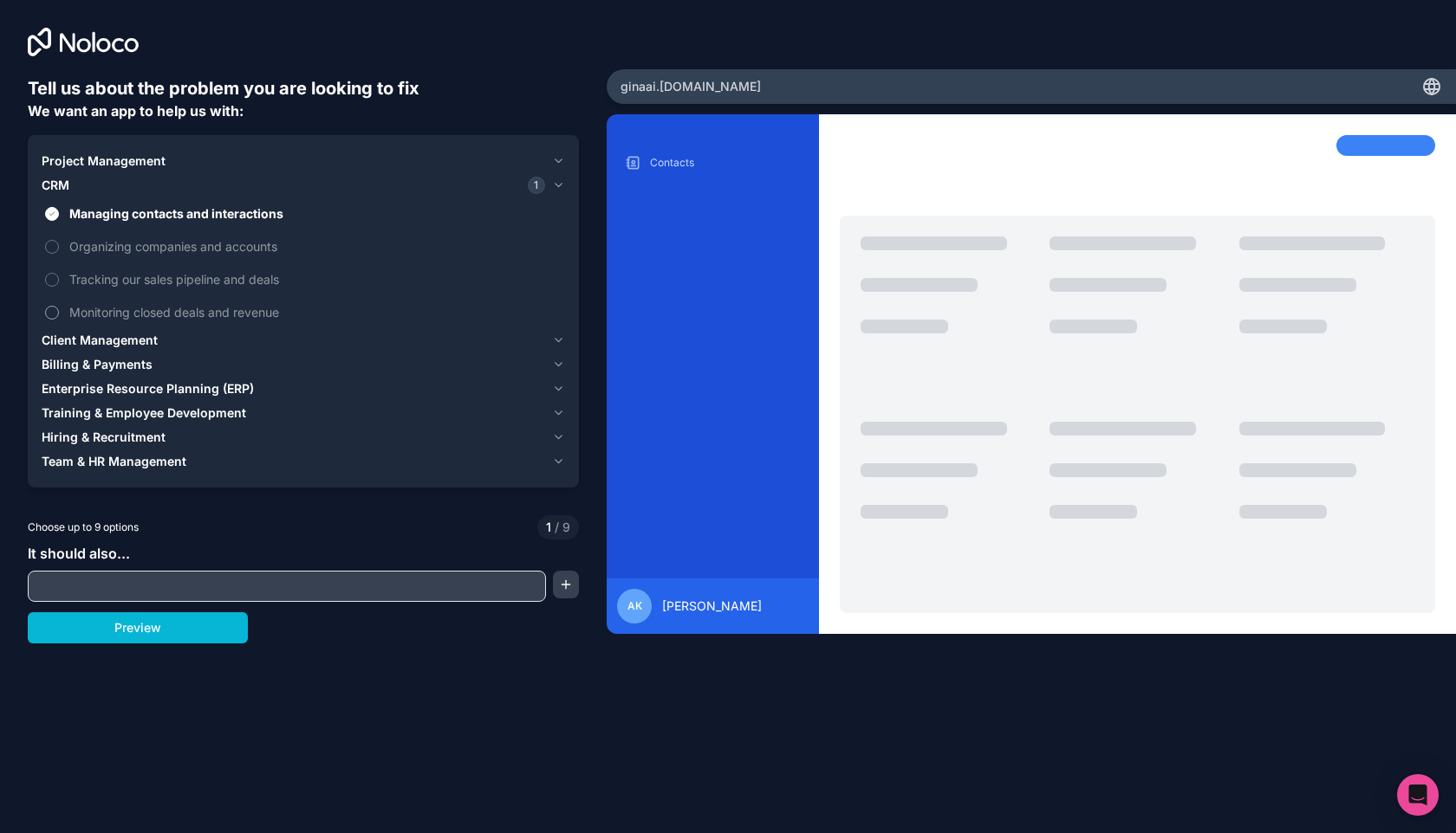
click at [88, 322] on label "Monitoring closed deals and revenue" at bounding box center [303, 312] width 523 height 32
click at [59, 320] on button "Monitoring closed deals and revenue" at bounding box center [52, 313] width 14 height 14
click at [205, 580] on input "text" at bounding box center [287, 586] width 509 height 24
click at [561, 592] on button "button" at bounding box center [565, 585] width 26 height 27
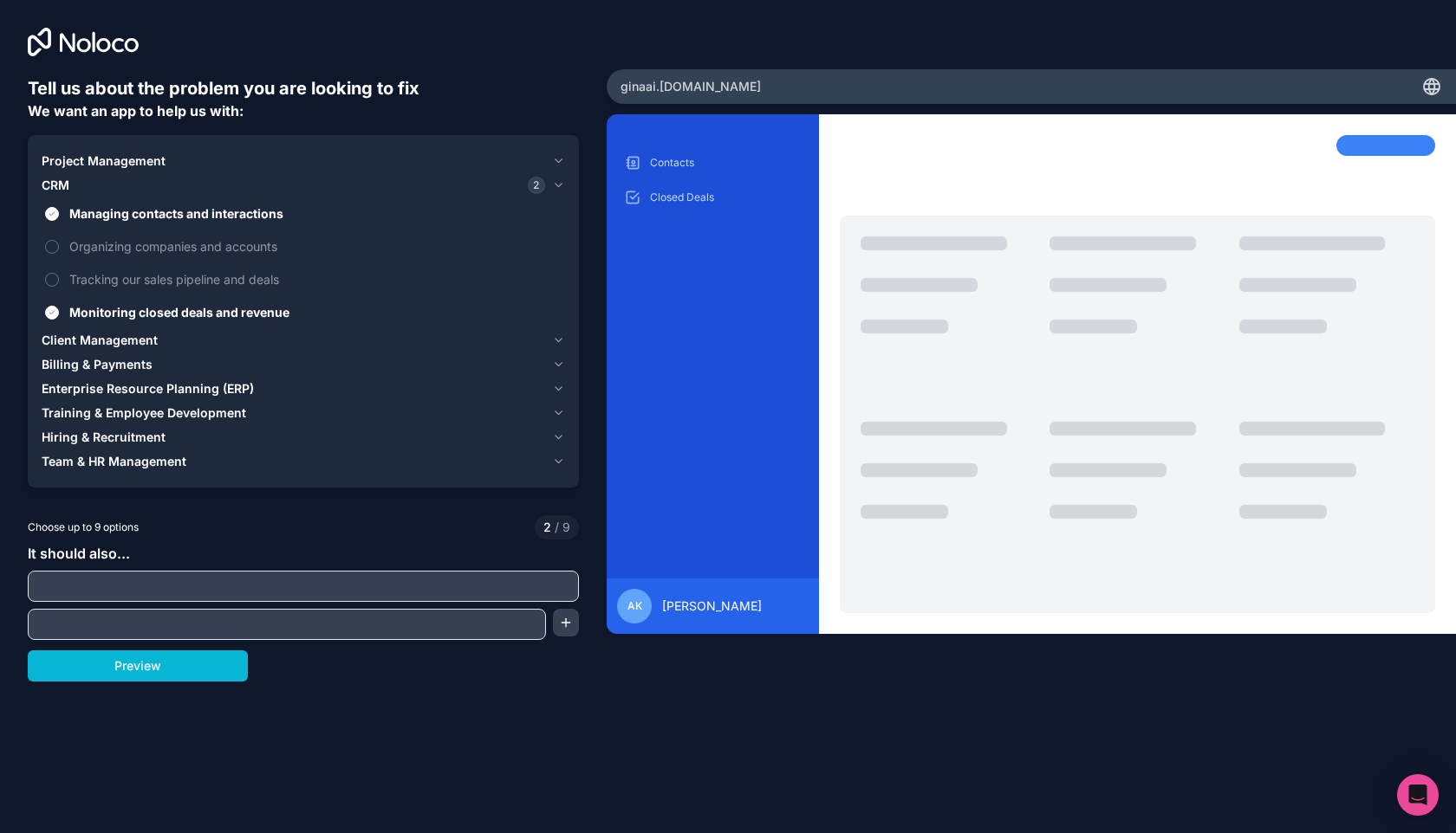
click at [373, 600] on div at bounding box center [303, 587] width 552 height 31
click at [342, 591] on input "text" at bounding box center [303, 586] width 543 height 24
click at [53, 315] on button "Monitoring closed deals and revenue" at bounding box center [52, 313] width 14 height 14
click at [91, 333] on span "Client Management" at bounding box center [100, 340] width 116 height 18
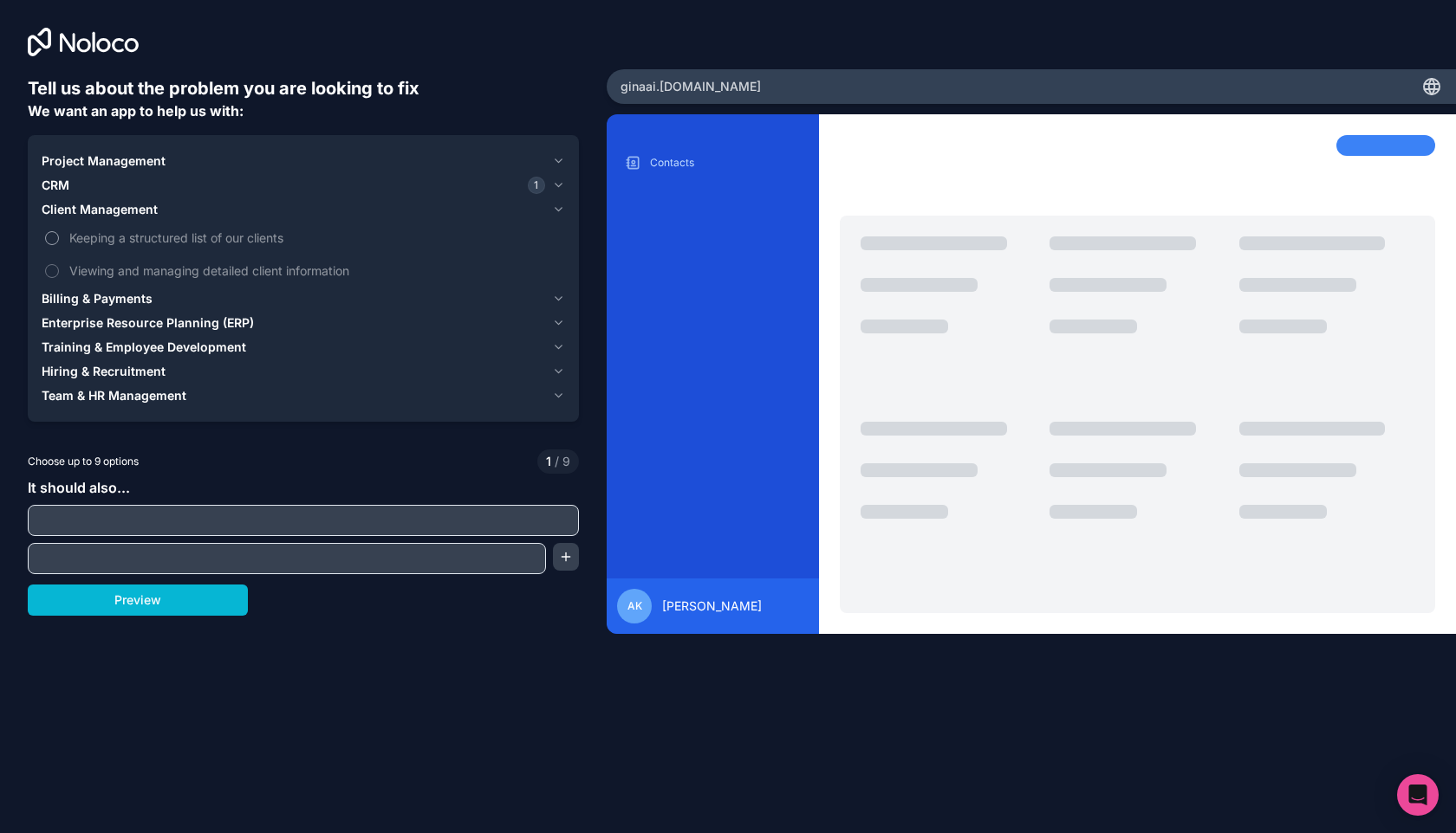
click at [56, 240] on button "Keeping a structured list of our clients" at bounding box center [52, 239] width 14 height 14
click at [185, 519] on input "text" at bounding box center [303, 520] width 543 height 24
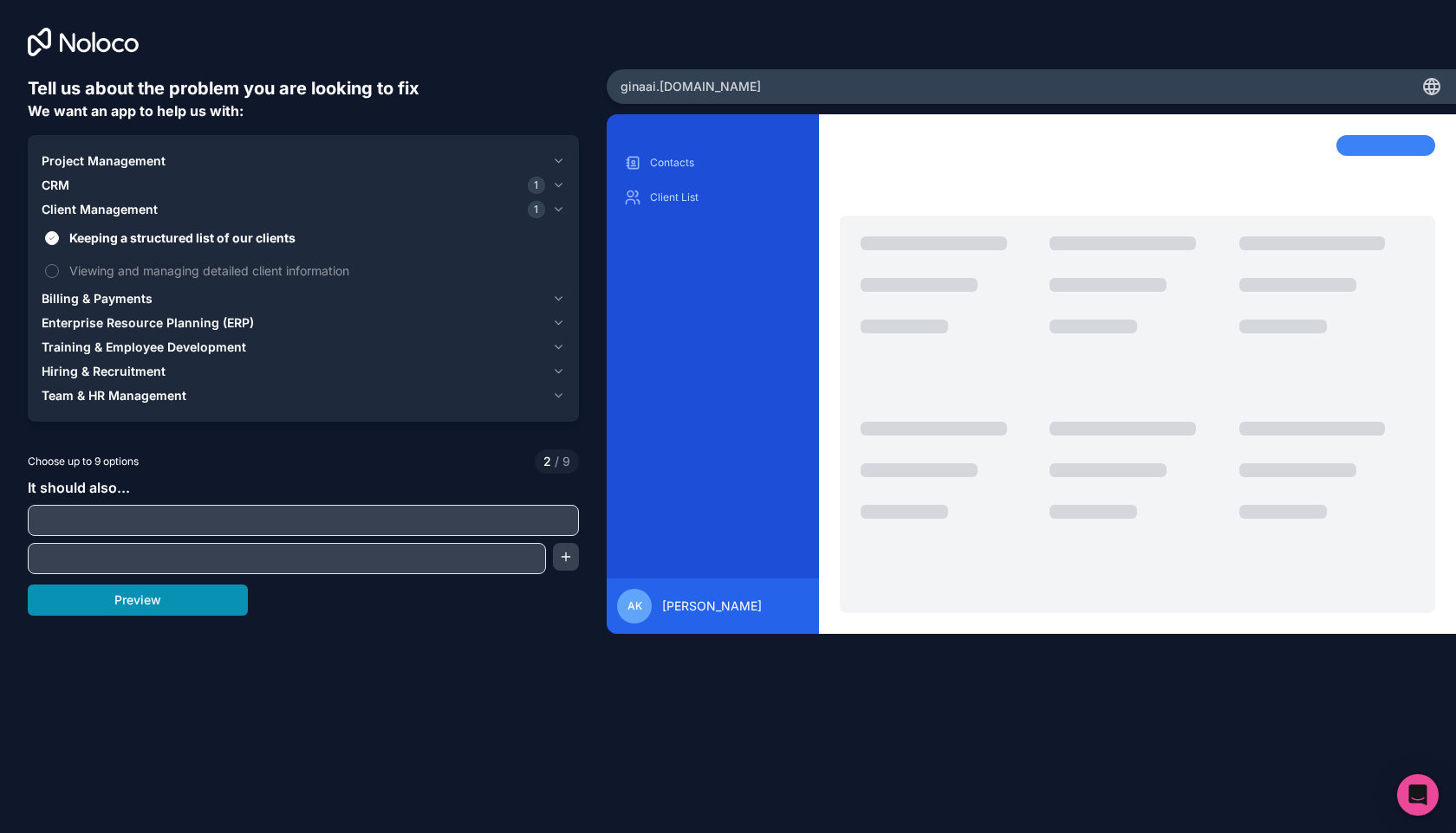
click at [165, 607] on button "Preview" at bounding box center [137, 600] width 220 height 31
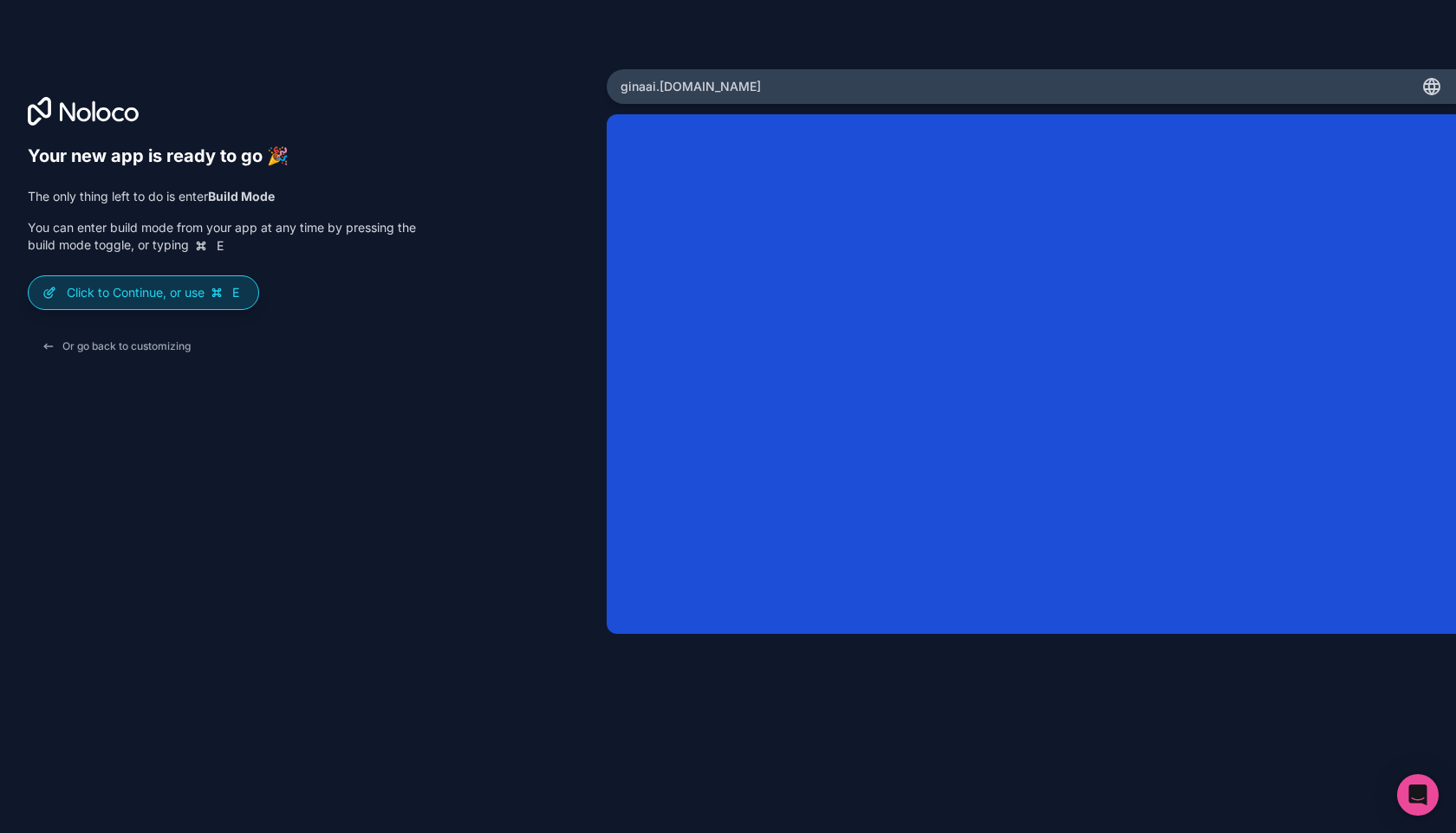
click at [168, 287] on p "Click to Continue, or use E" at bounding box center [155, 293] width 178 height 18
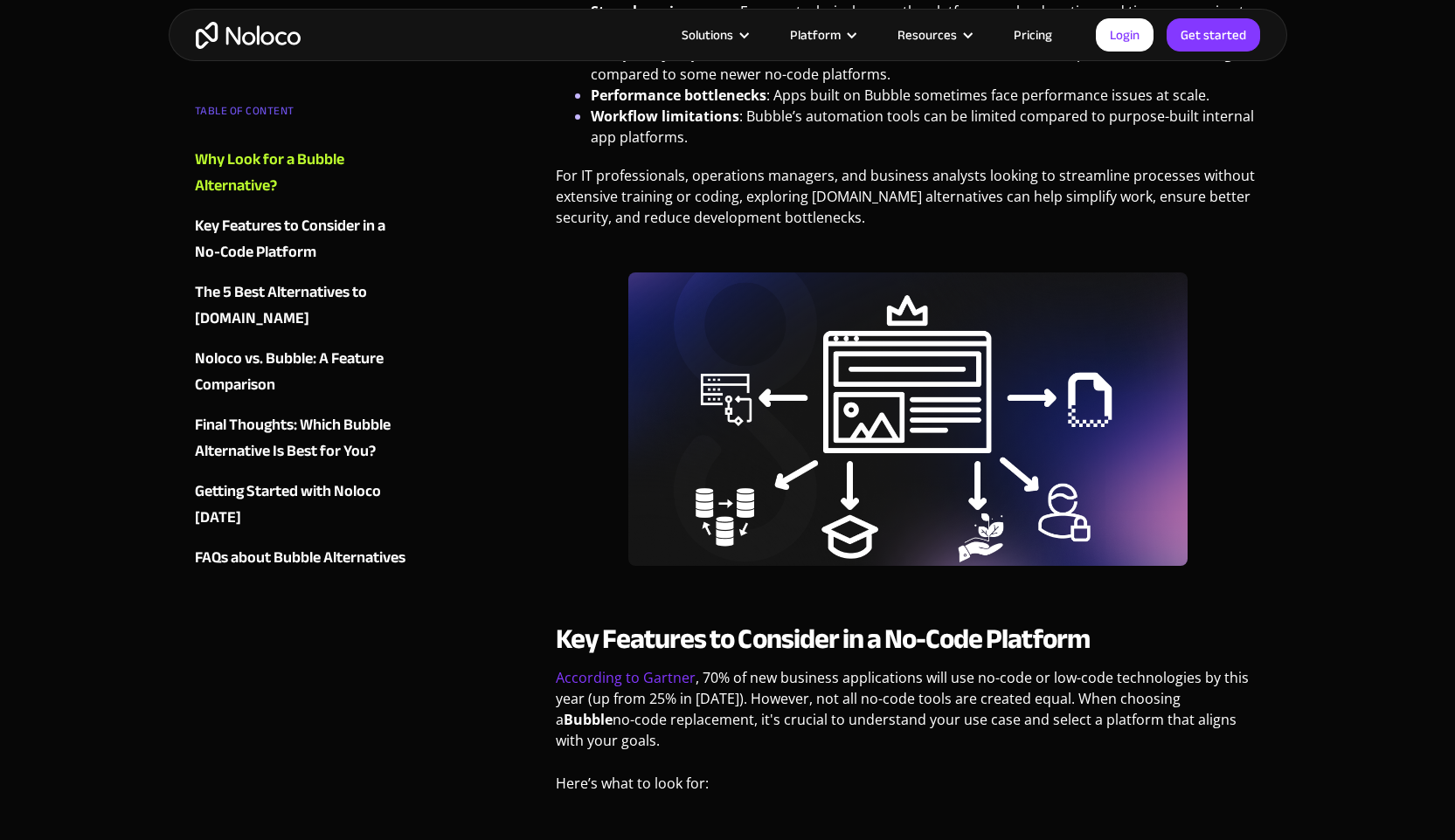
scroll to position [1178, 0]
